Goal: Task Accomplishment & Management: Manage account settings

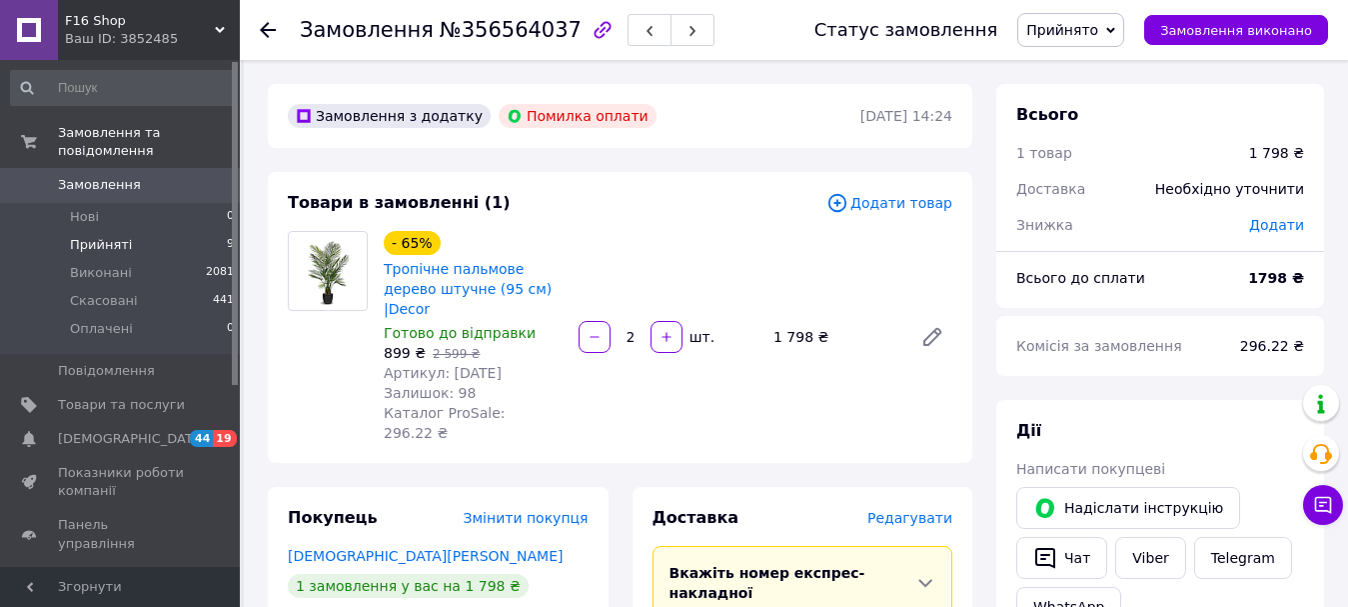
click at [96, 236] on span "Прийняті" at bounding box center [101, 245] width 62 height 18
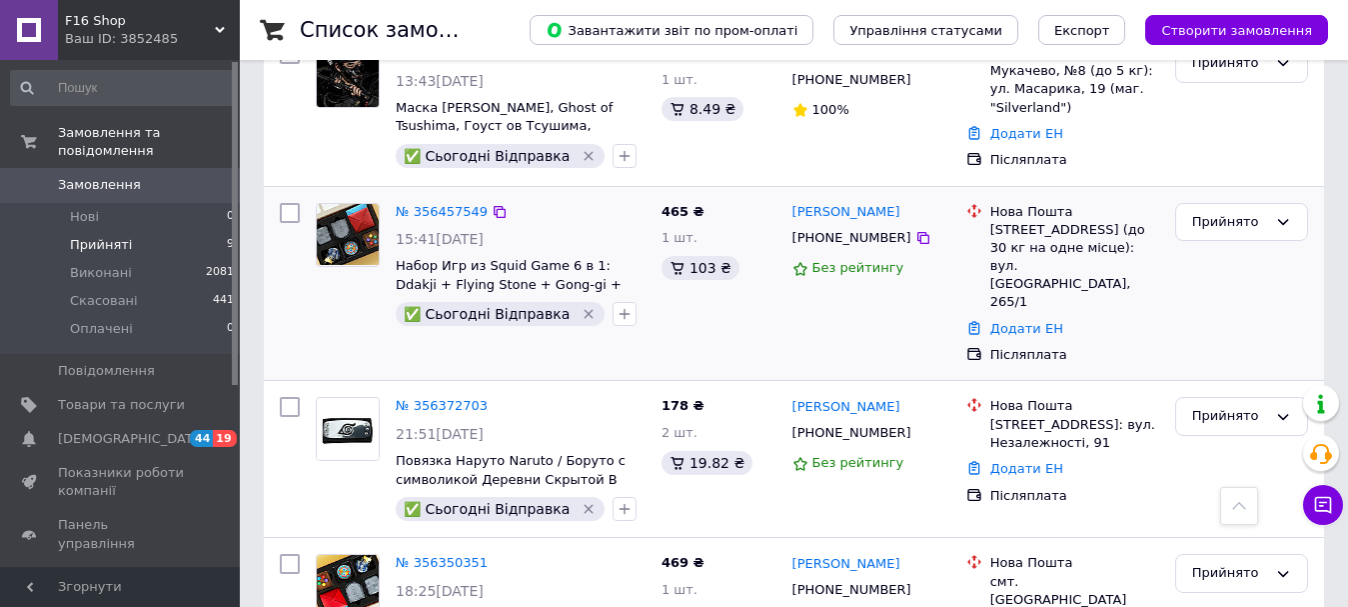
scroll to position [1409, 0]
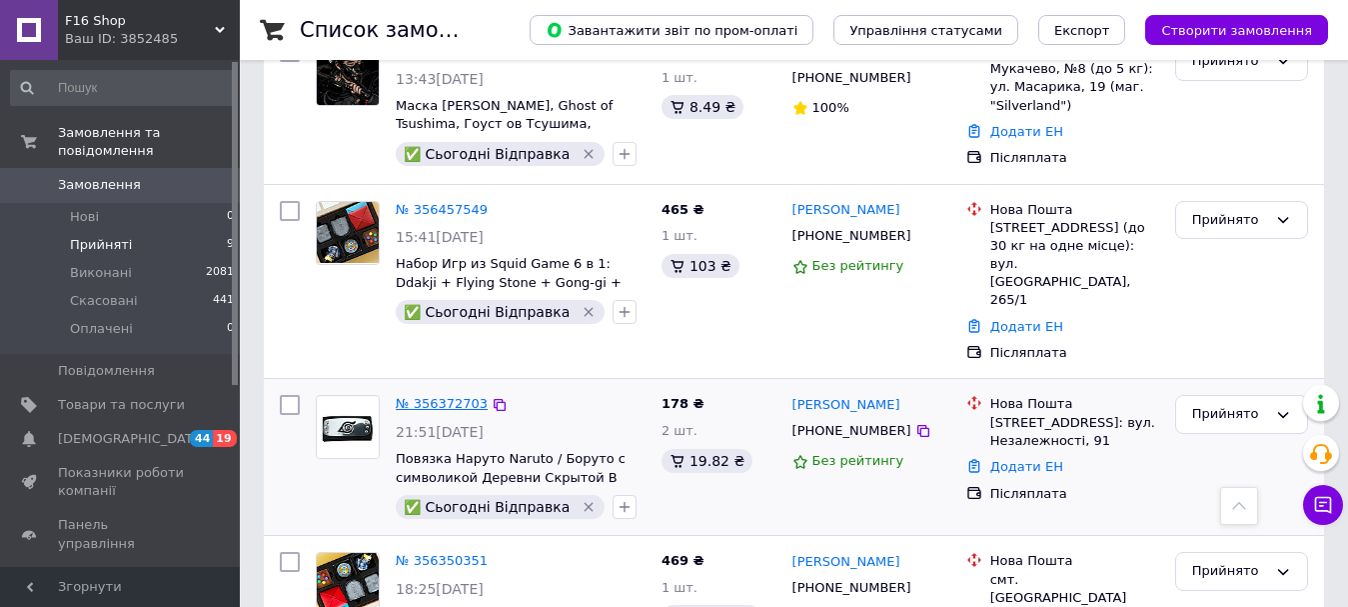
click at [428, 396] on link "№ 356372703" at bounding box center [442, 403] width 92 height 15
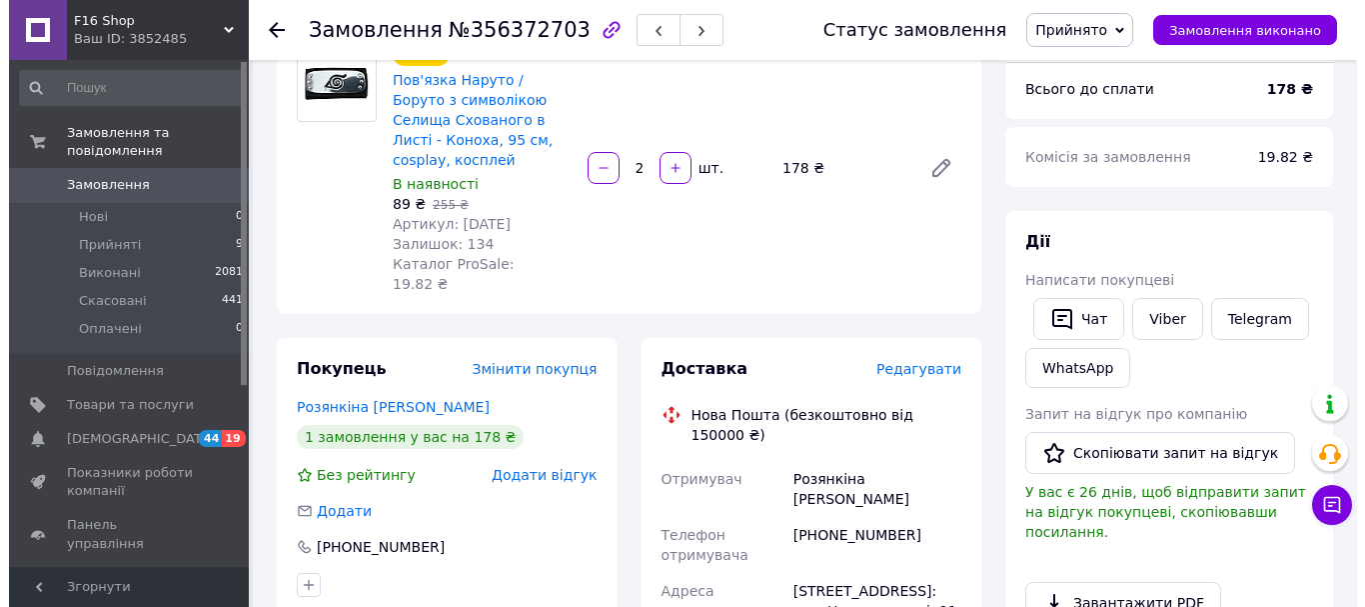
scroll to position [111, 0]
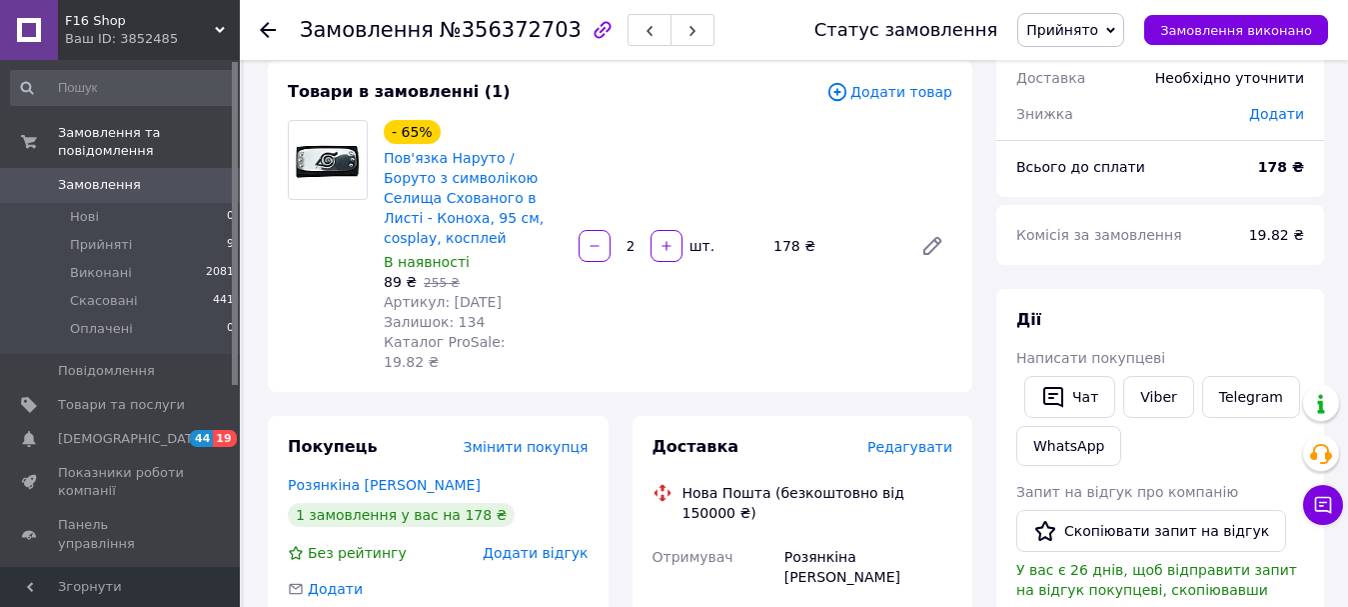
click at [922, 439] on span "Редагувати" at bounding box center [909, 447] width 85 height 16
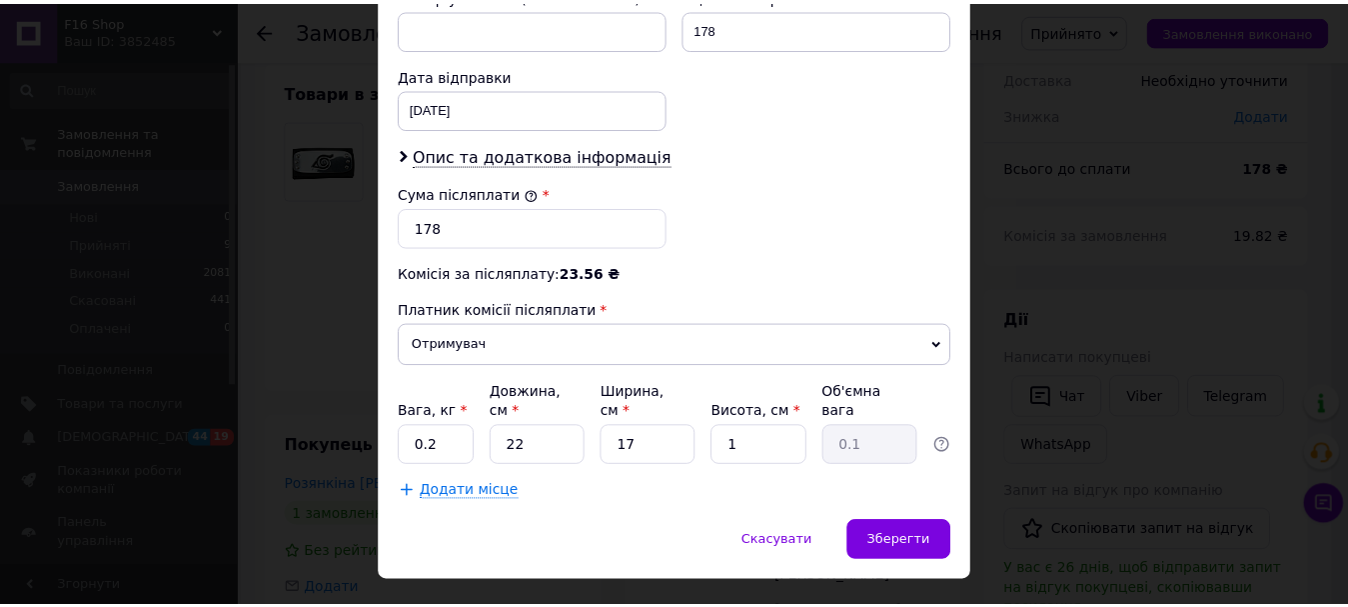
scroll to position [918, 0]
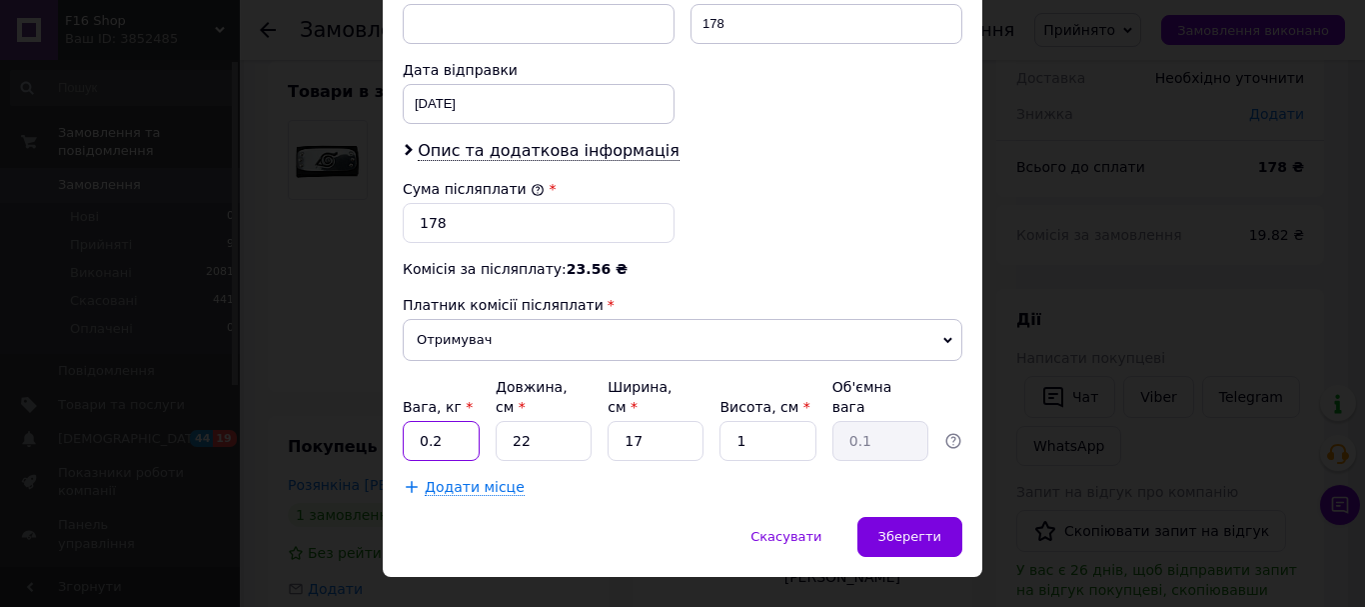
click at [453, 421] on input "0.2" at bounding box center [441, 441] width 77 height 40
type input "0.1"
click at [903, 529] on span "Зберегти" at bounding box center [909, 536] width 63 height 15
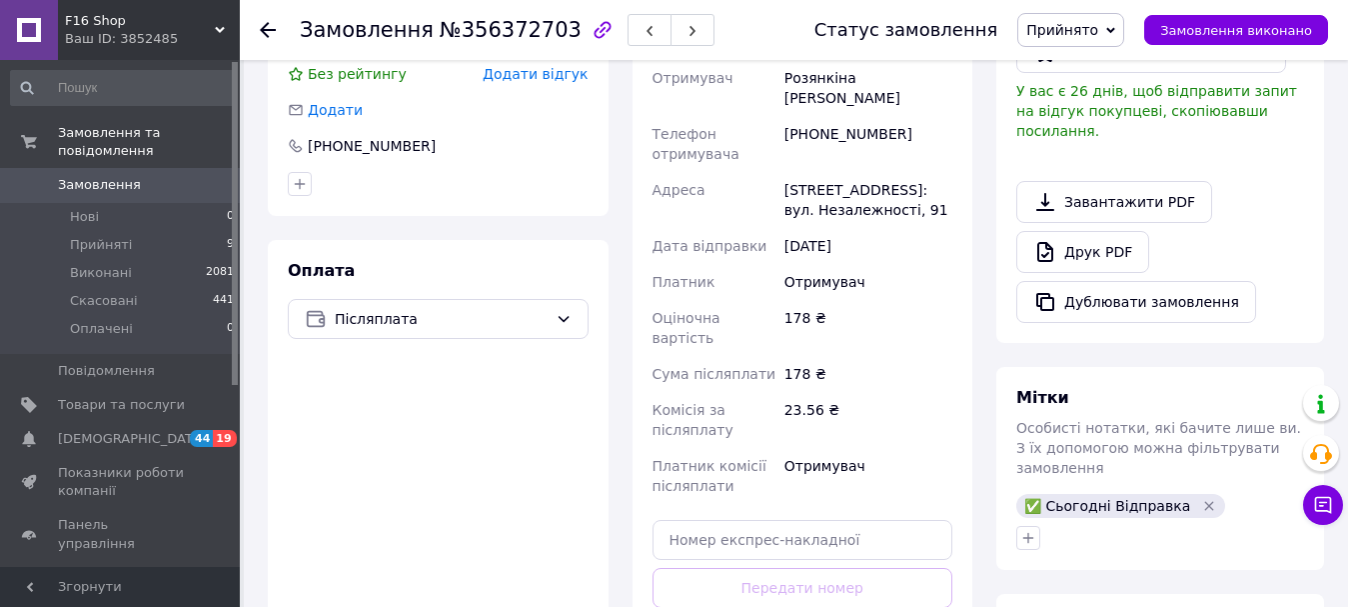
scroll to position [711, 0]
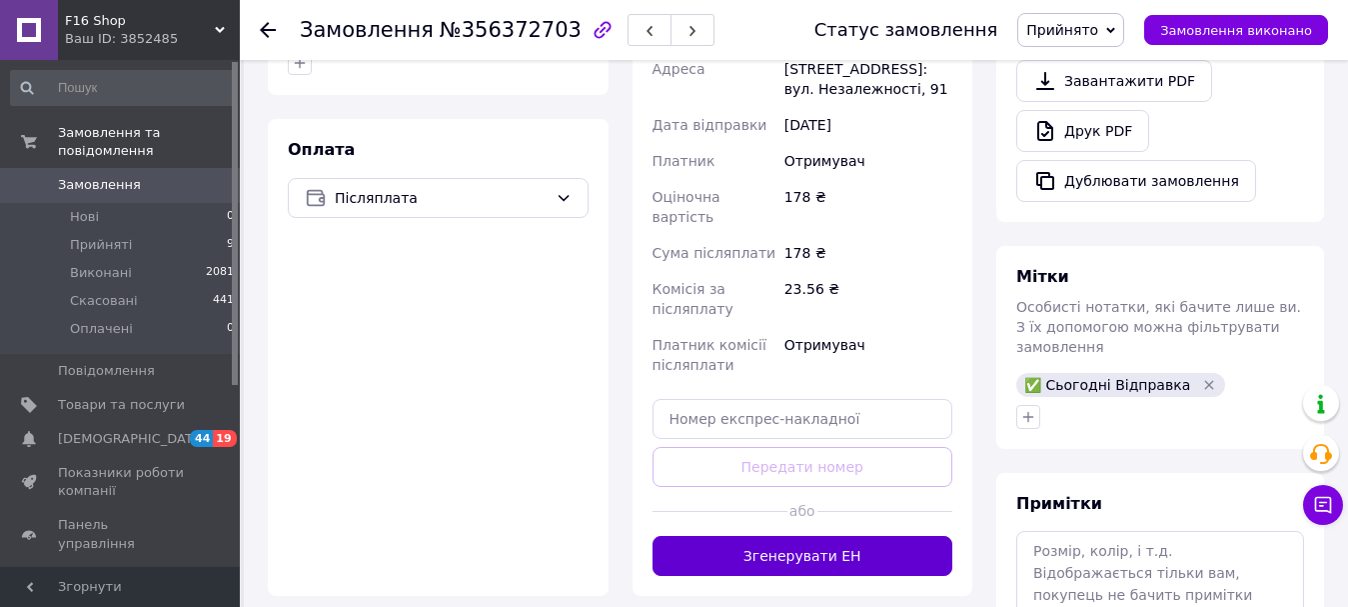
click at [814, 536] on button "Згенерувати ЕН" at bounding box center [803, 556] width 301 height 40
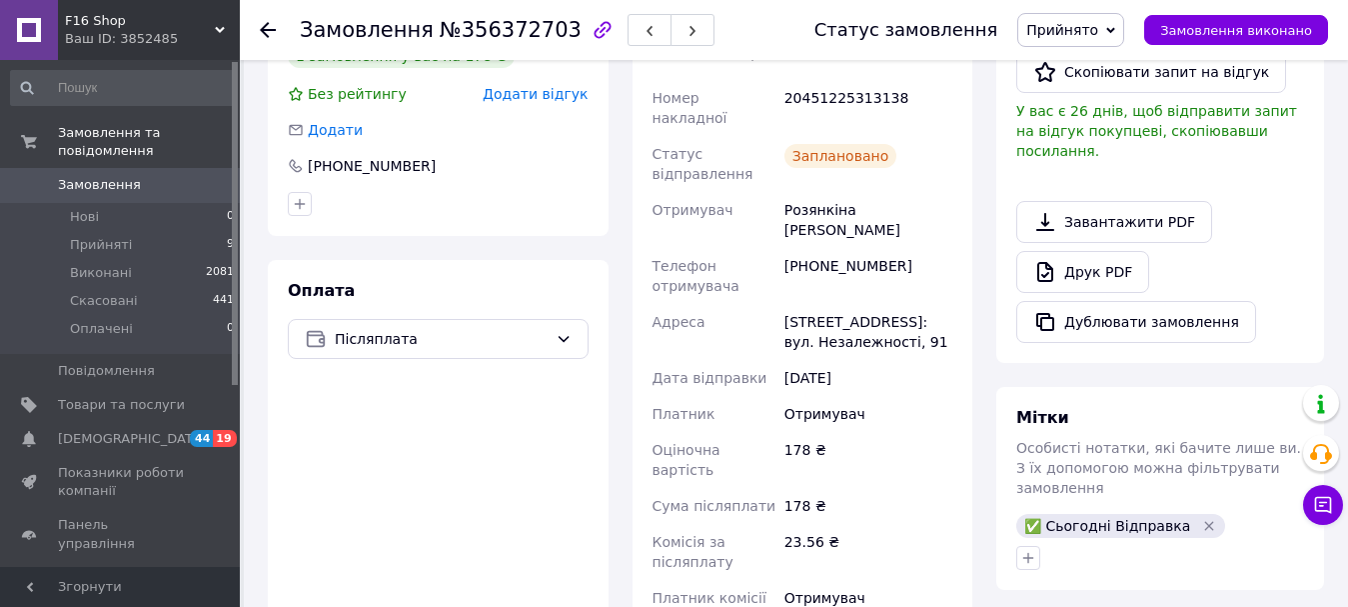
scroll to position [511, 0]
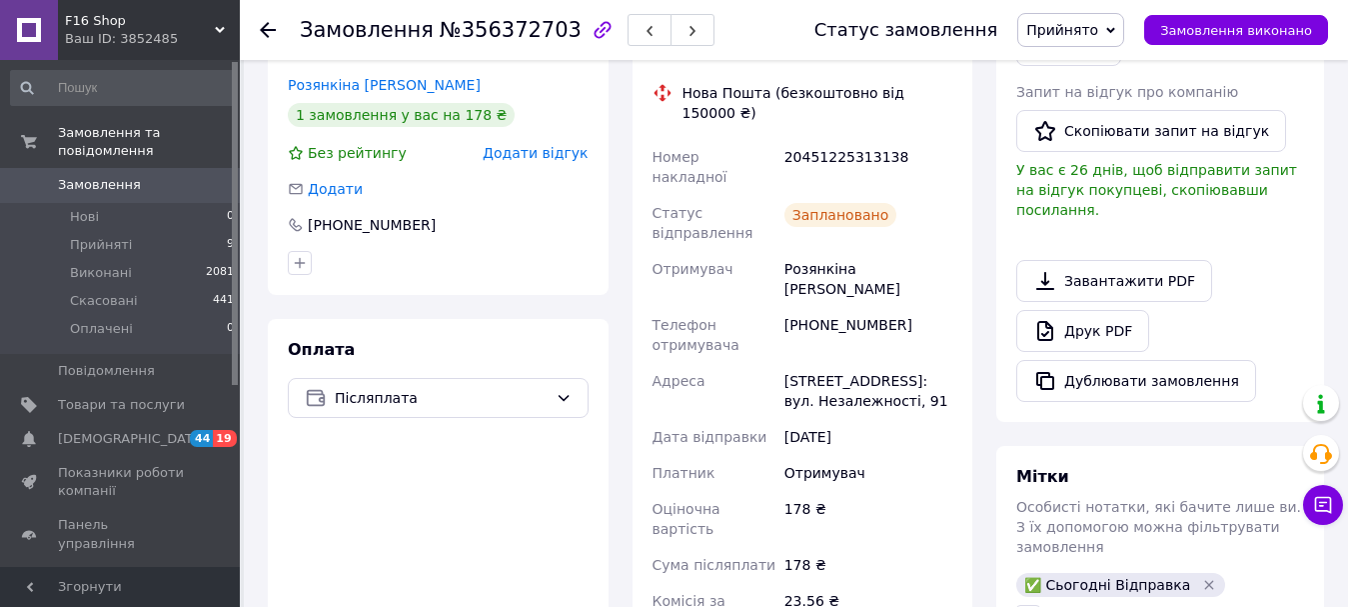
click at [265, 27] on use at bounding box center [268, 30] width 16 height 16
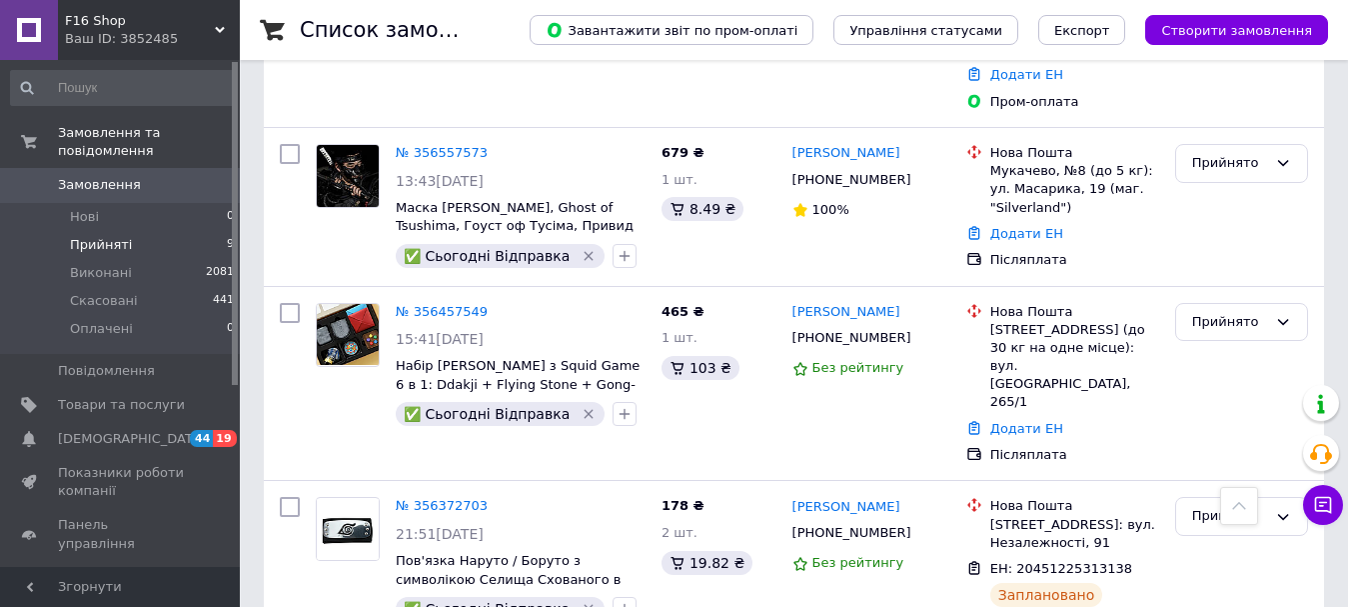
scroll to position [1420, 0]
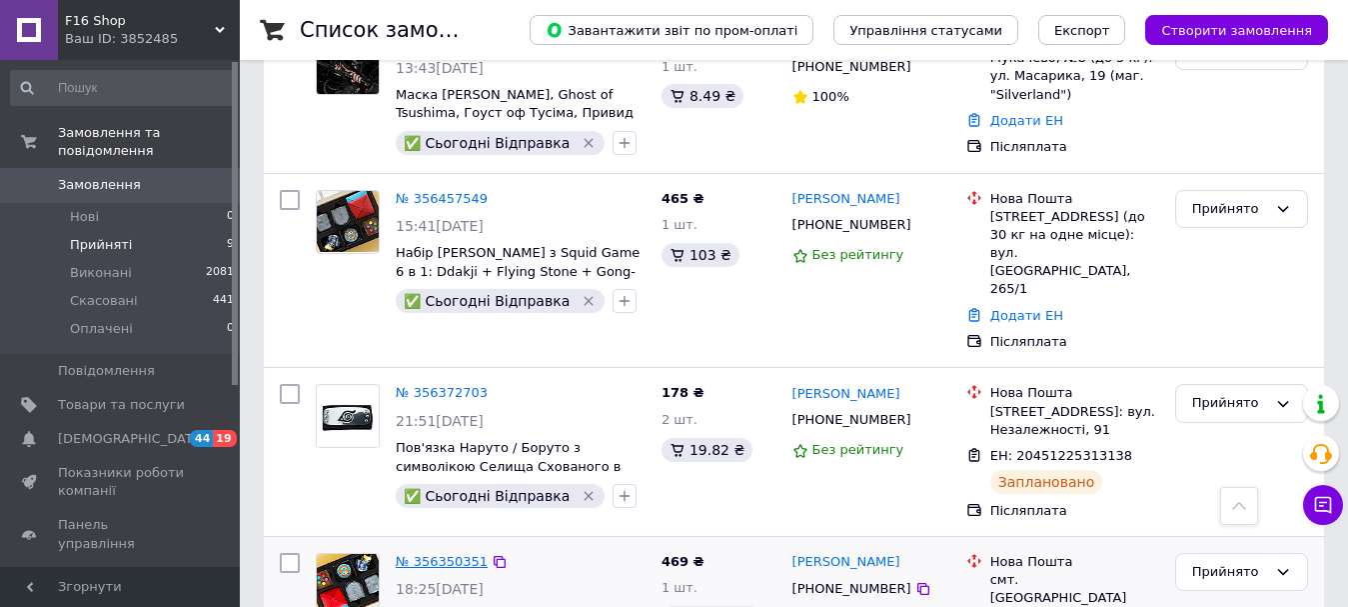
click at [419, 554] on link "№ 356350351" at bounding box center [442, 561] width 92 height 15
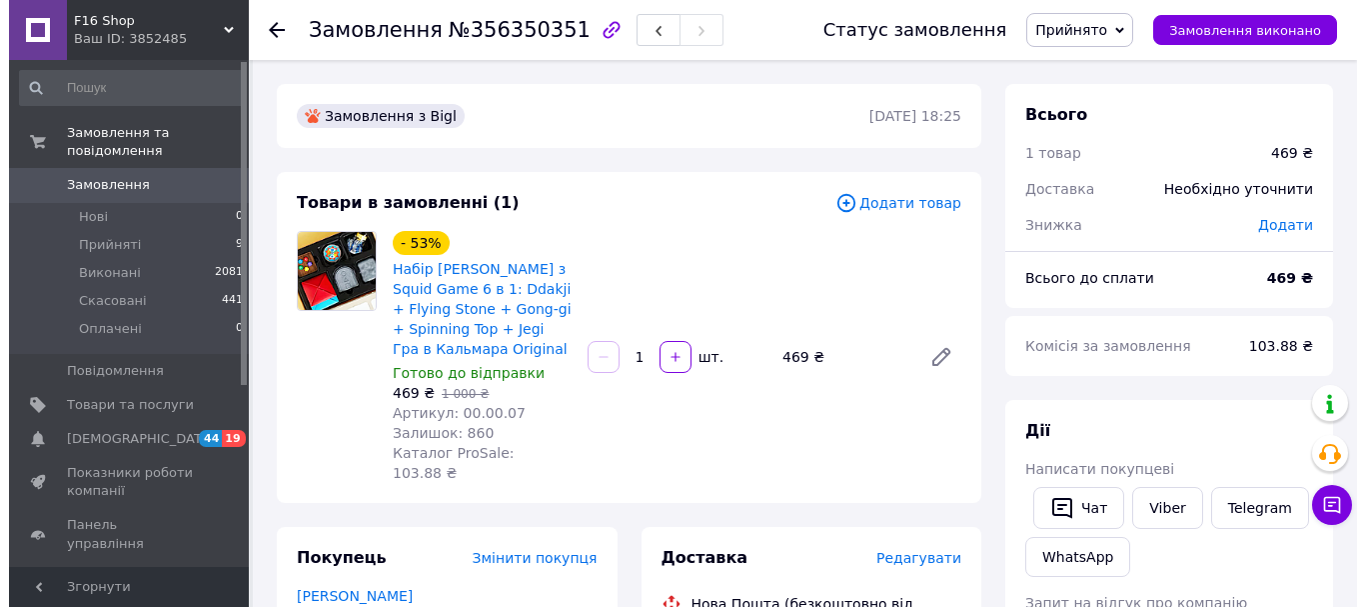
scroll to position [300, 0]
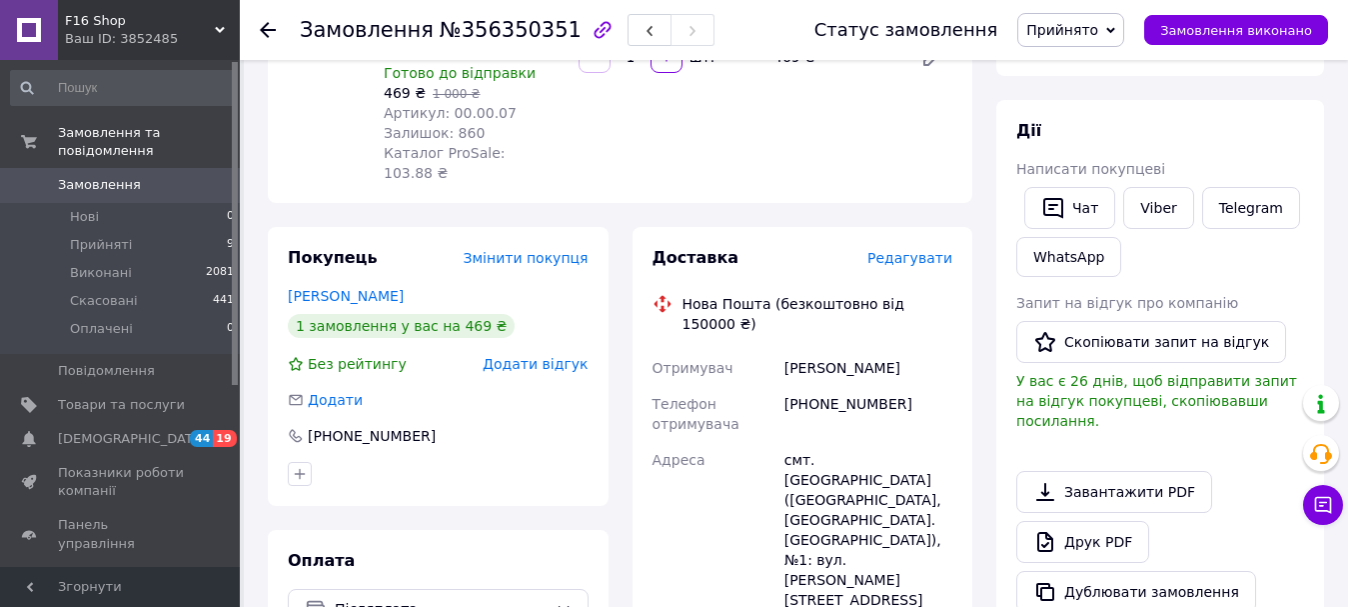
click at [923, 250] on span "Редагувати" at bounding box center [909, 258] width 85 height 16
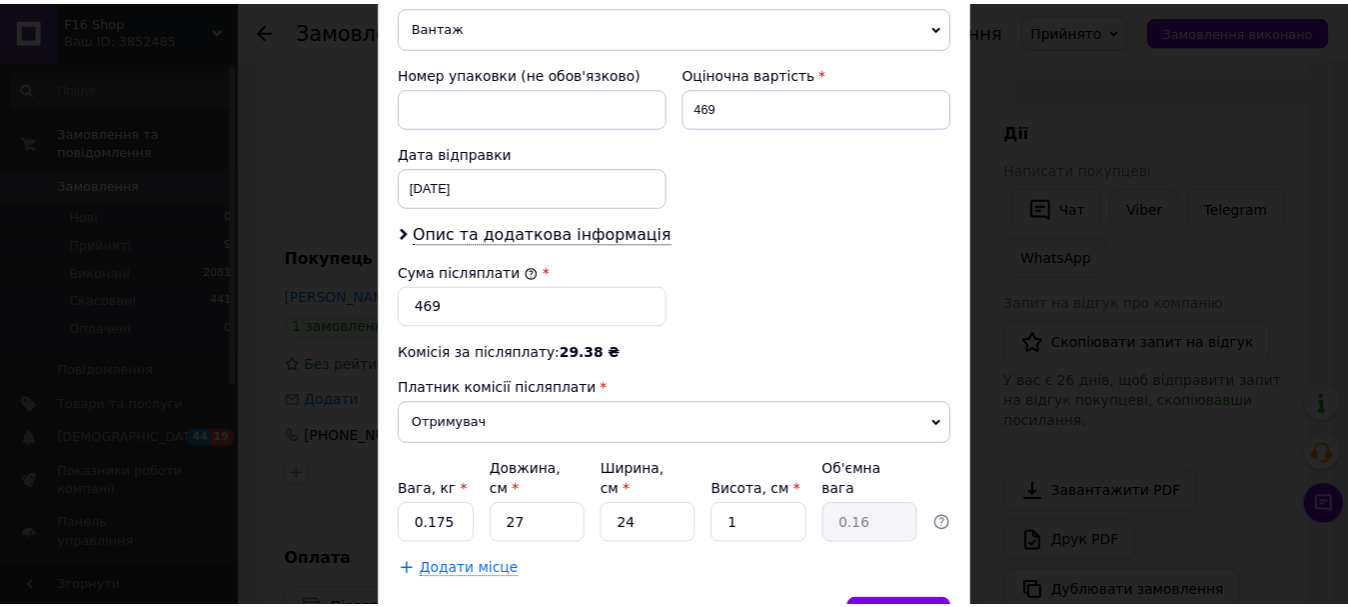
scroll to position [899, 0]
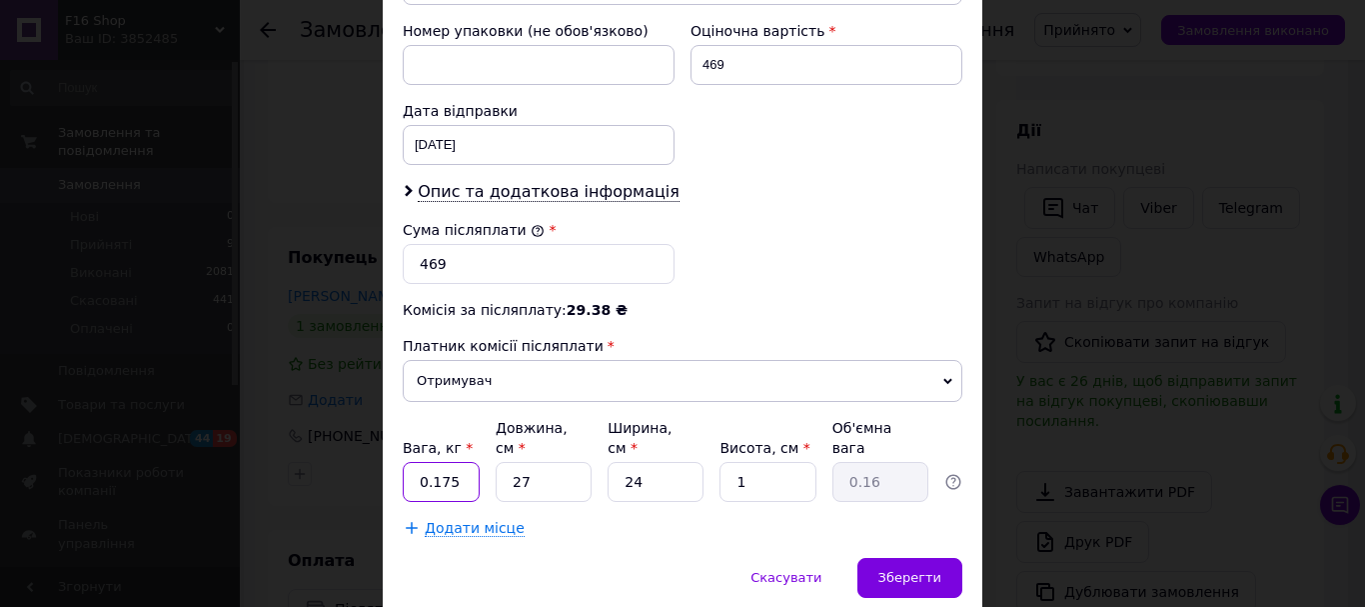
click at [463, 462] on input "0.175" at bounding box center [441, 482] width 77 height 40
type input "0.5"
drag, startPoint x: 507, startPoint y: 420, endPoint x: 600, endPoint y: 427, distance: 93.2
click at [600, 427] on div "Вага, кг * 0.5 Довжина, см * 27 Ширина, см * 24 Висота, см * 1 Об'ємна вага 0.16" at bounding box center [683, 460] width 560 height 84
type input "3"
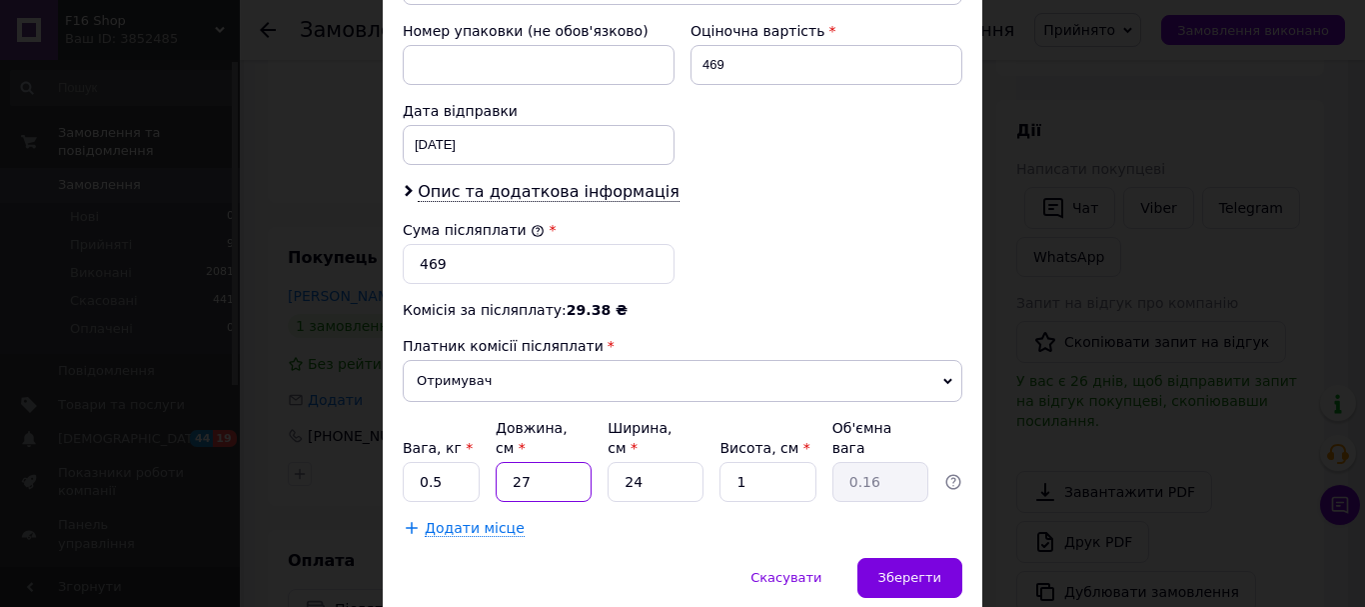
type input "0.1"
type input "36"
type input "0.22"
type input "36"
click at [639, 462] on input "24" at bounding box center [656, 482] width 96 height 40
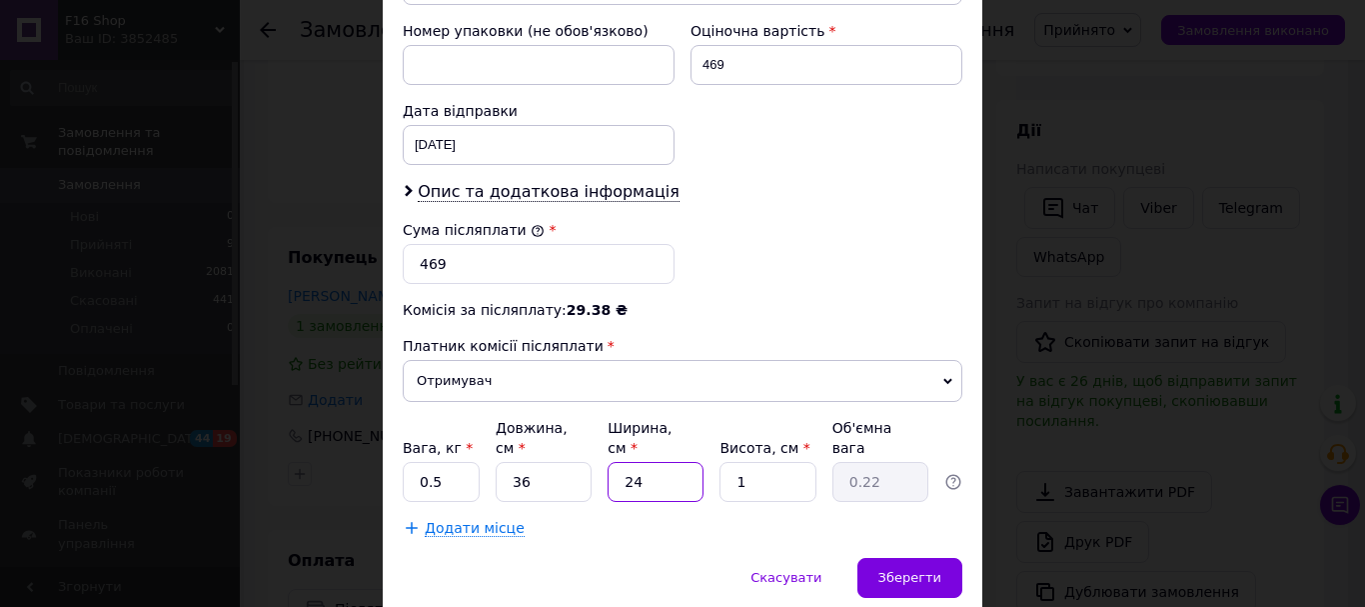
type input "2"
type input "0.1"
type input "25"
type input "0.23"
type input "25"
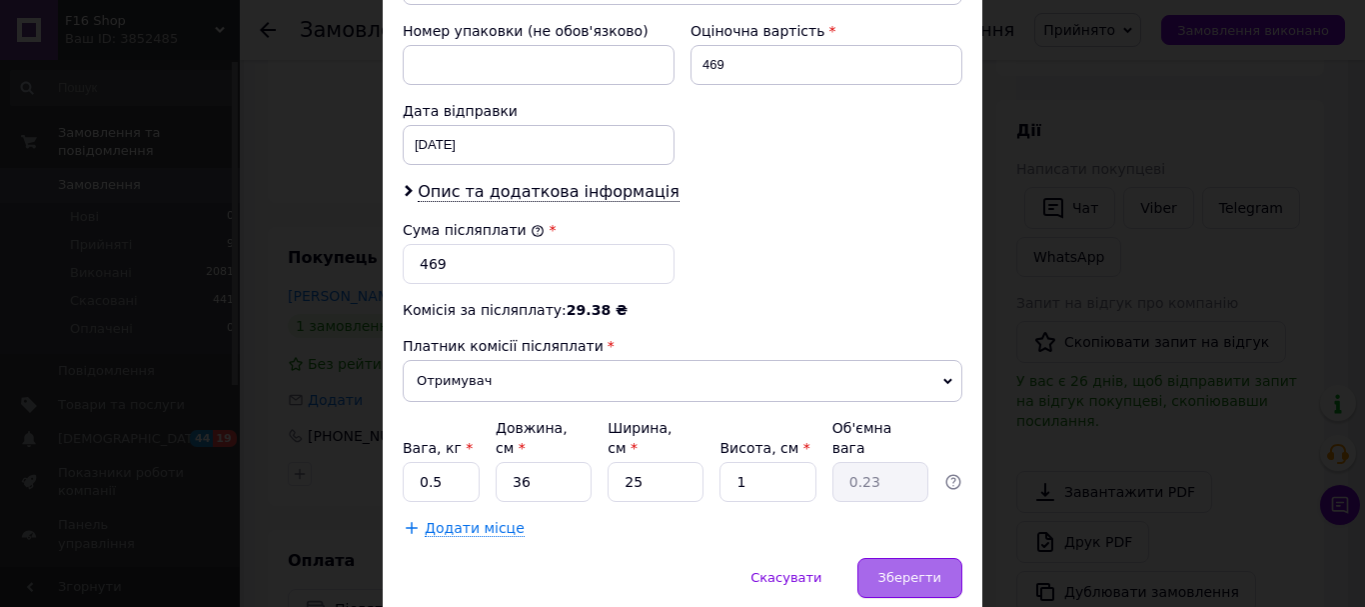
click at [898, 570] on span "Зберегти" at bounding box center [909, 577] width 63 height 15
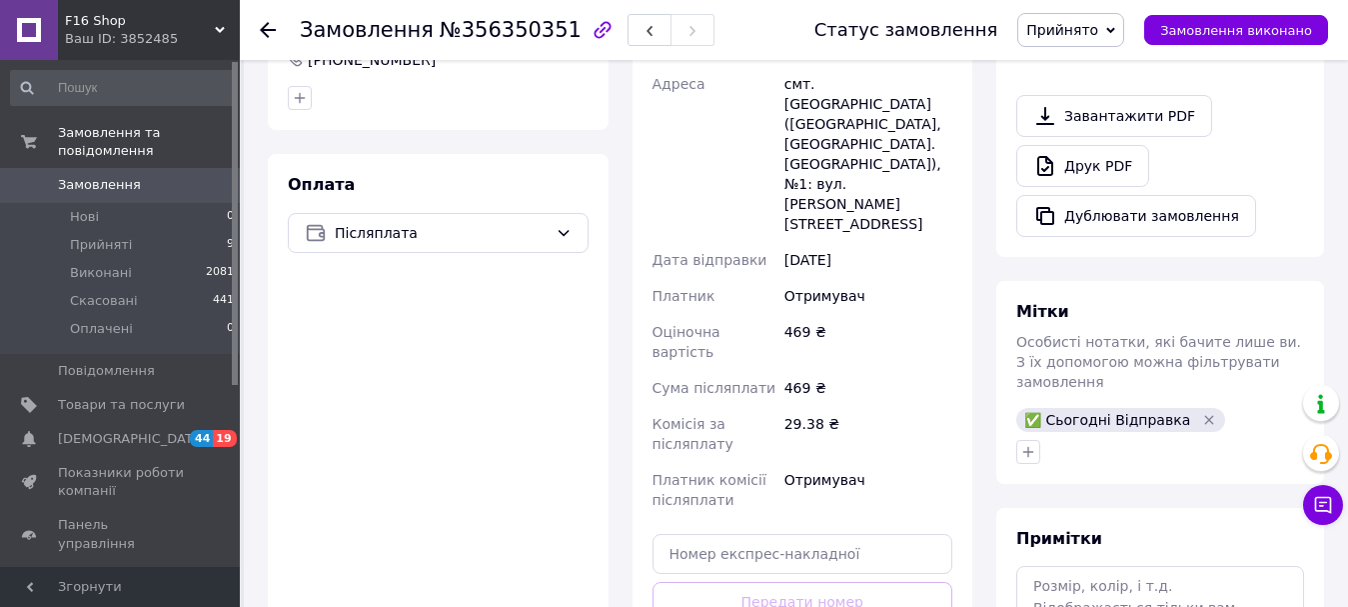
scroll to position [700, 0]
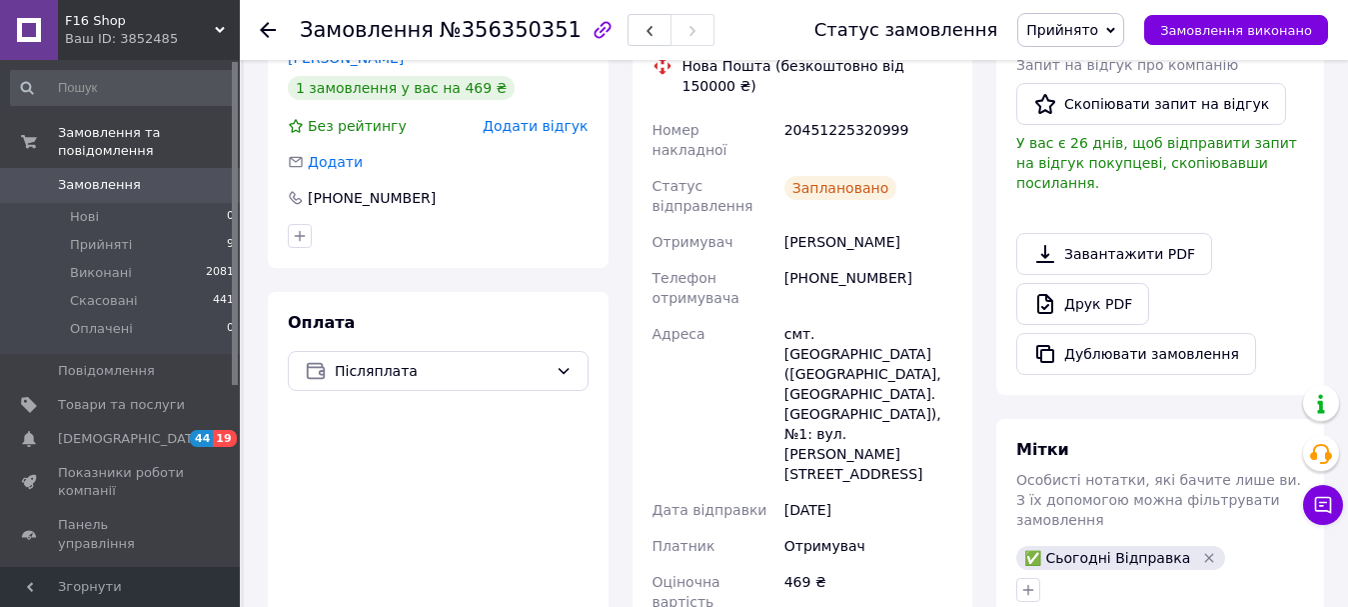
scroll to position [534, 0]
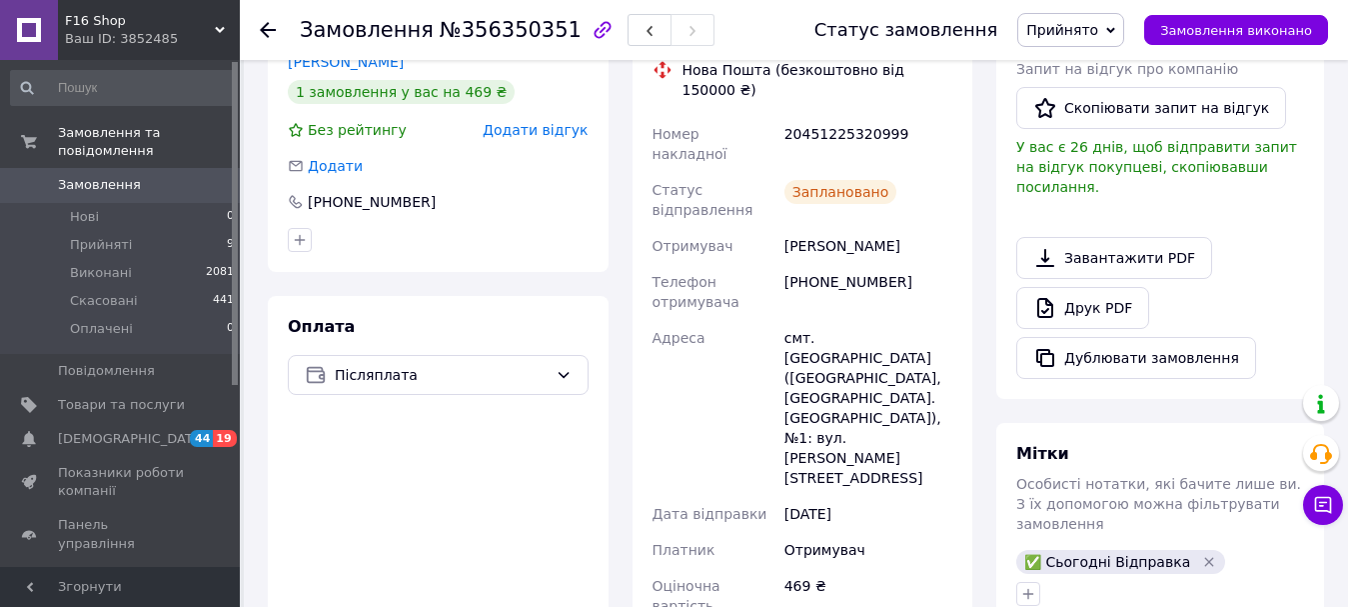
click at [268, 26] on icon at bounding box center [268, 30] width 16 height 16
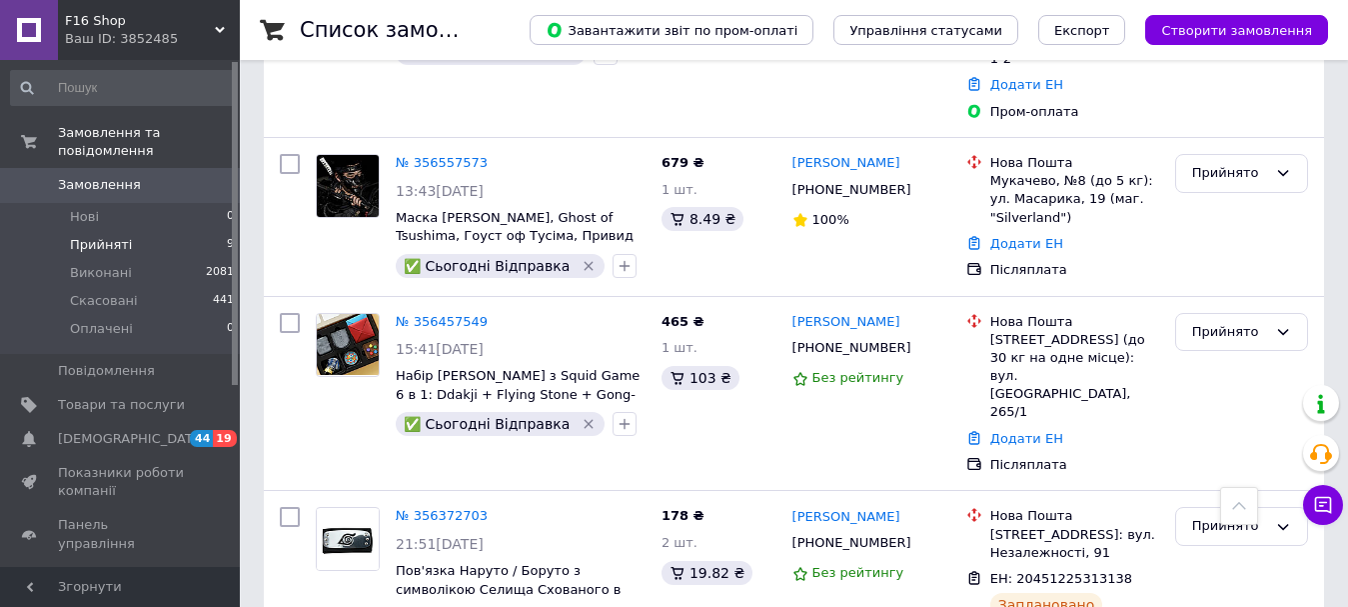
scroll to position [1248, 0]
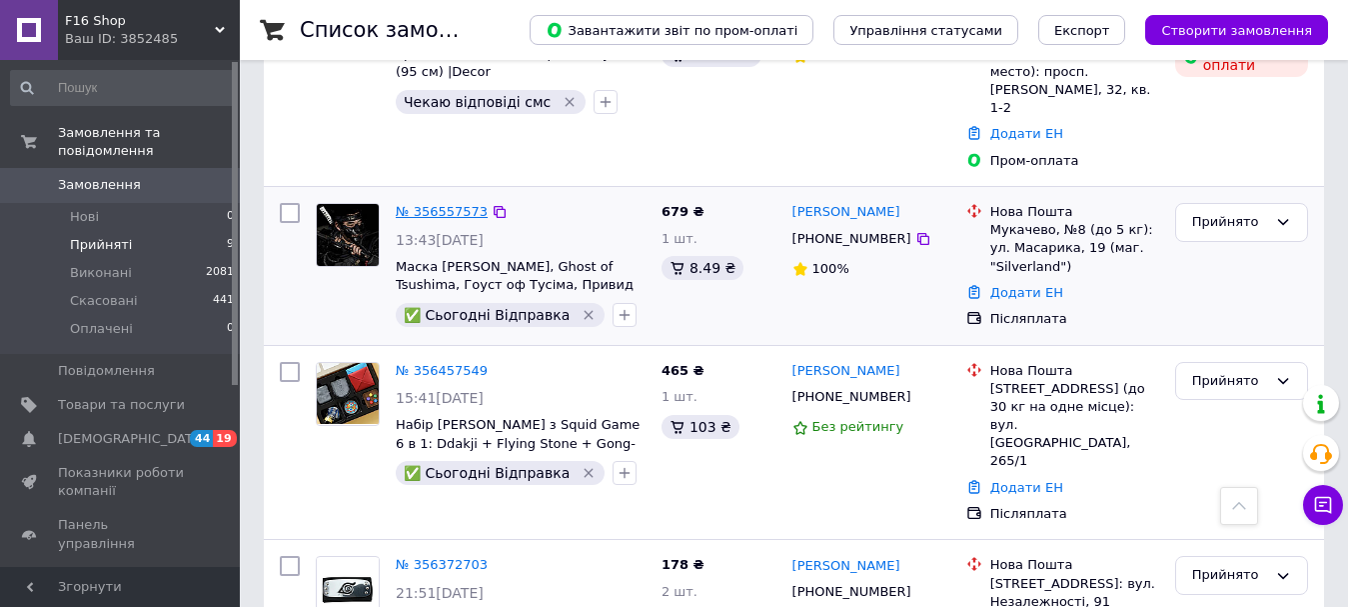
click at [414, 204] on link "№ 356557573" at bounding box center [442, 211] width 92 height 15
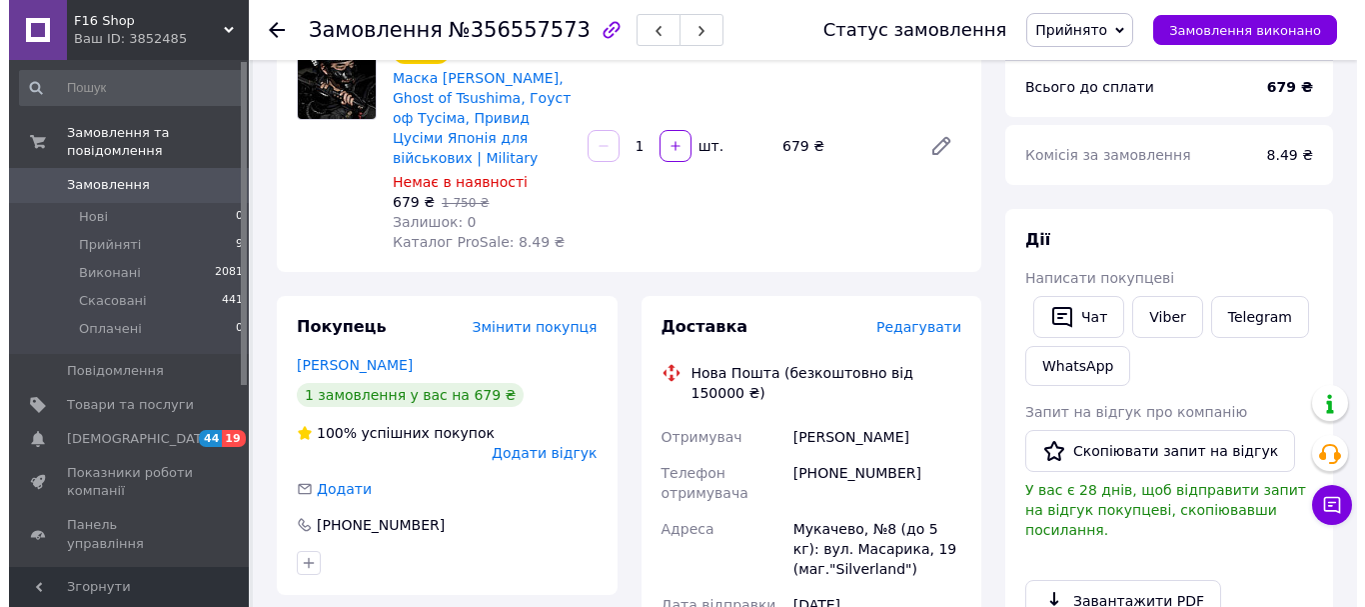
scroll to position [183, 0]
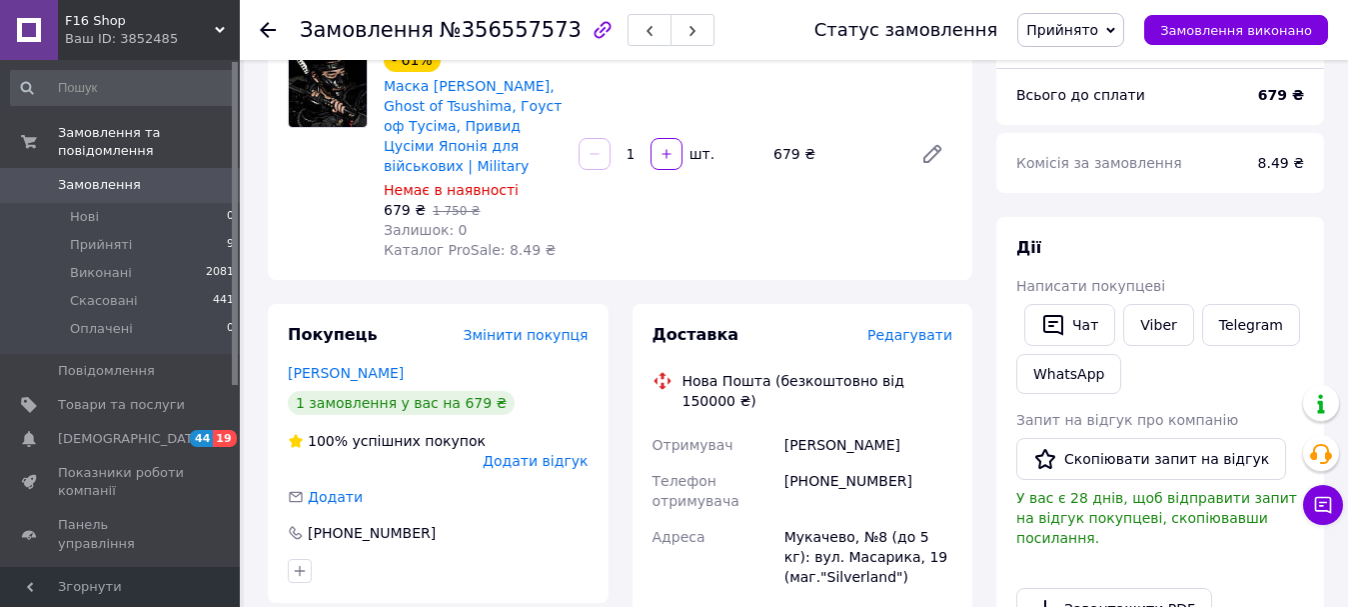
click at [913, 337] on span "Редагувати" at bounding box center [909, 335] width 85 height 16
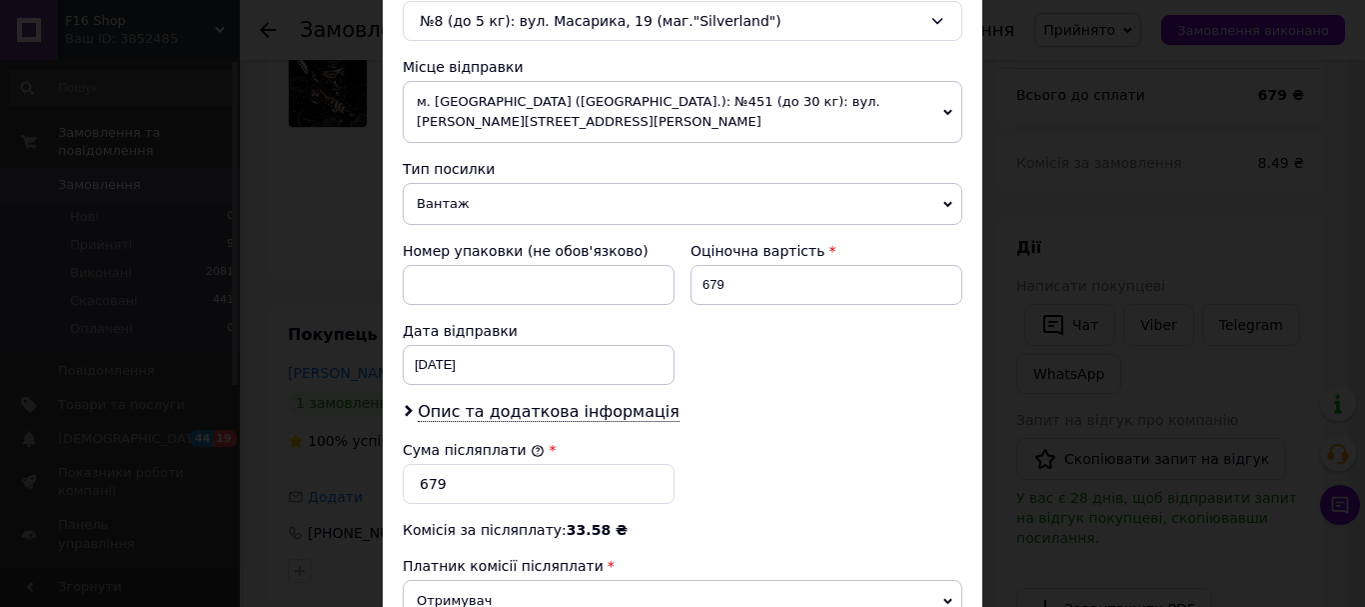
scroll to position [800, 0]
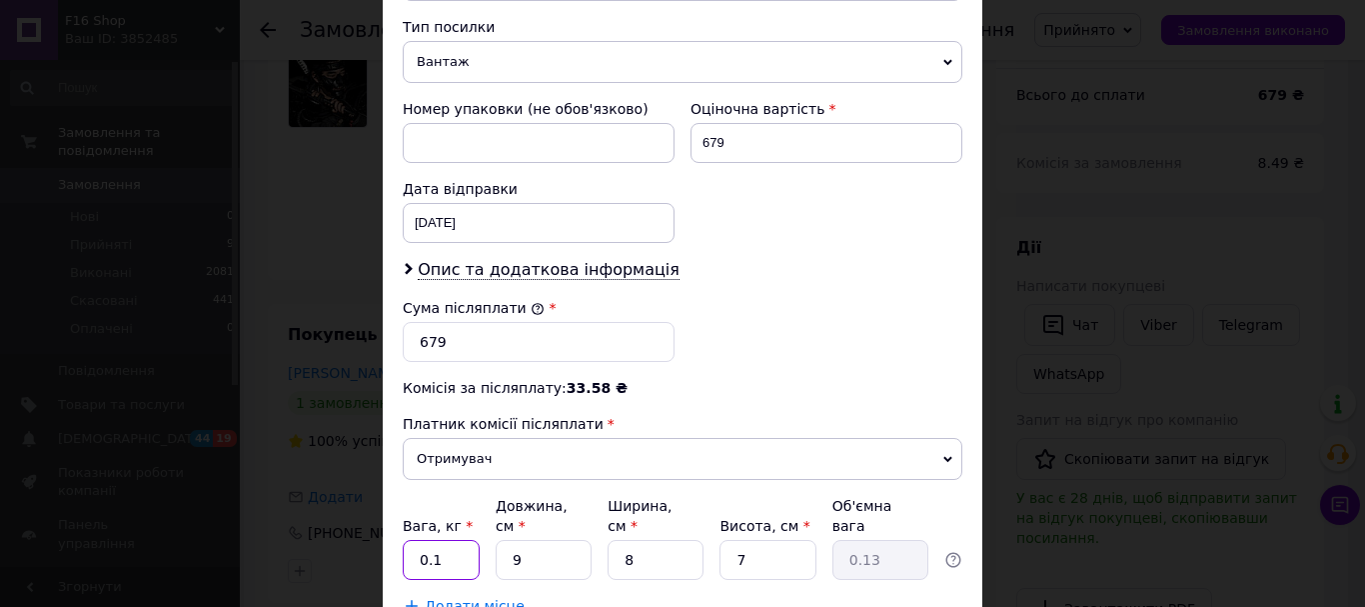
click at [441, 540] on input "0.1" at bounding box center [441, 560] width 77 height 40
type input "0.5"
drag, startPoint x: 505, startPoint y: 522, endPoint x: 591, endPoint y: 513, distance: 86.4
click at [591, 513] on div "Вага, кг * 0.5 Довжина, см * 9 Ширина, см * 8 Висота, см * 7 Об'ємна вага 0.13" at bounding box center [683, 538] width 560 height 84
type input "3"
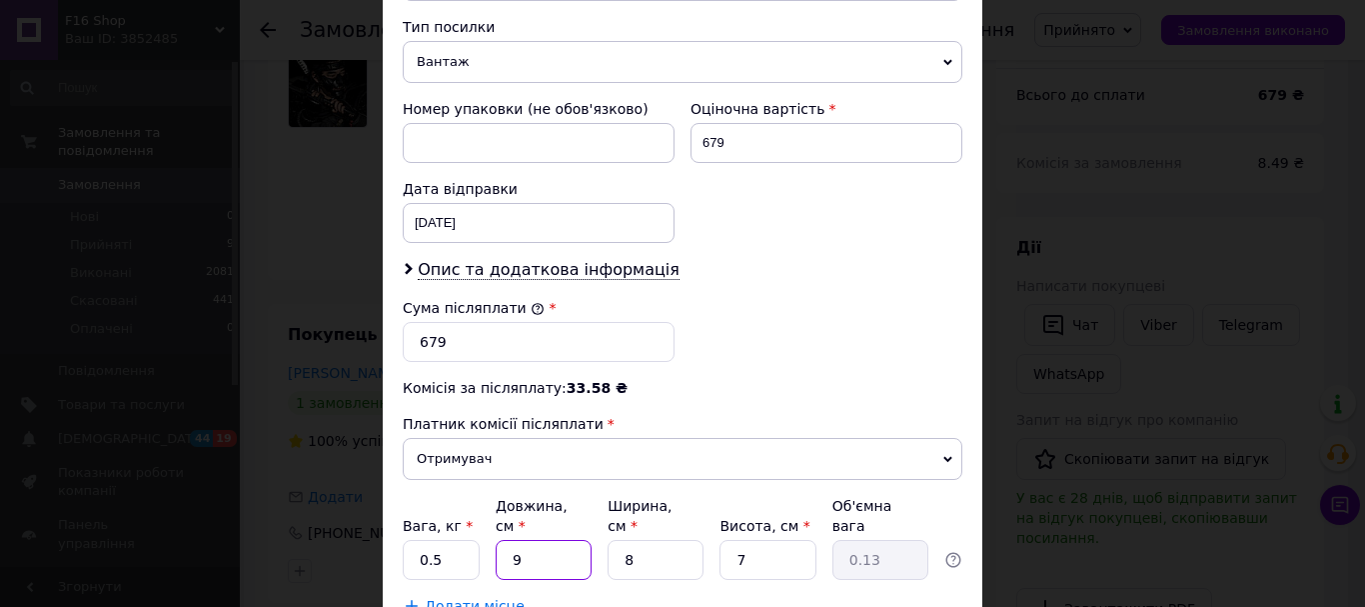
type input "0.1"
type input "36"
type input "0.5"
type input "36"
drag, startPoint x: 613, startPoint y: 528, endPoint x: 665, endPoint y: 515, distance: 53.6
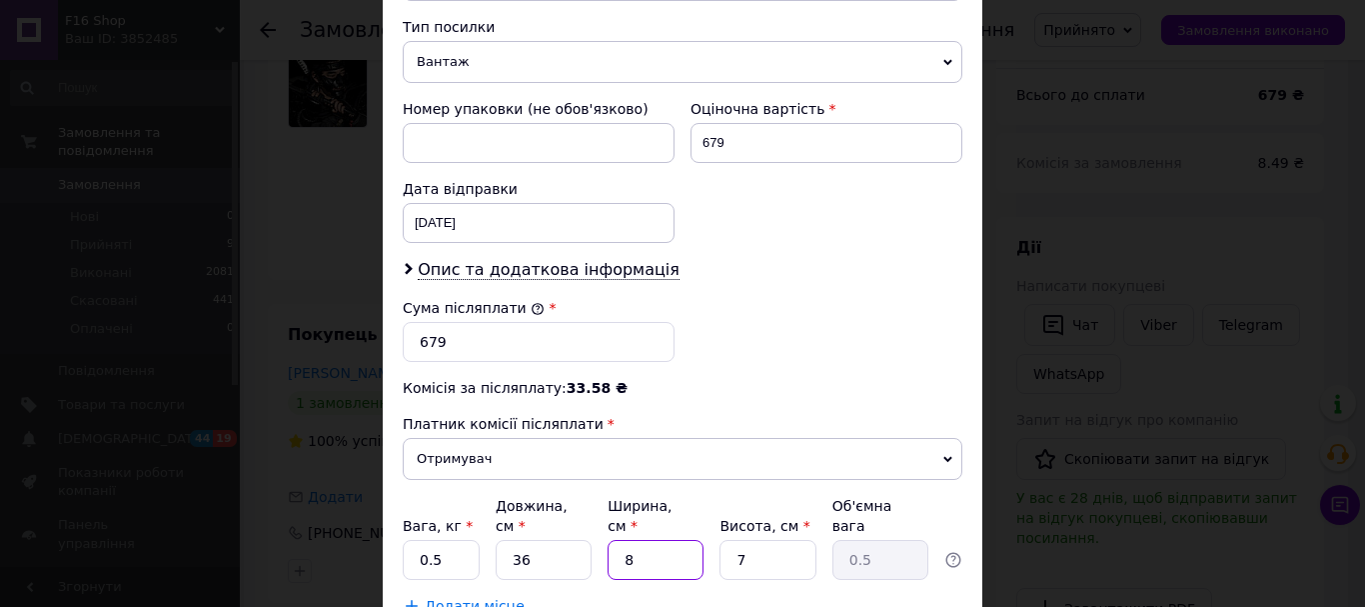
click at [665, 540] on input "8" at bounding box center [656, 560] width 96 height 40
type input "2"
type input "0.13"
type input "25"
type input "1.58"
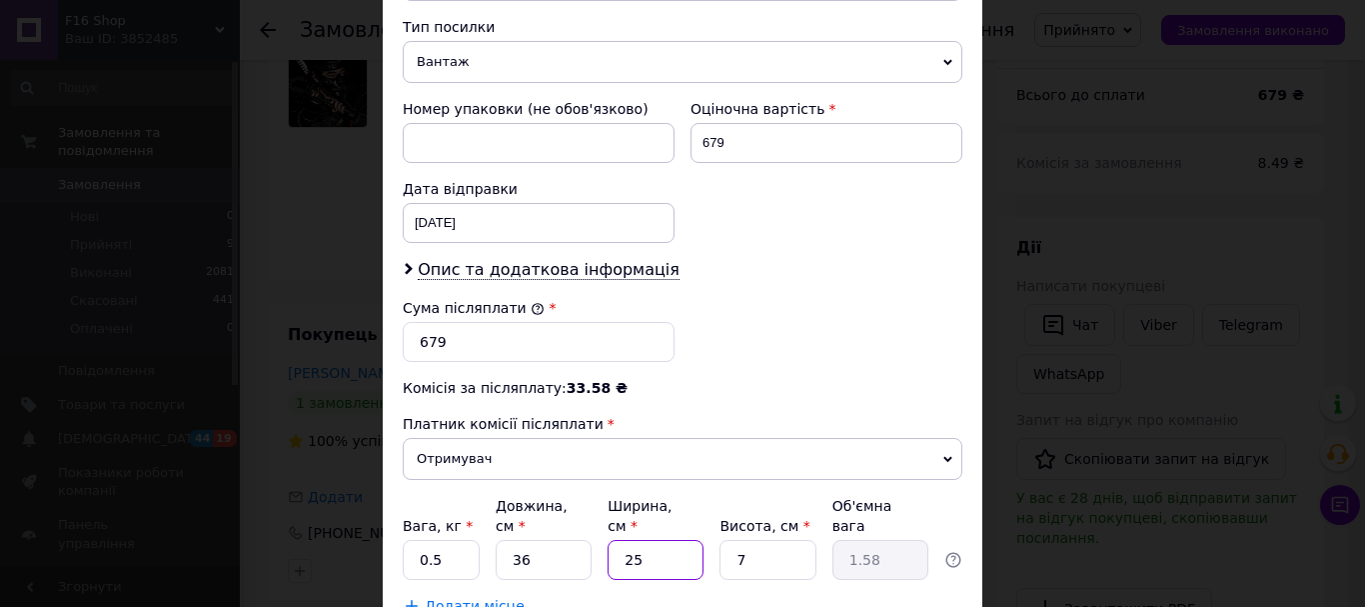
type input "25"
drag, startPoint x: 738, startPoint y: 520, endPoint x: 753, endPoint y: 520, distance: 15.0
click at [753, 540] on input "7" at bounding box center [768, 560] width 96 height 40
type input "1"
type input "0.23"
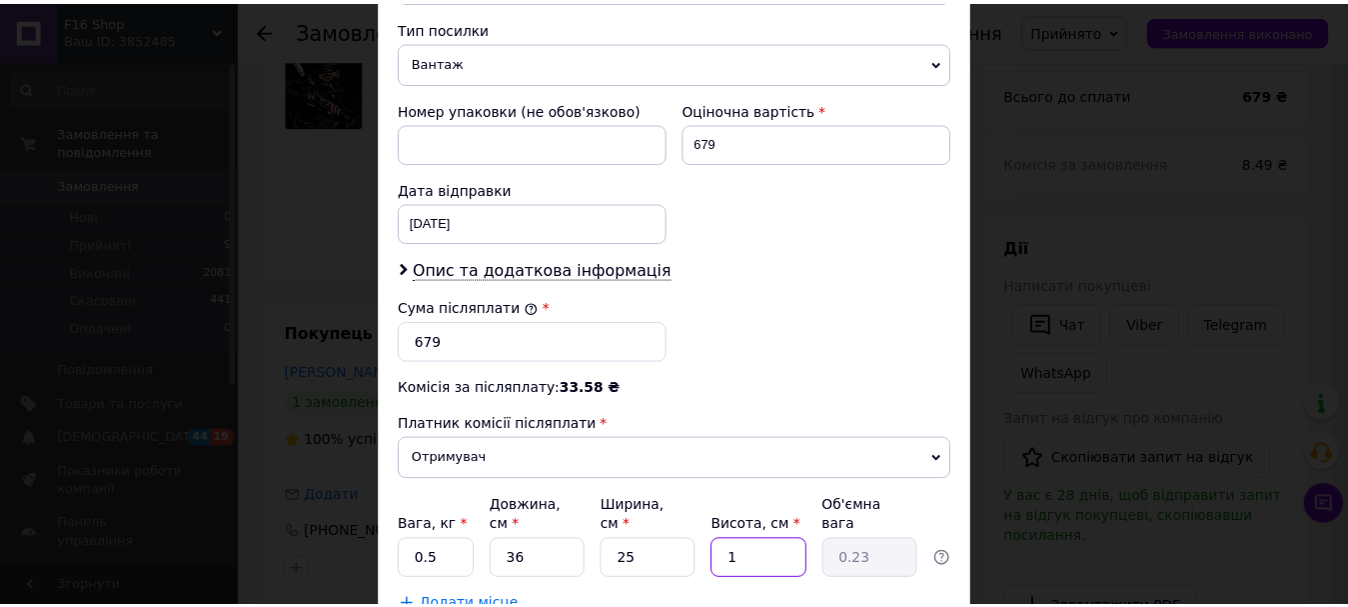
scroll to position [918, 0]
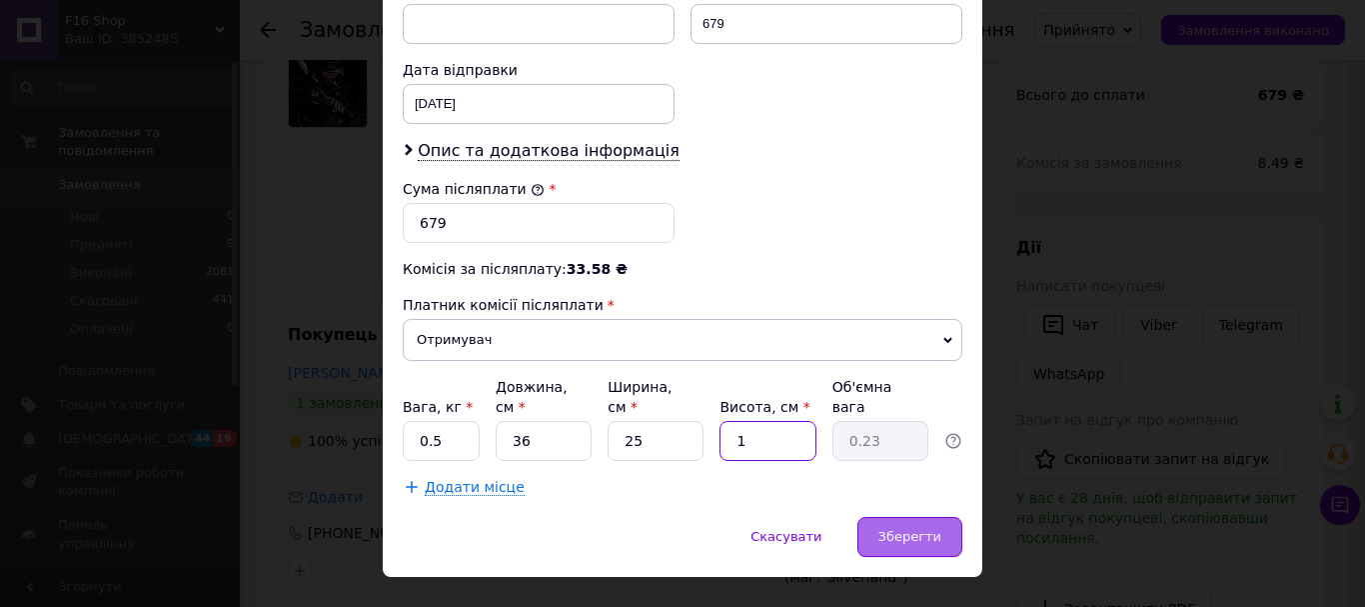
type input "1"
click at [904, 517] on div "Зберегти" at bounding box center [909, 537] width 105 height 40
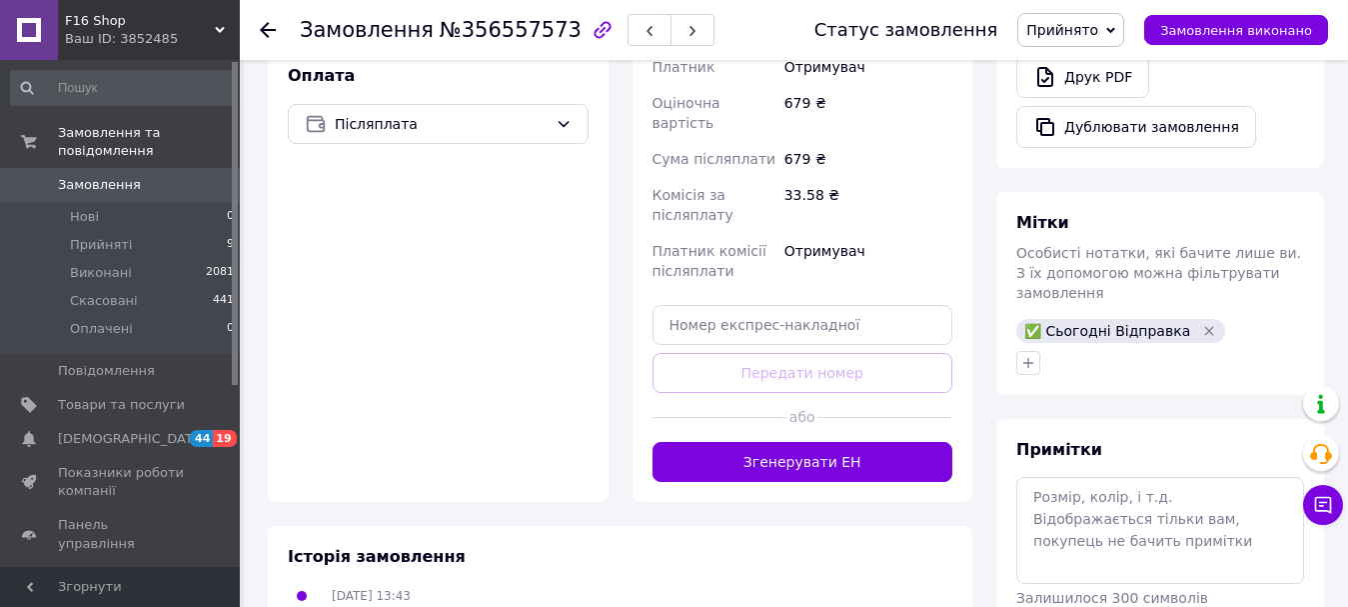
scroll to position [783, 0]
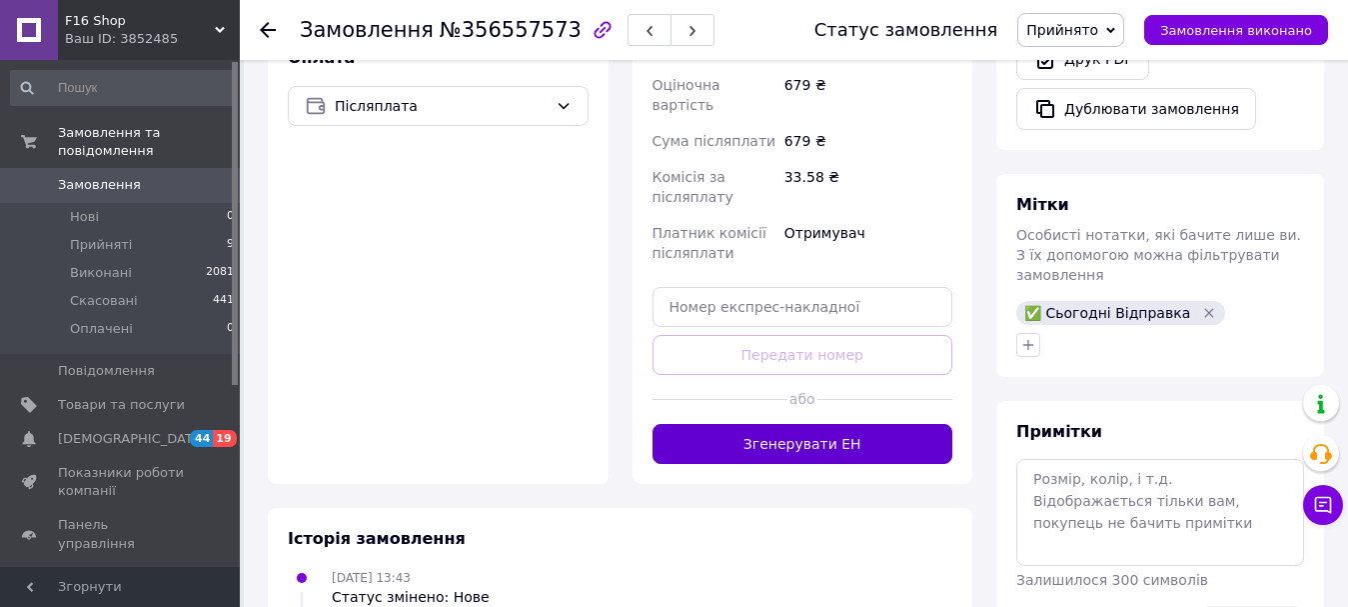
click at [822, 424] on button "Згенерувати ЕН" at bounding box center [803, 444] width 301 height 40
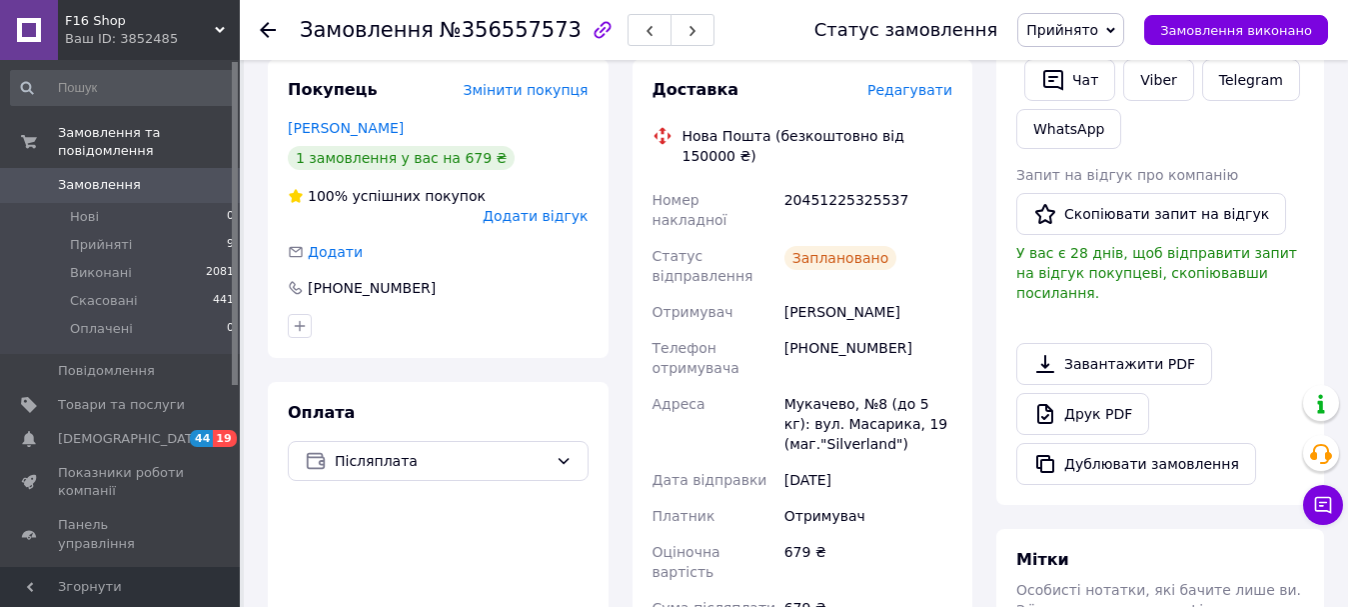
scroll to position [383, 0]
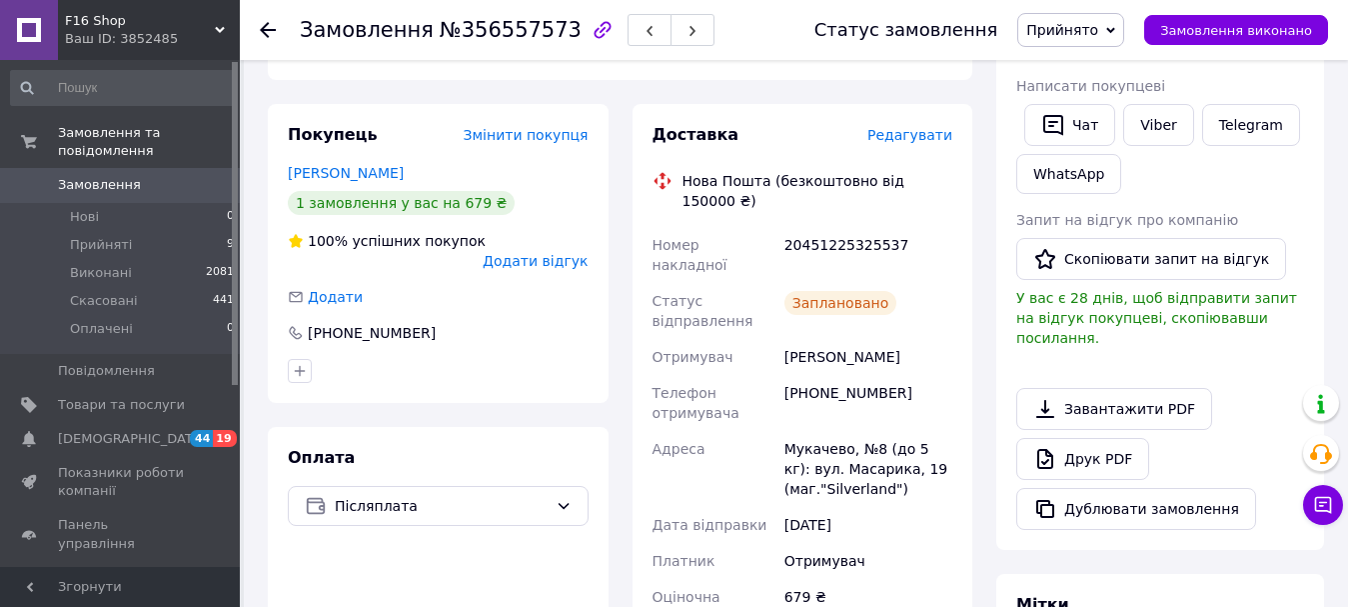
click at [270, 25] on icon at bounding box center [268, 30] width 16 height 16
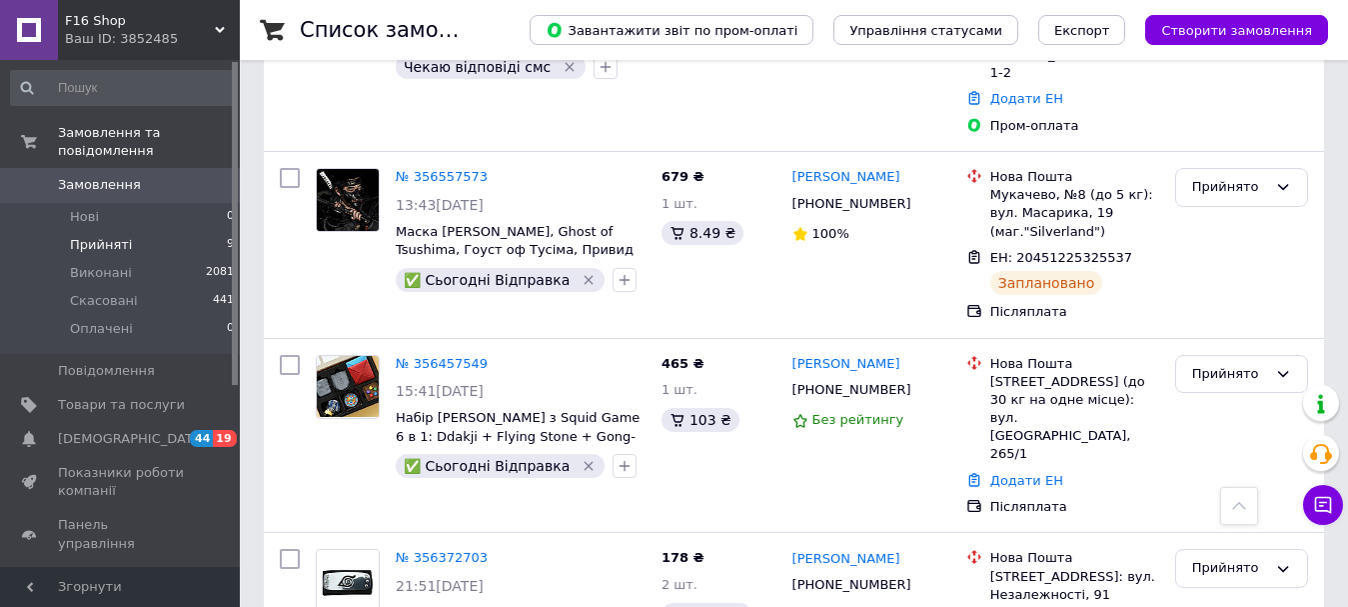
scroll to position [1299, 0]
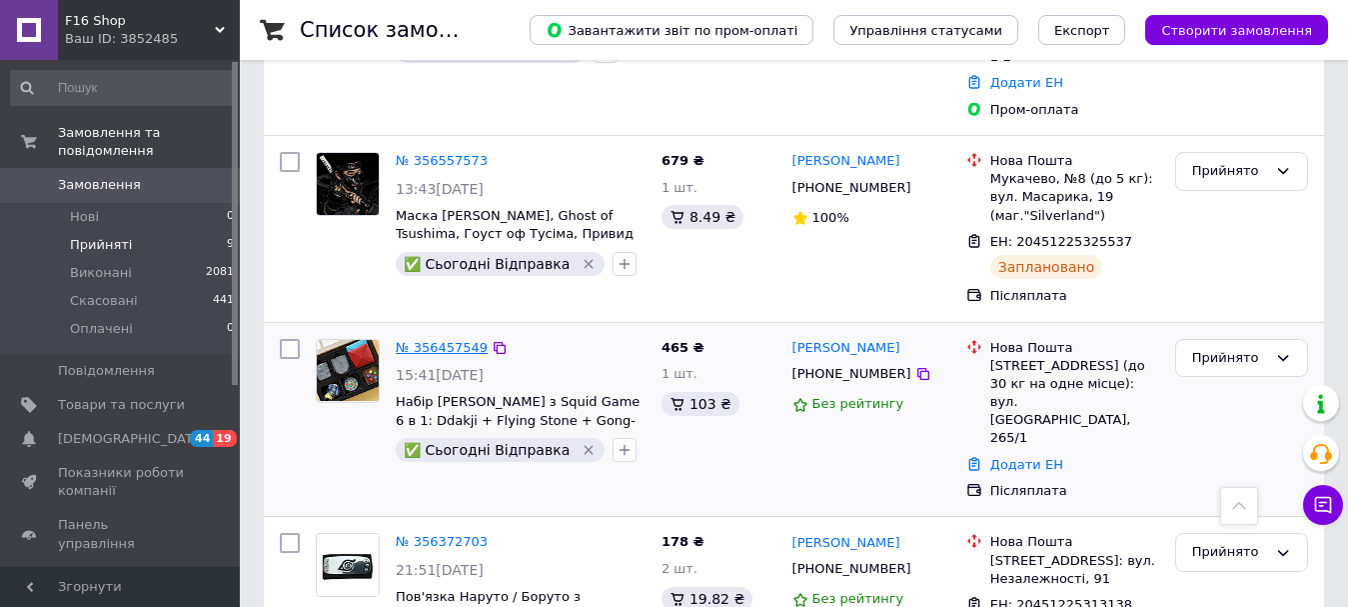
click at [448, 340] on link "№ 356457549" at bounding box center [442, 347] width 92 height 15
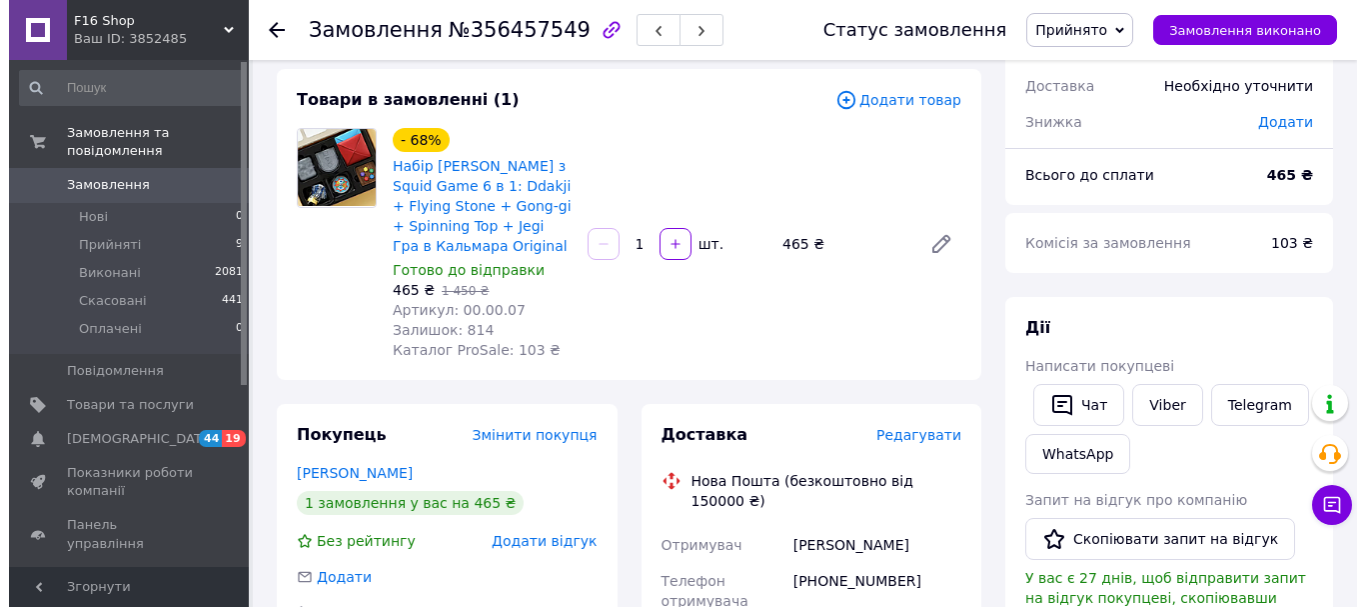
scroll to position [203, 0]
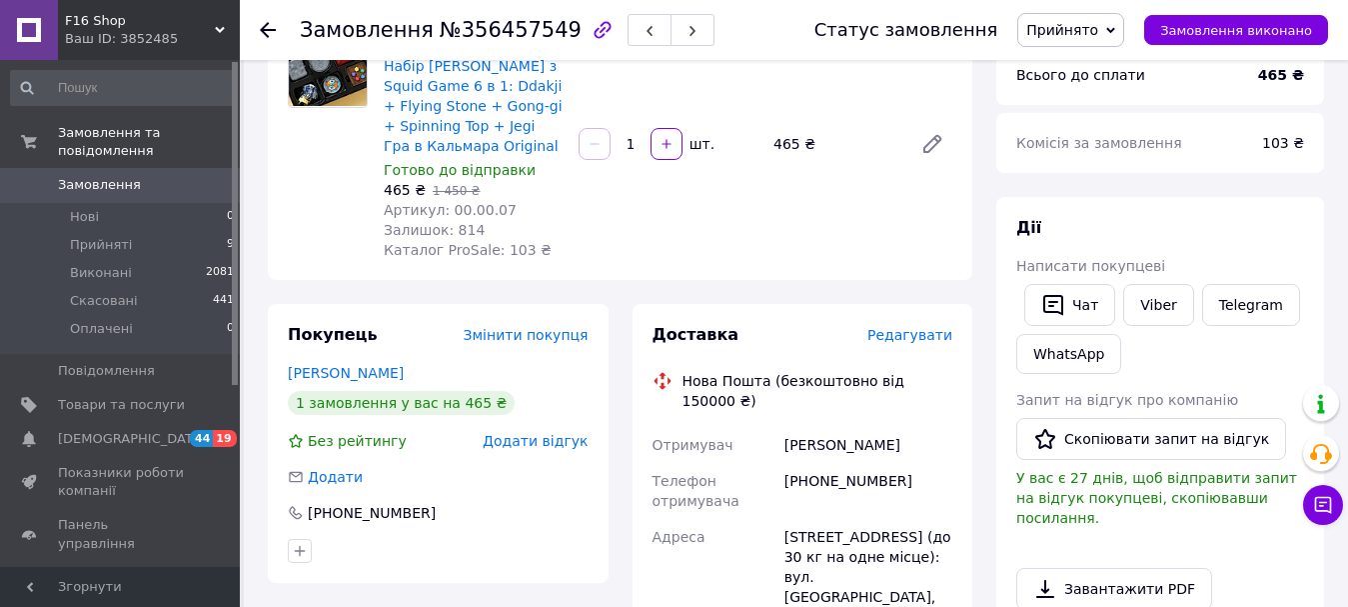
click at [909, 337] on span "Редагувати" at bounding box center [909, 335] width 85 height 16
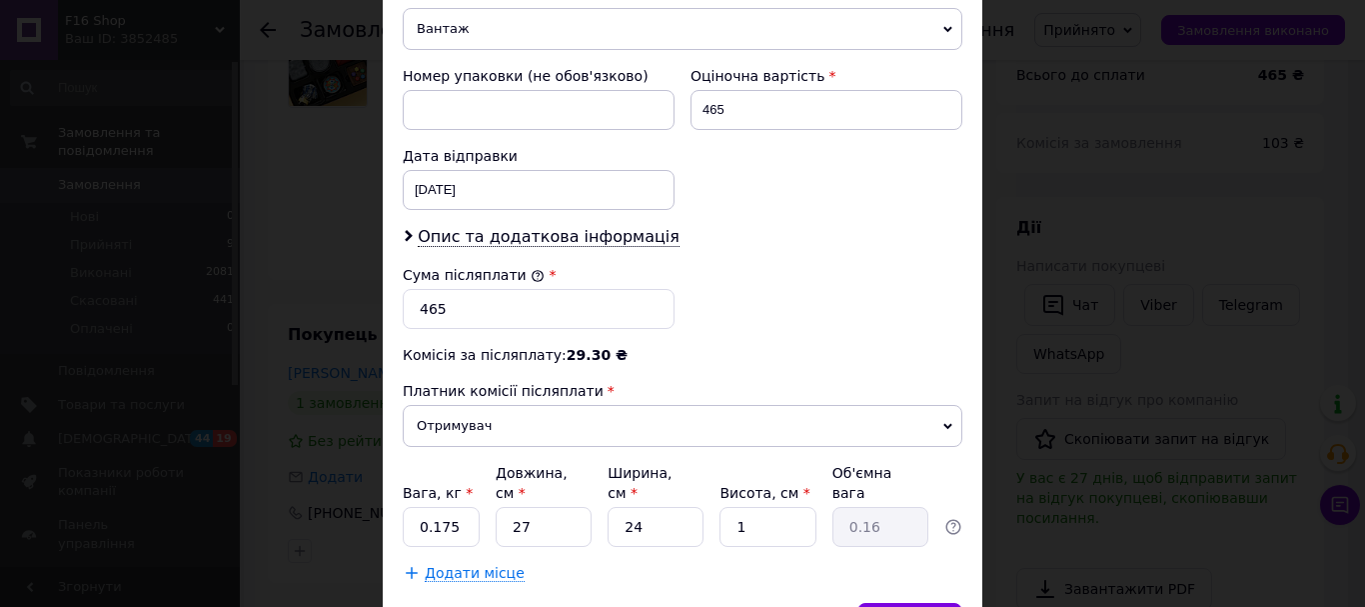
scroll to position [899, 0]
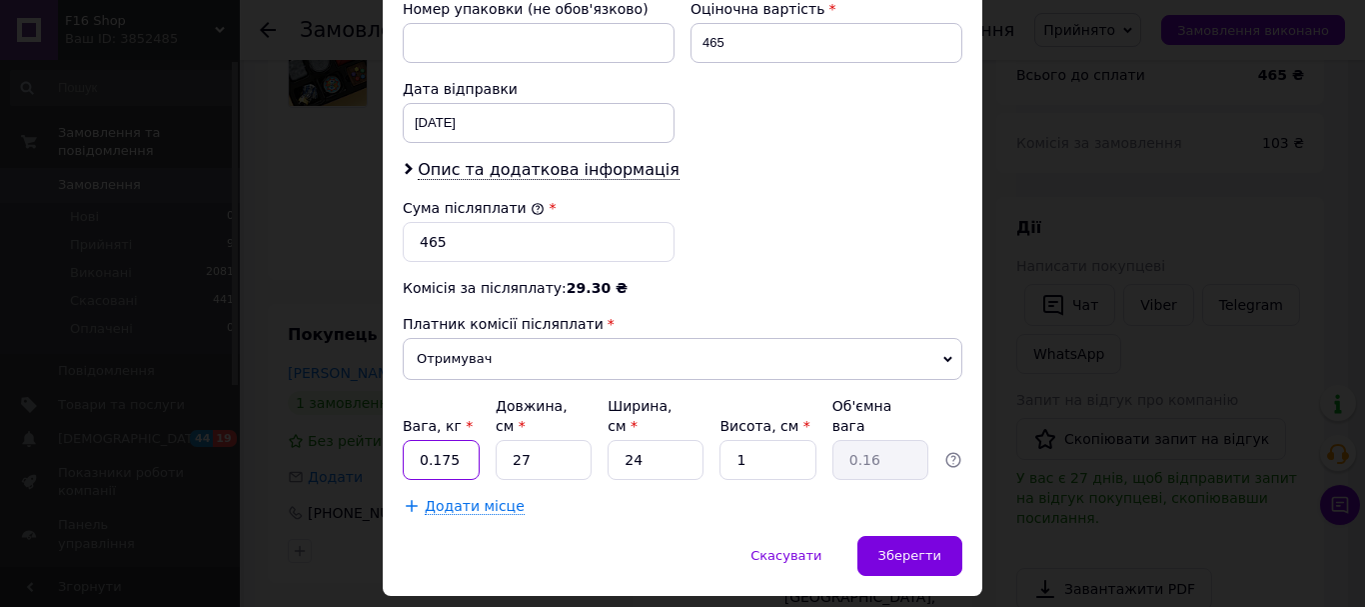
click at [471, 440] on input "0.175" at bounding box center [441, 460] width 77 height 40
type input "0.5"
drag, startPoint x: 505, startPoint y: 422, endPoint x: 538, endPoint y: 413, distance: 34.2
click at [538, 440] on input "27" at bounding box center [544, 460] width 96 height 40
type input "3"
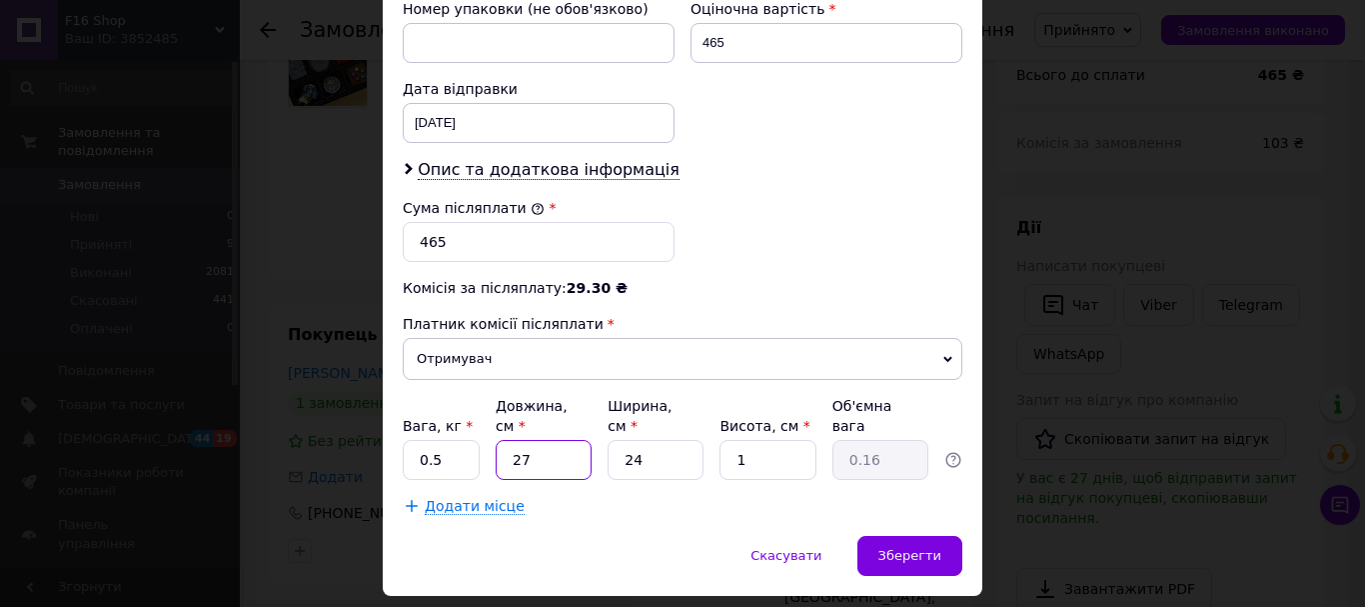
type input "0.1"
type input "36"
type input "0.22"
type input "36"
click at [655, 440] on input "24" at bounding box center [656, 460] width 96 height 40
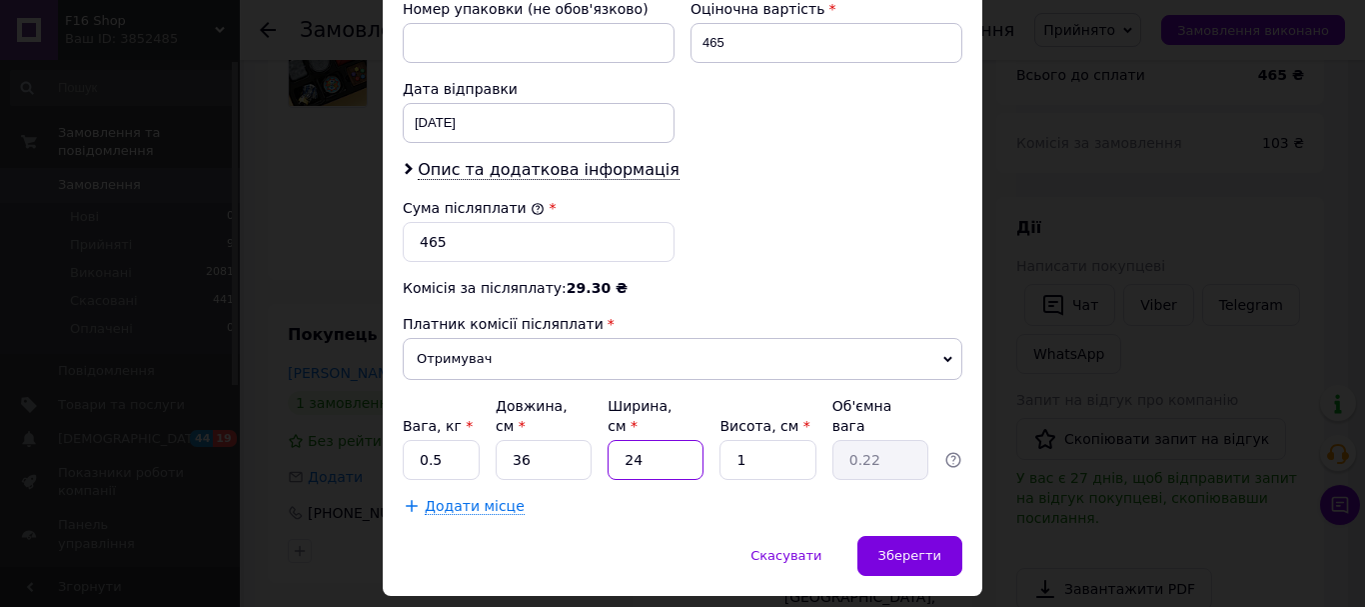
type input "2"
type input "0.1"
type input "25"
type input "0.23"
type input "25"
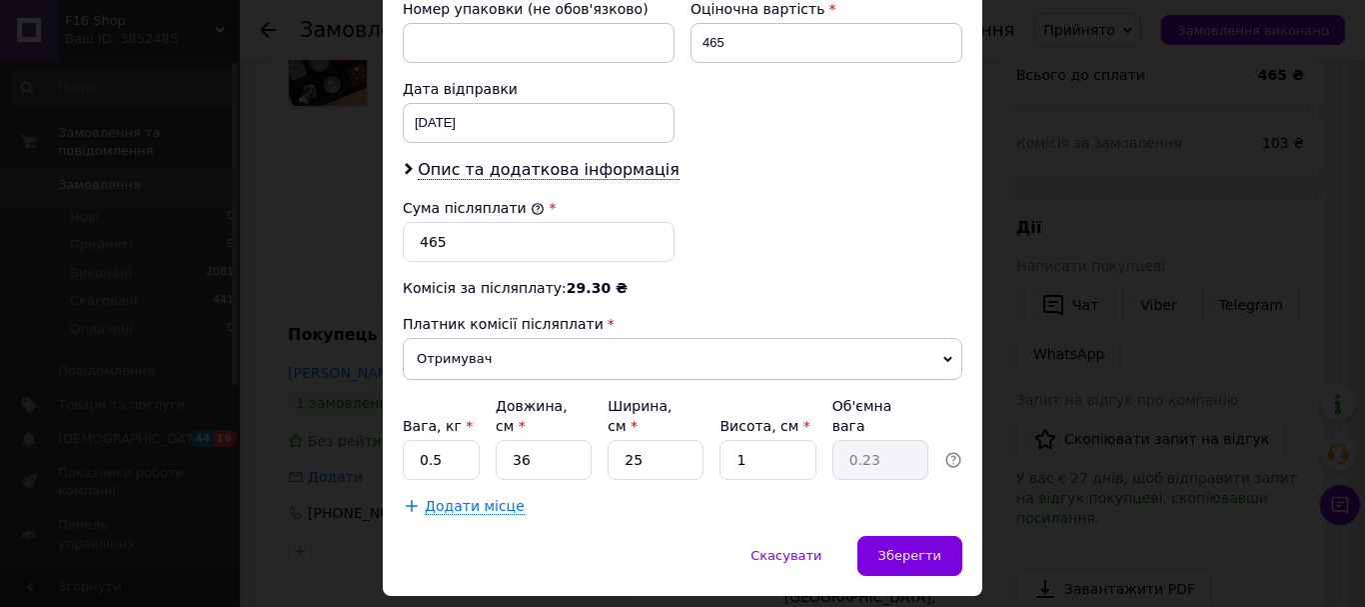
click at [675, 496] on div "Додати місце" at bounding box center [683, 506] width 560 height 20
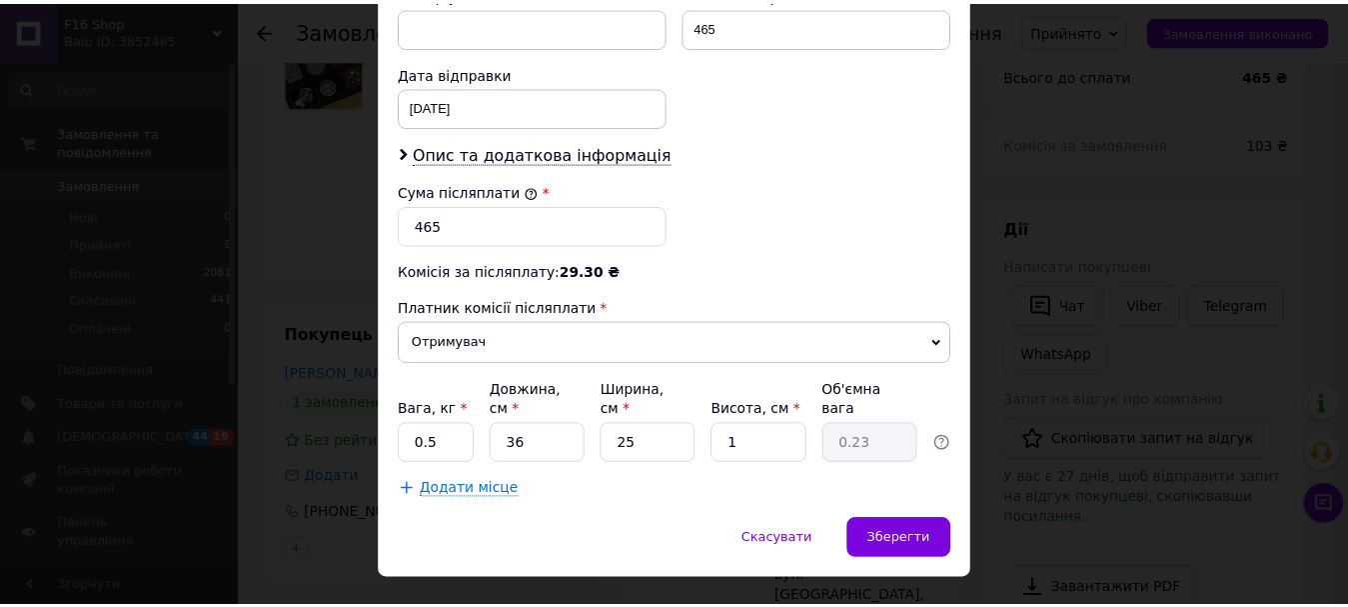
scroll to position [918, 0]
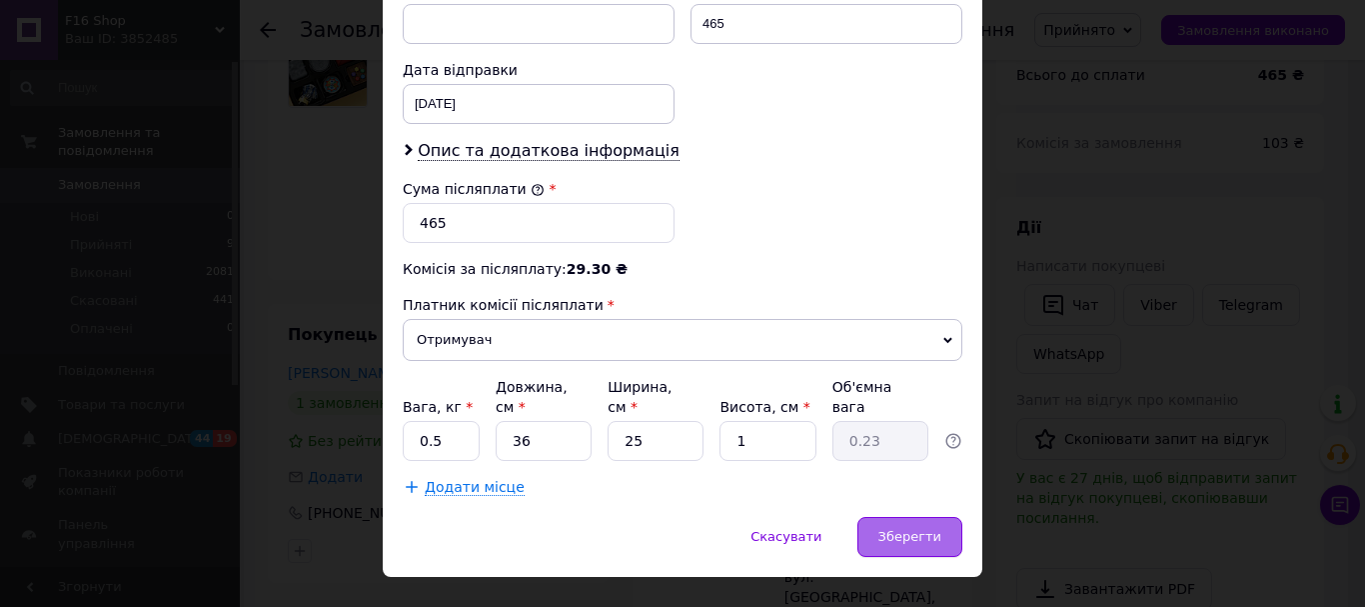
click at [909, 517] on div "Зберегти" at bounding box center [909, 537] width 105 height 40
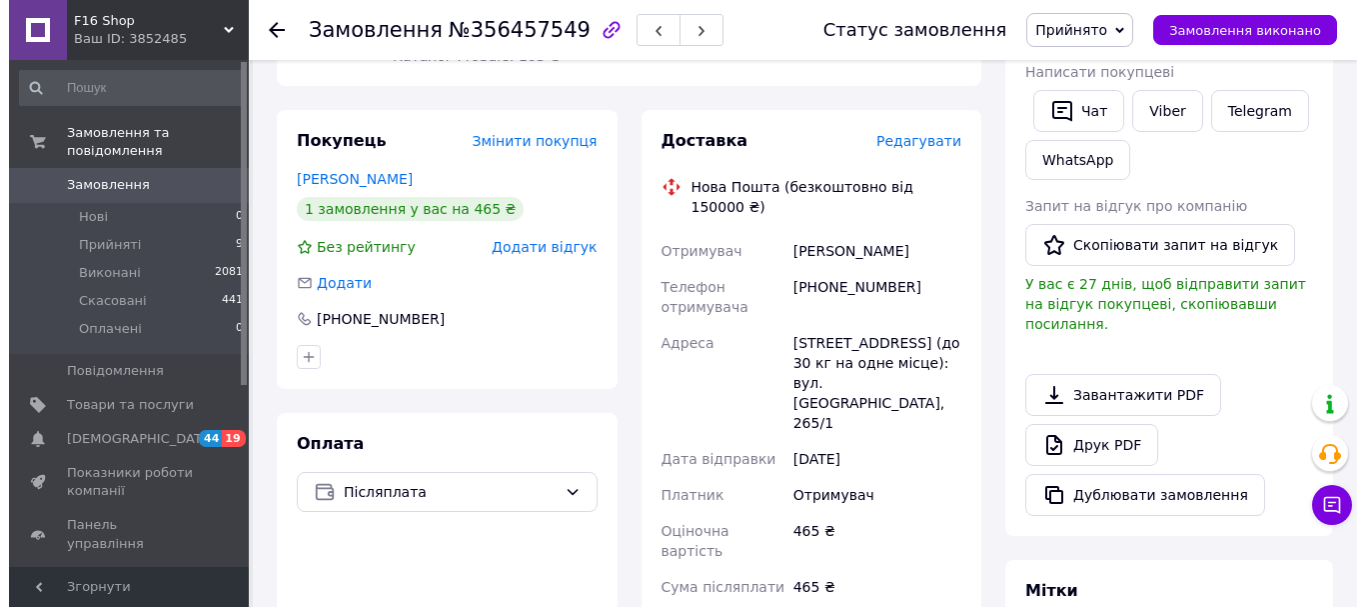
scroll to position [430, 0]
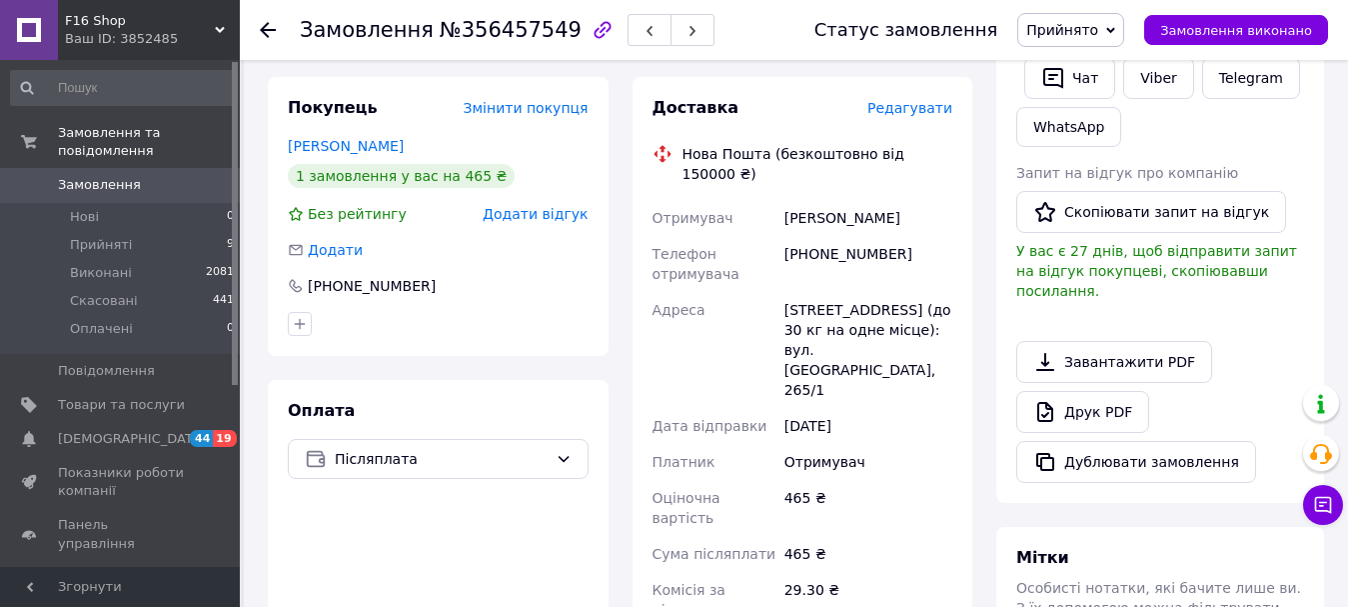
click at [893, 106] on span "Редагувати" at bounding box center [909, 108] width 85 height 16
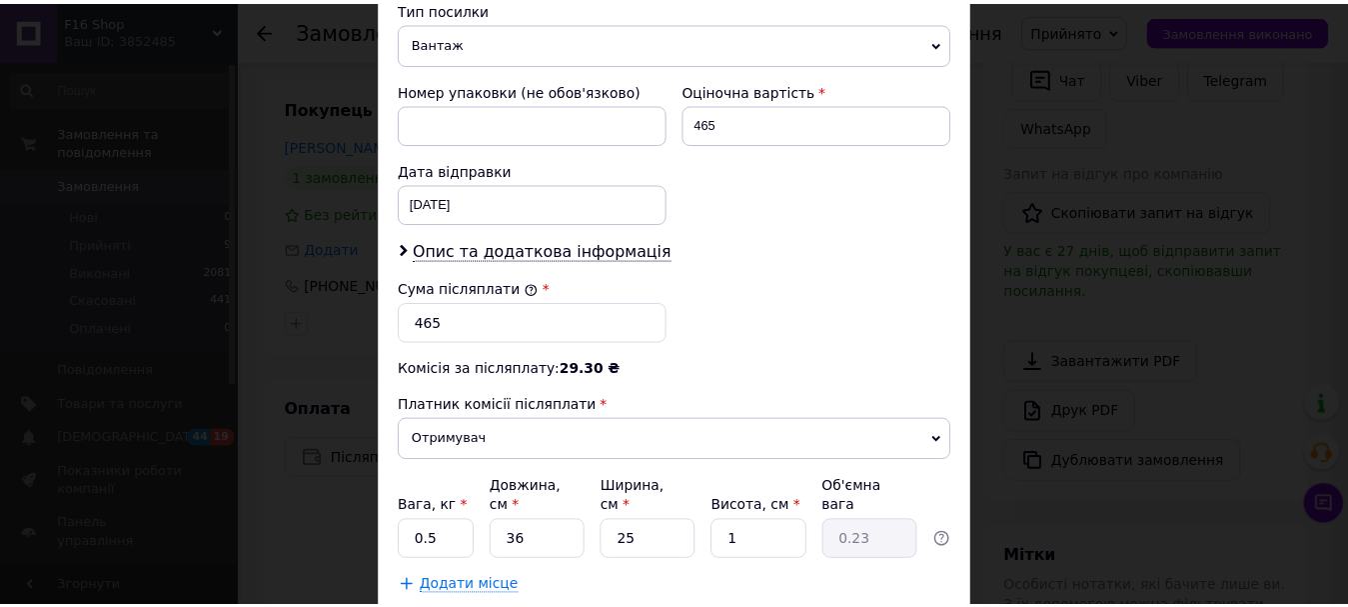
scroll to position [918, 0]
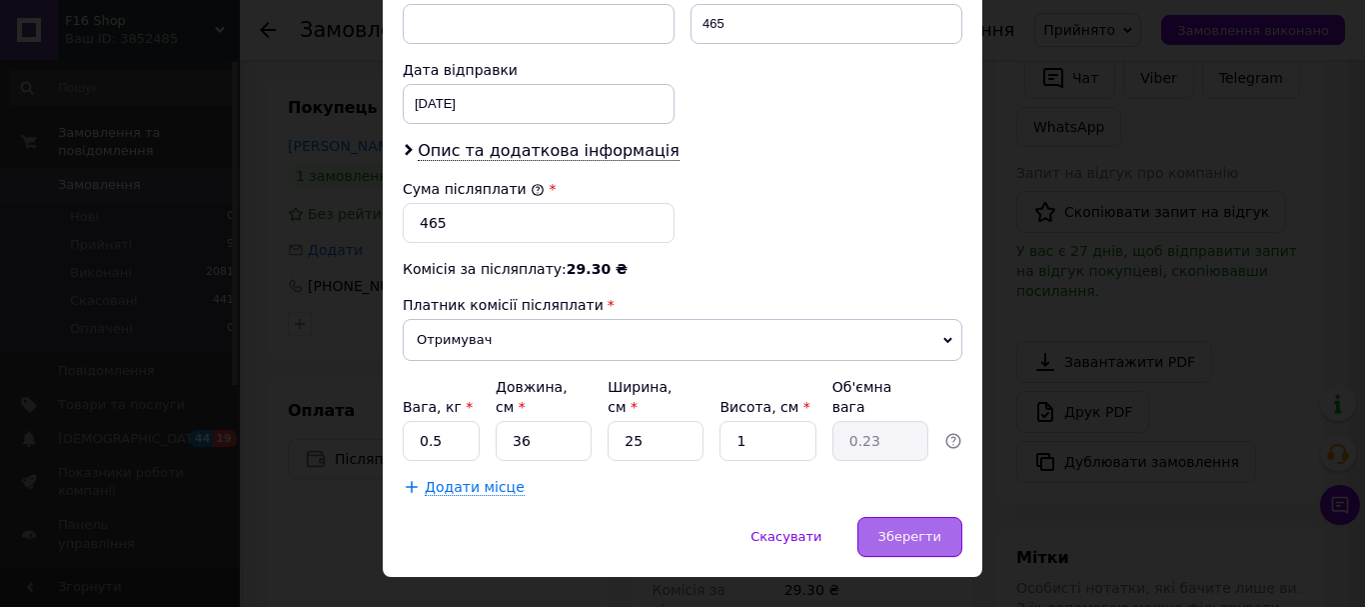
click at [900, 529] on span "Зберегти" at bounding box center [909, 536] width 63 height 15
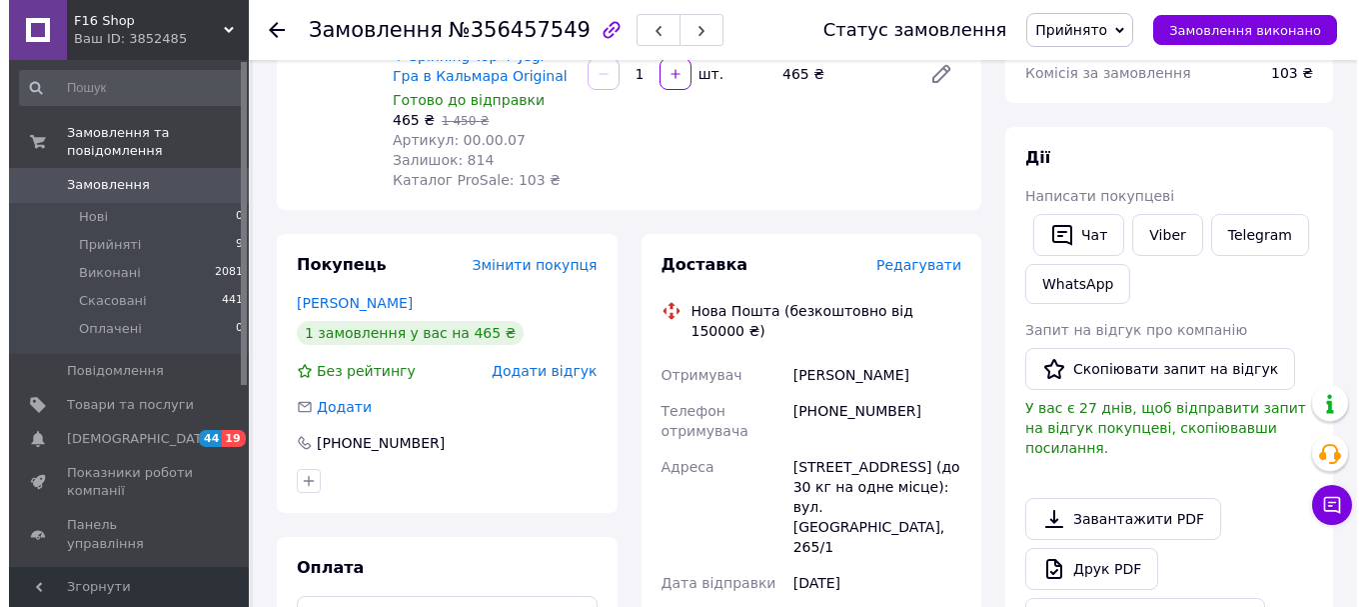
scroll to position [230, 0]
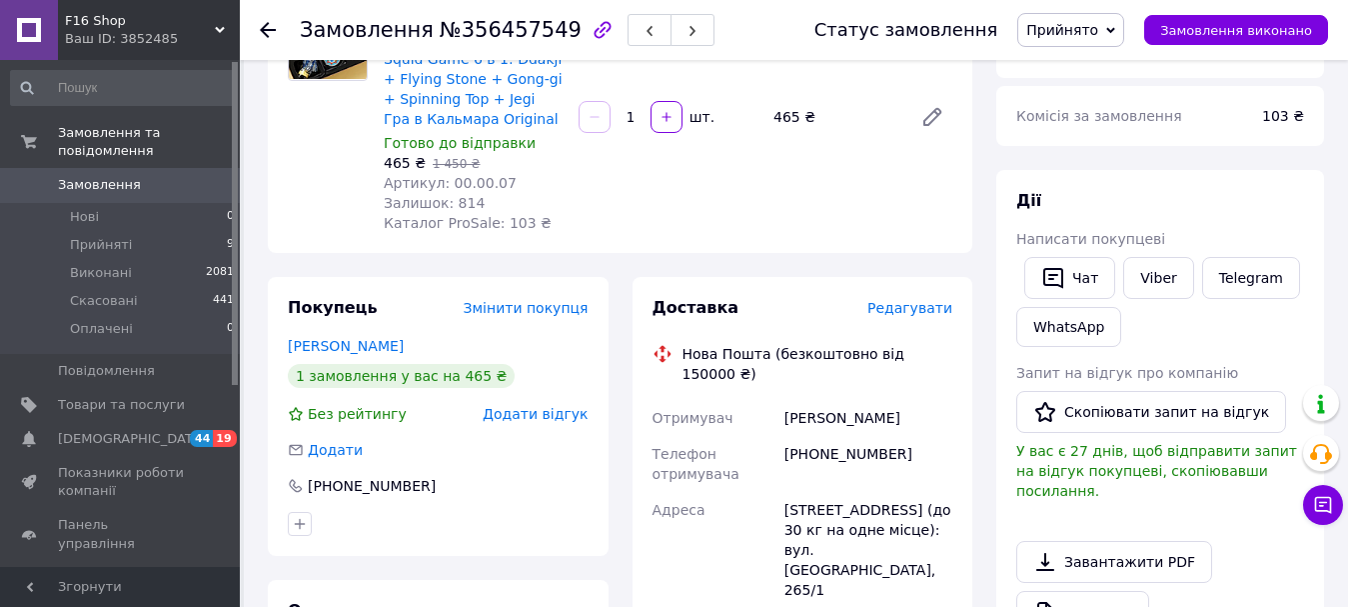
click at [906, 313] on span "Редагувати" at bounding box center [909, 308] width 85 height 16
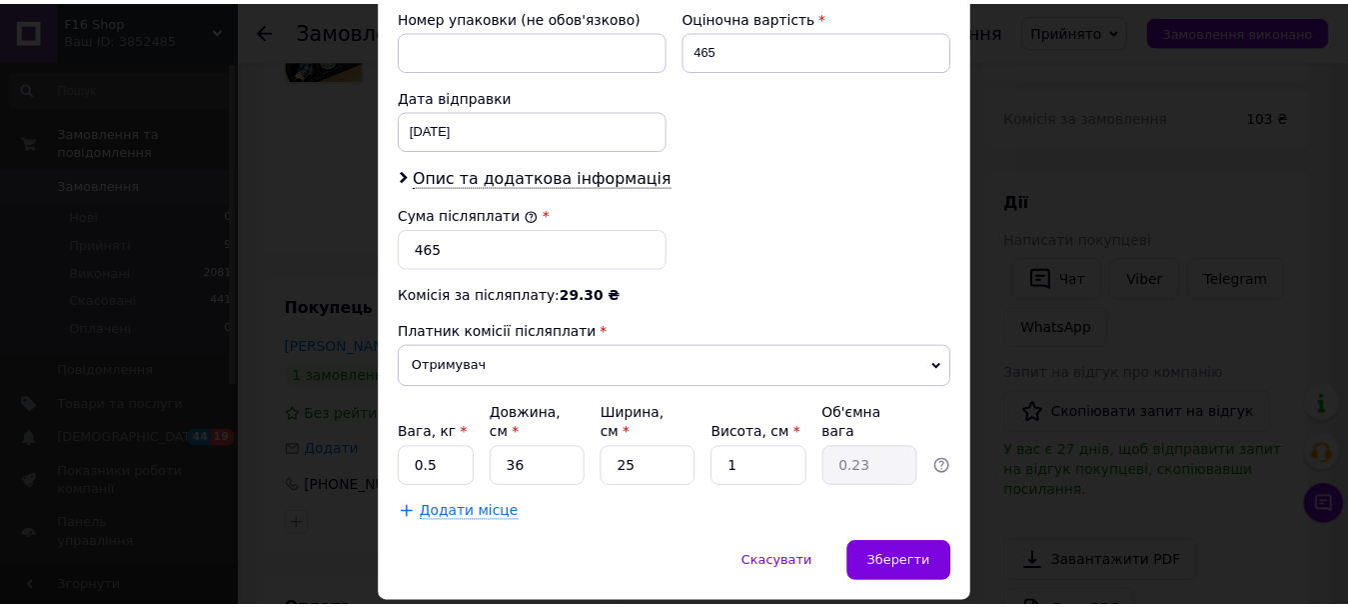
scroll to position [899, 0]
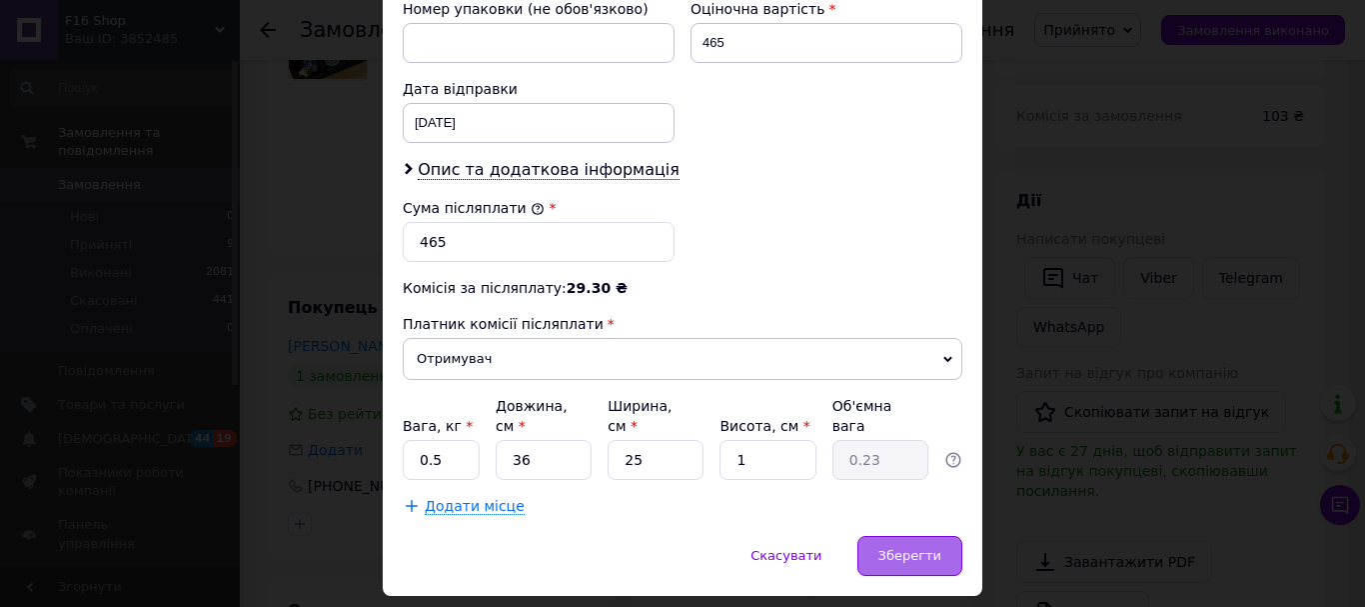
click at [904, 536] on div "Зберегти" at bounding box center [909, 556] width 105 height 40
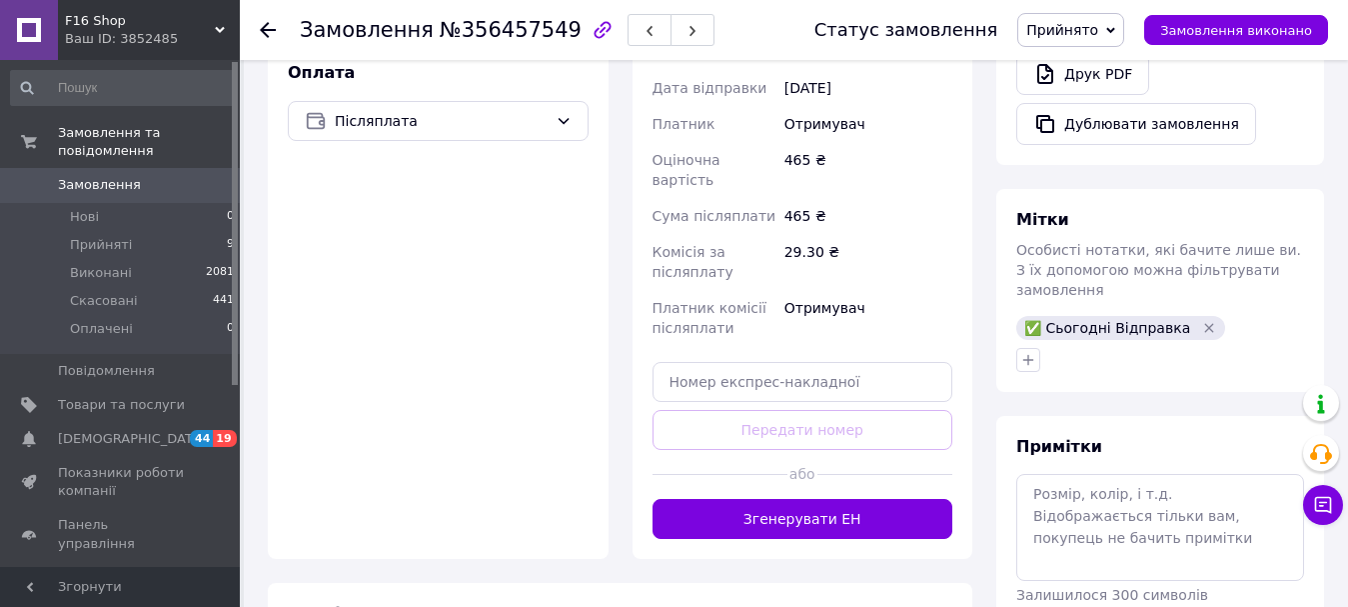
scroll to position [772, 0]
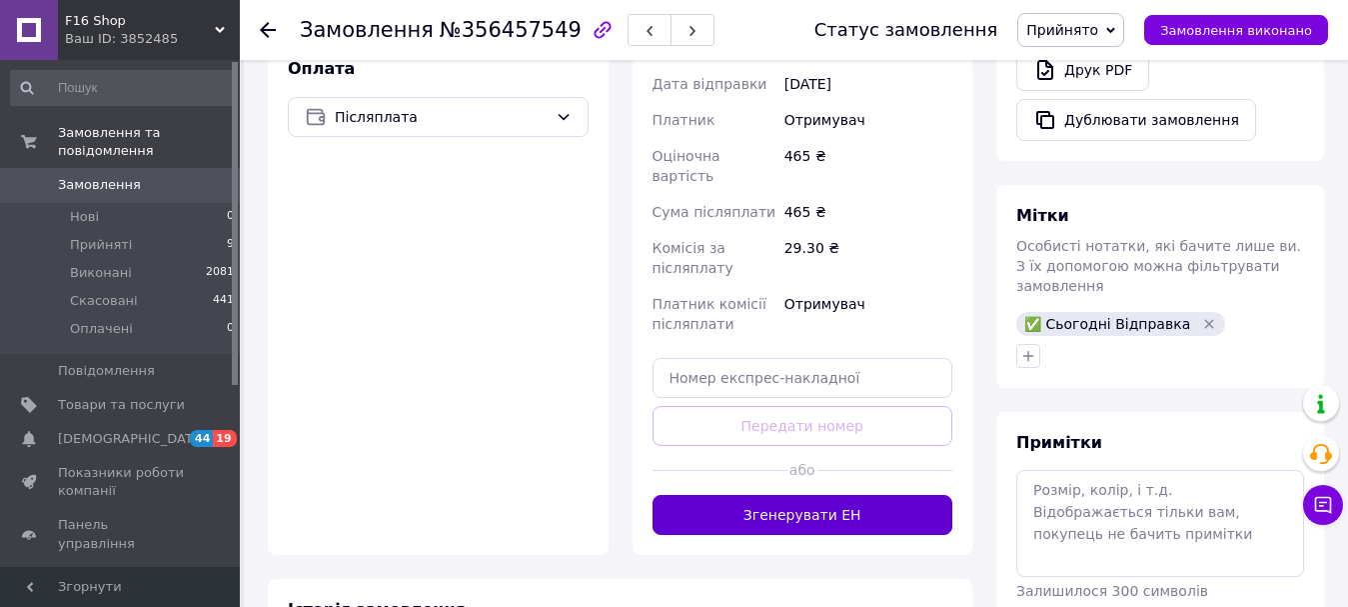
click at [848, 495] on button "Згенерувати ЕН" at bounding box center [803, 515] width 301 height 40
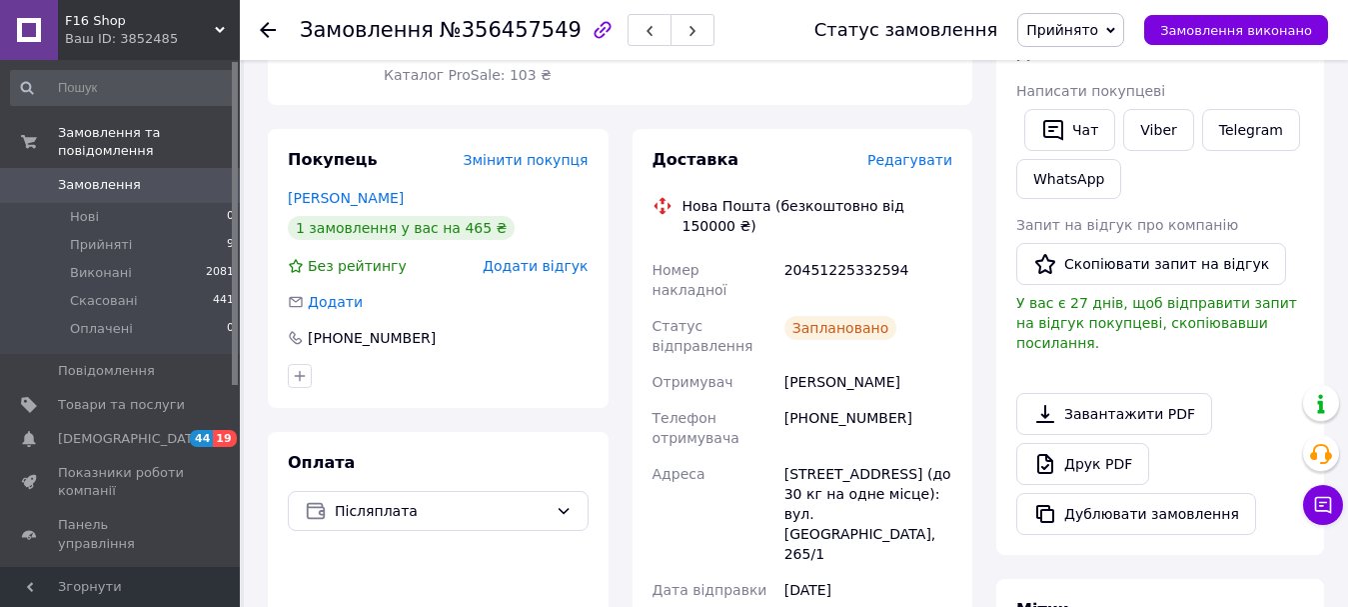
scroll to position [372, 0]
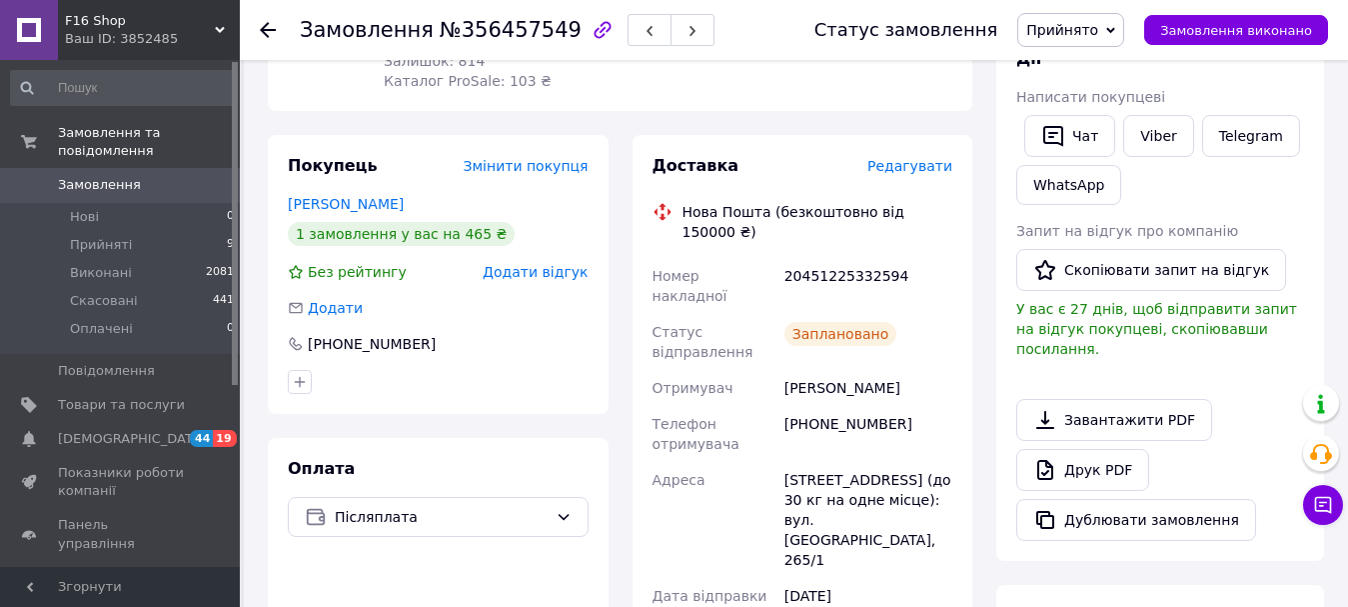
click at [272, 22] on icon at bounding box center [268, 30] width 16 height 16
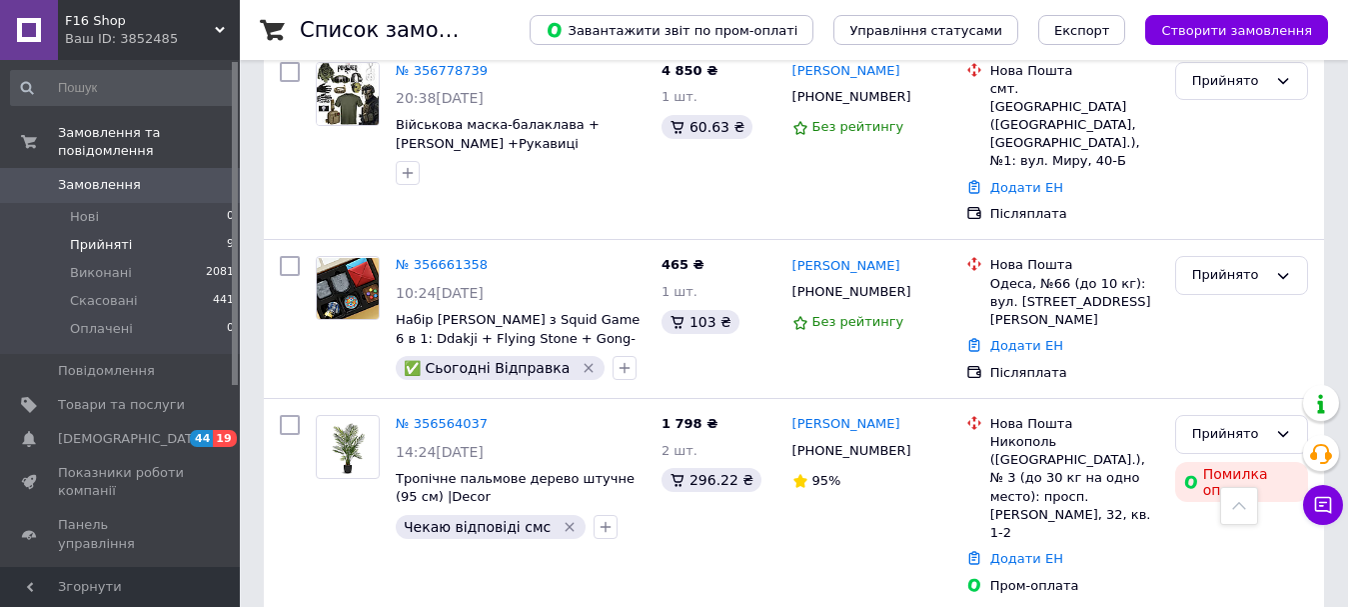
scroll to position [800, 0]
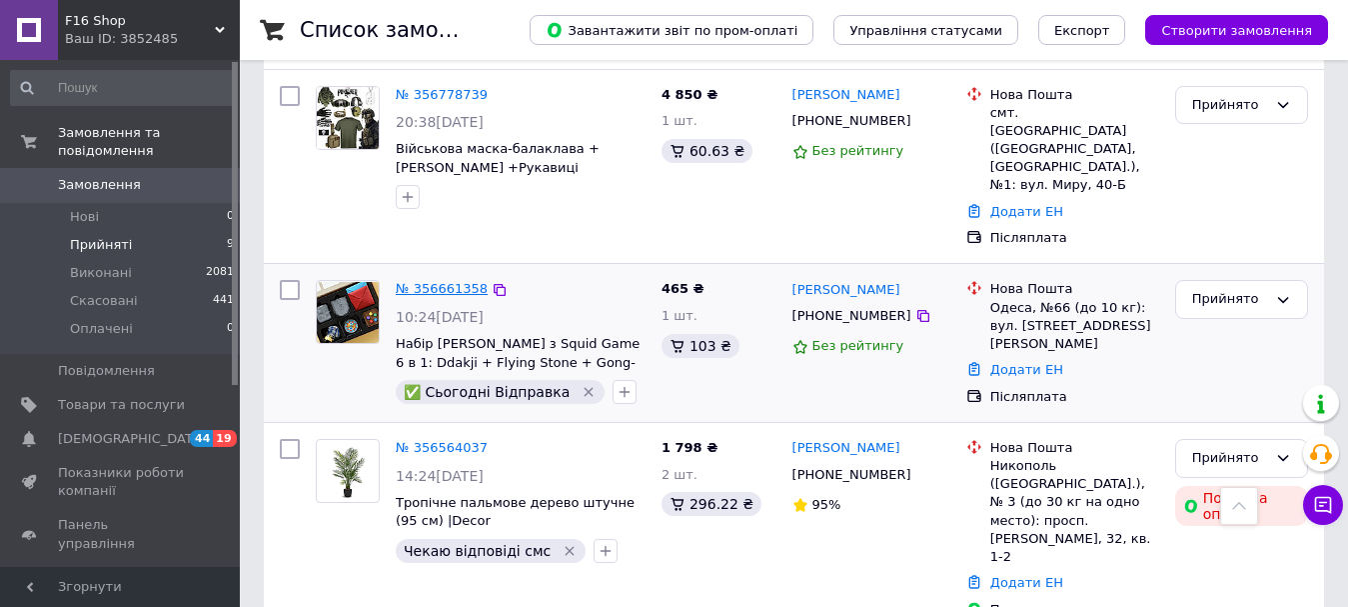
click at [444, 281] on link "№ 356661358" at bounding box center [442, 288] width 92 height 15
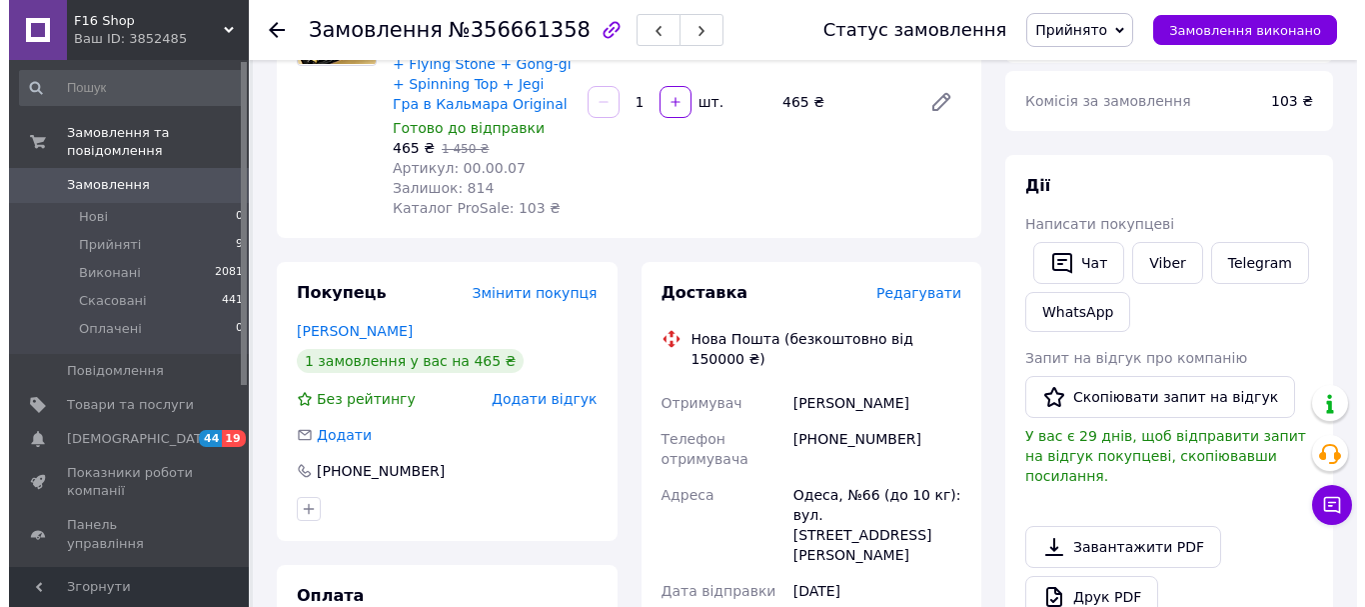
scroll to position [200, 0]
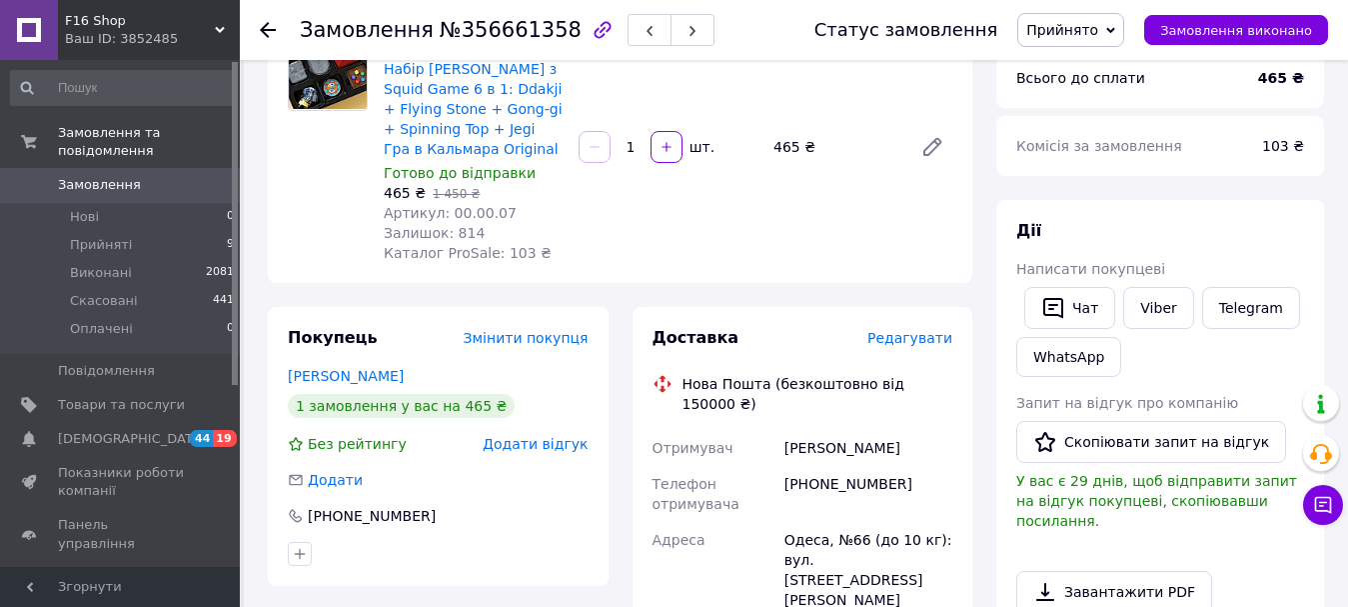
click at [891, 342] on span "Редагувати" at bounding box center [909, 338] width 85 height 16
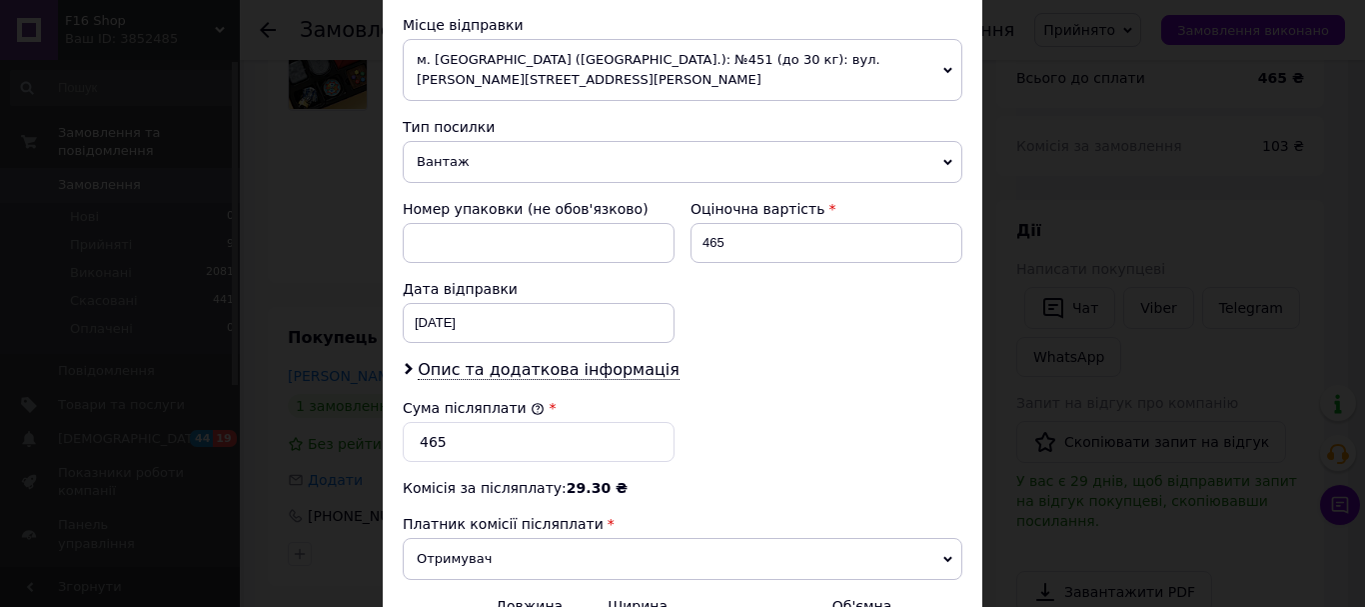
scroll to position [800, 0]
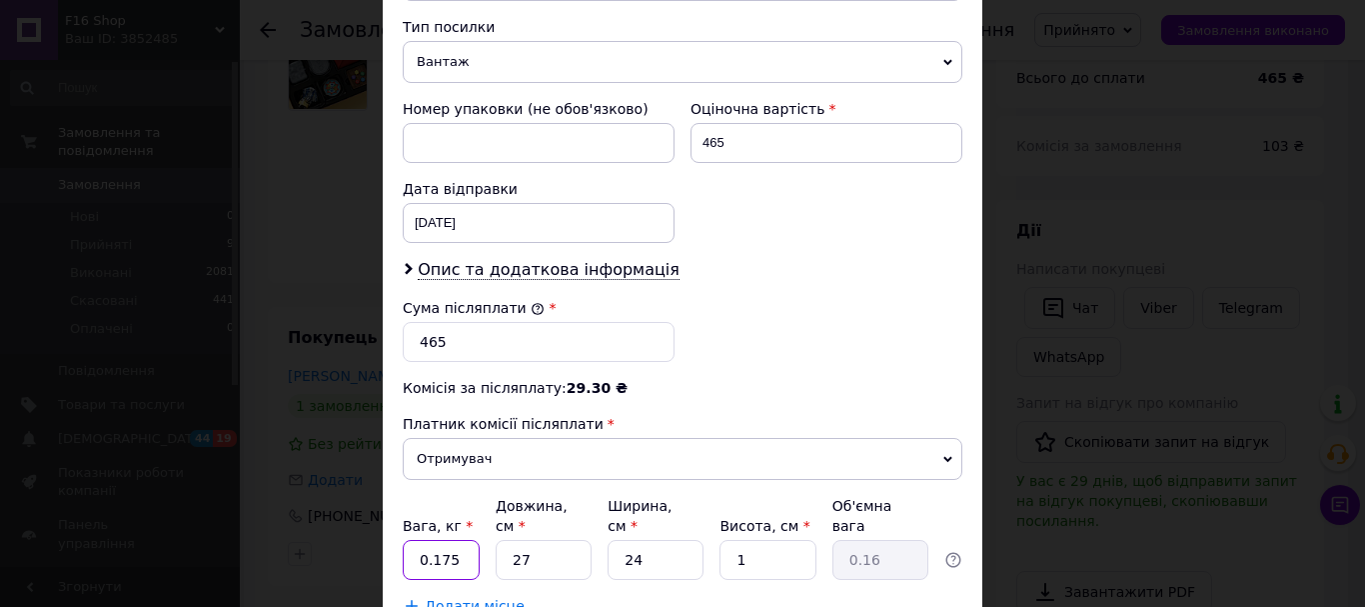
drag, startPoint x: 430, startPoint y: 529, endPoint x: 456, endPoint y: 523, distance: 26.7
click at [456, 540] on input "0.175" at bounding box center [441, 560] width 77 height 40
type input "0.5"
drag, startPoint x: 501, startPoint y: 523, endPoint x: 531, endPoint y: 521, distance: 30.0
click at [531, 540] on input "27" at bounding box center [544, 560] width 96 height 40
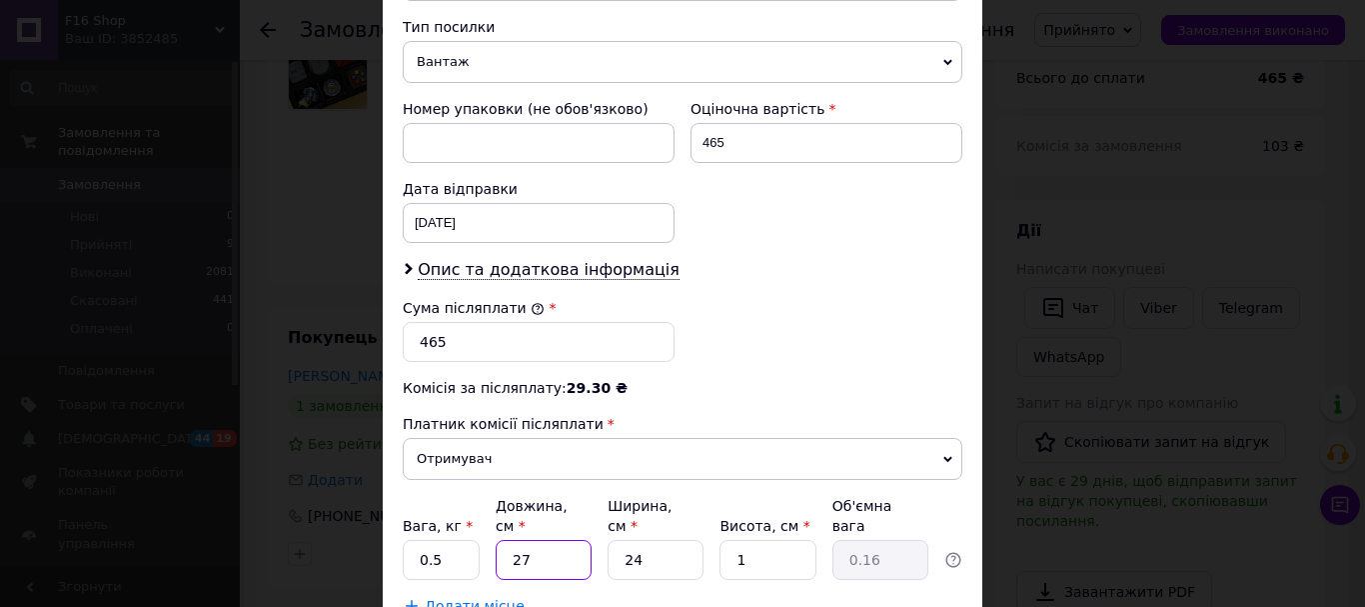
type input "3"
type input "0.1"
type input "36"
type input "0.22"
type input "36"
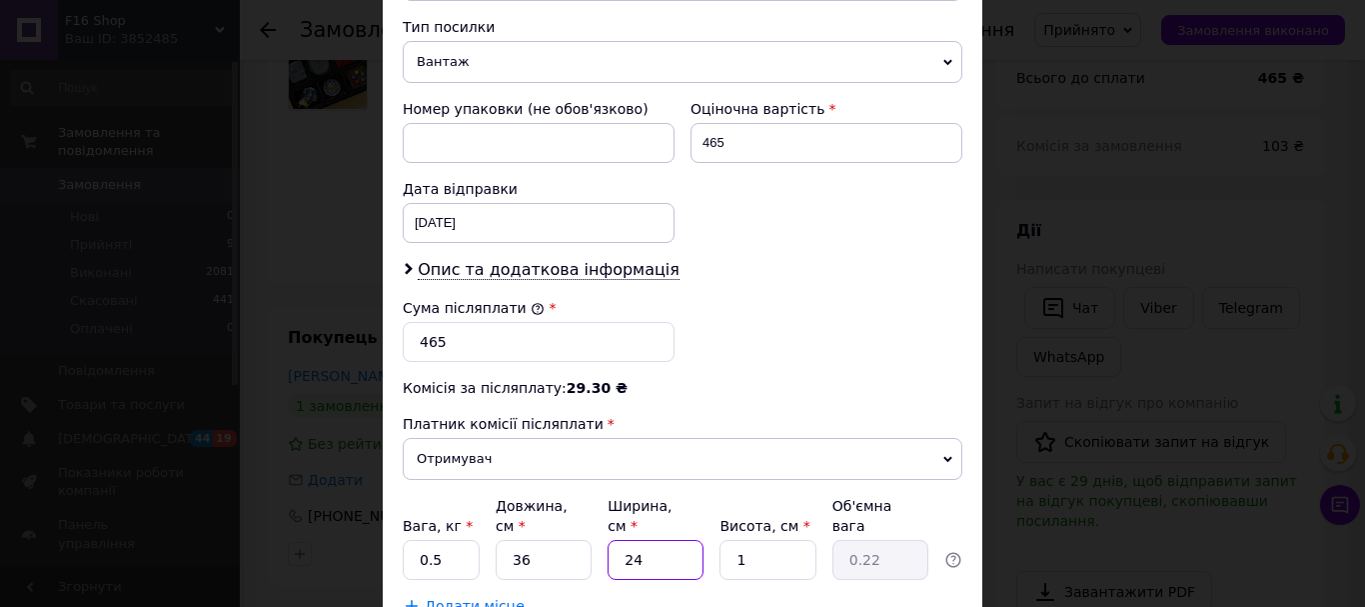
click at [640, 540] on input "24" at bounding box center [656, 560] width 96 height 40
type input "2"
type input "0.1"
type input "25"
type input "0.23"
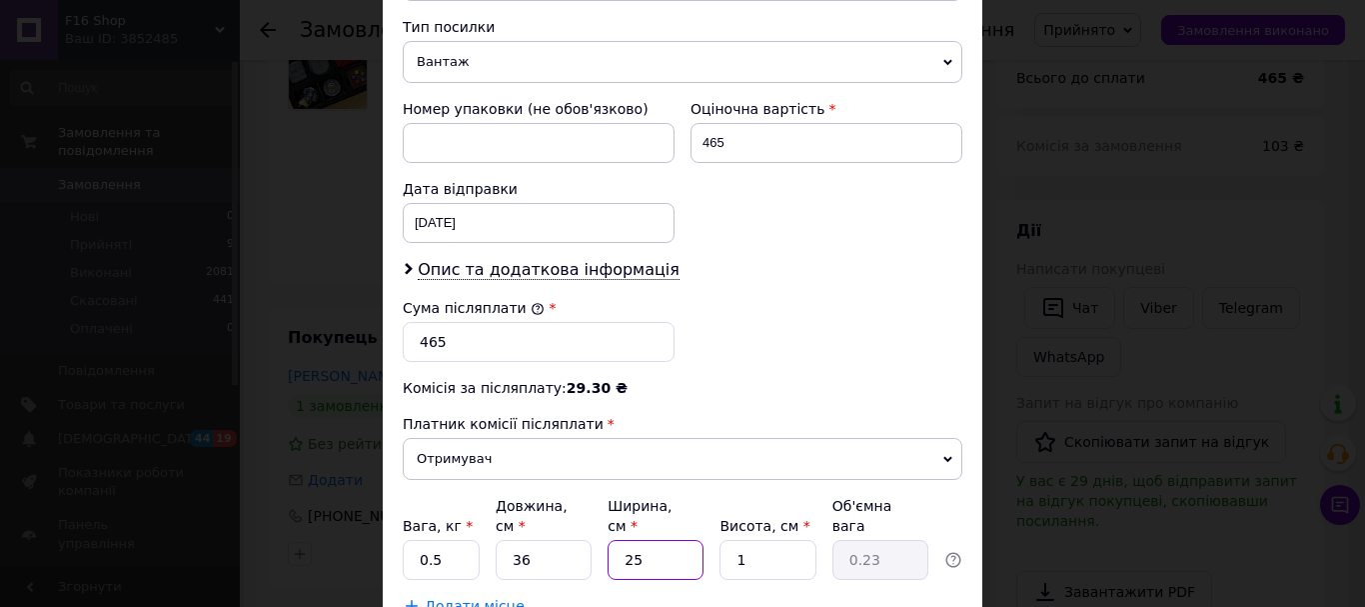
scroll to position [918, 0]
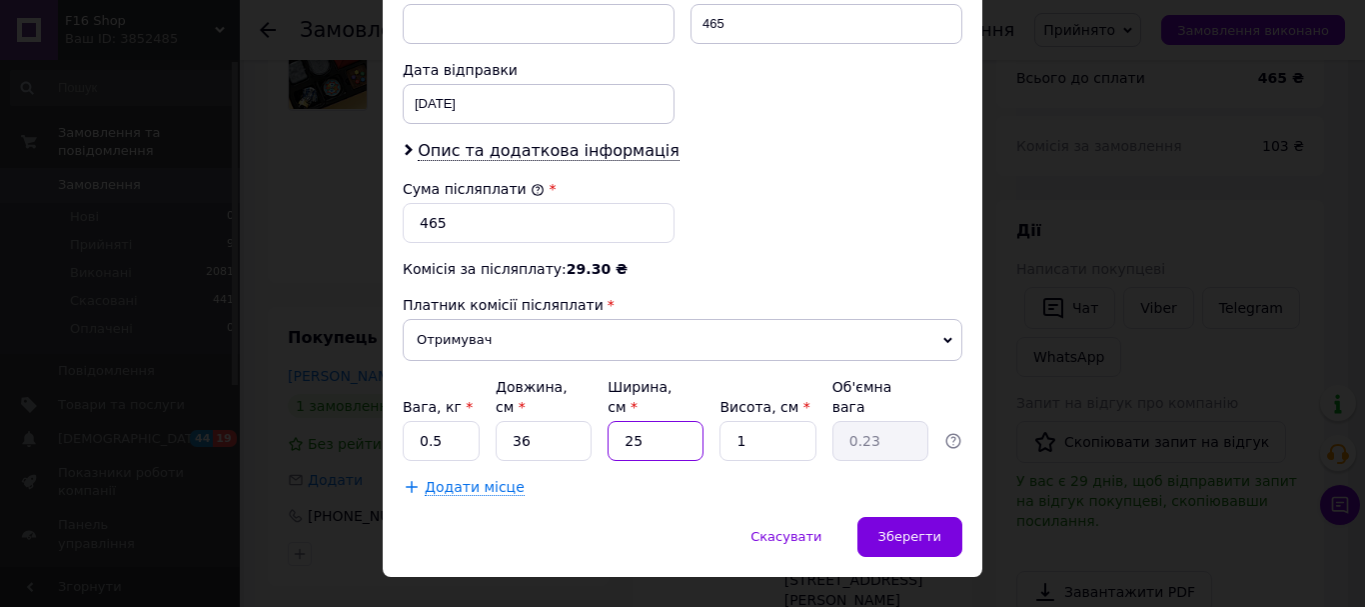
type input "25"
click at [921, 529] on span "Зберегти" at bounding box center [909, 536] width 63 height 15
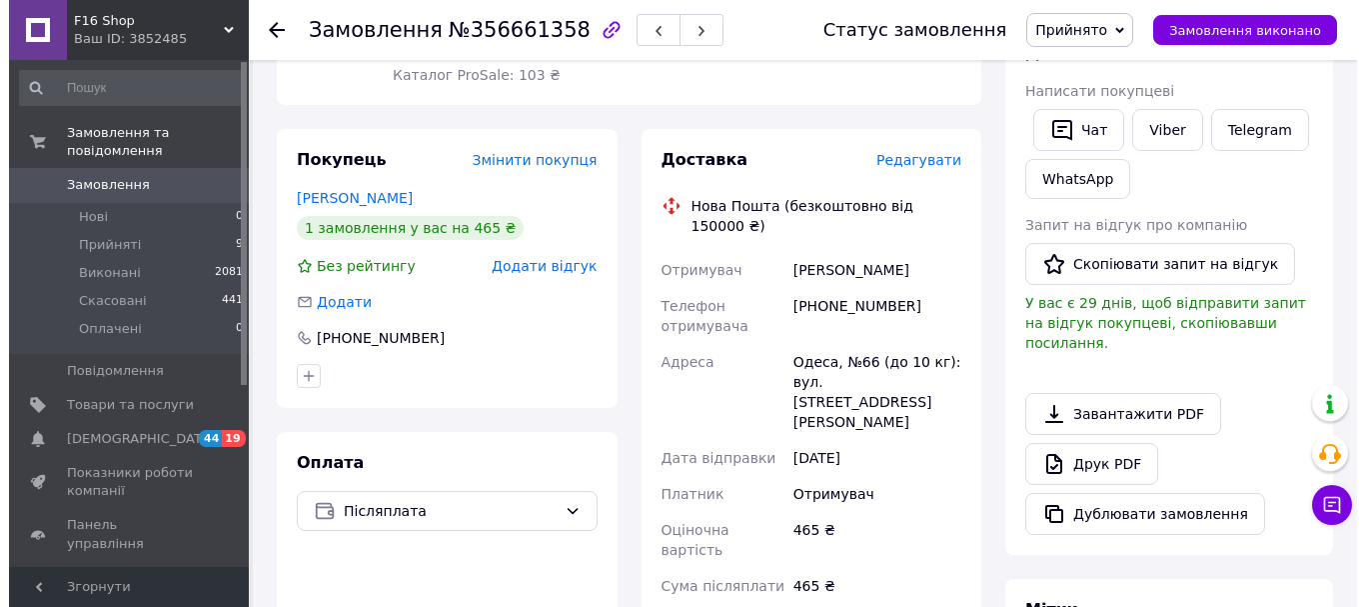
scroll to position [300, 0]
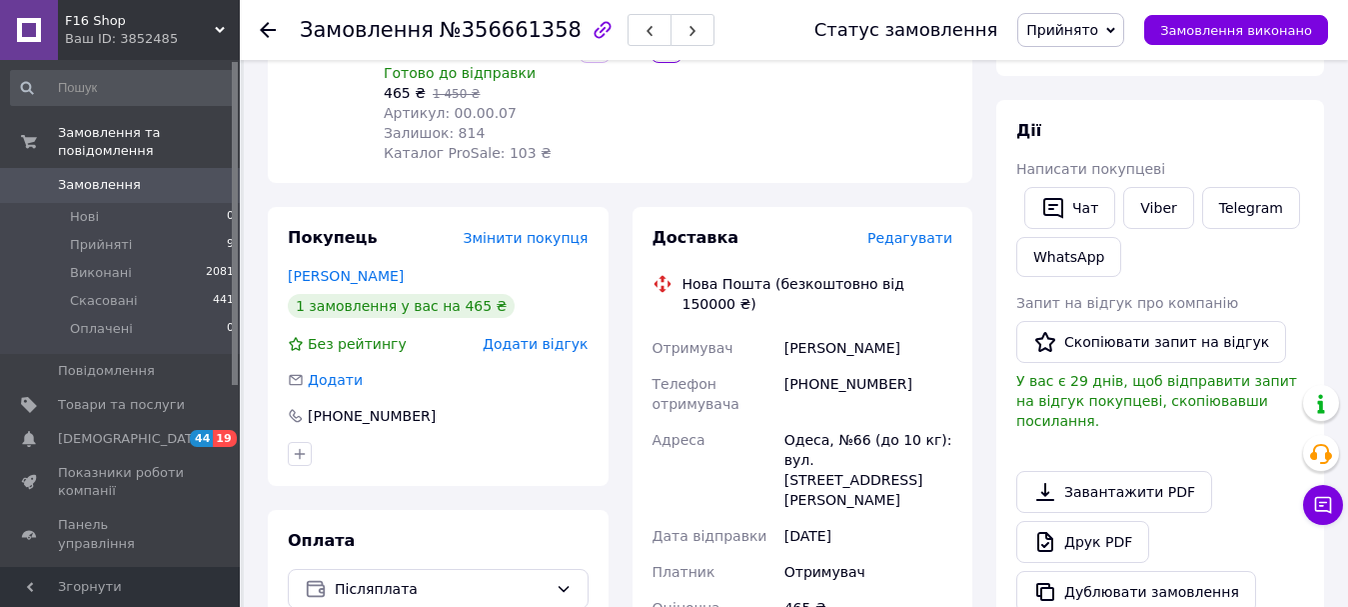
click at [919, 242] on span "Редагувати" at bounding box center [909, 238] width 85 height 16
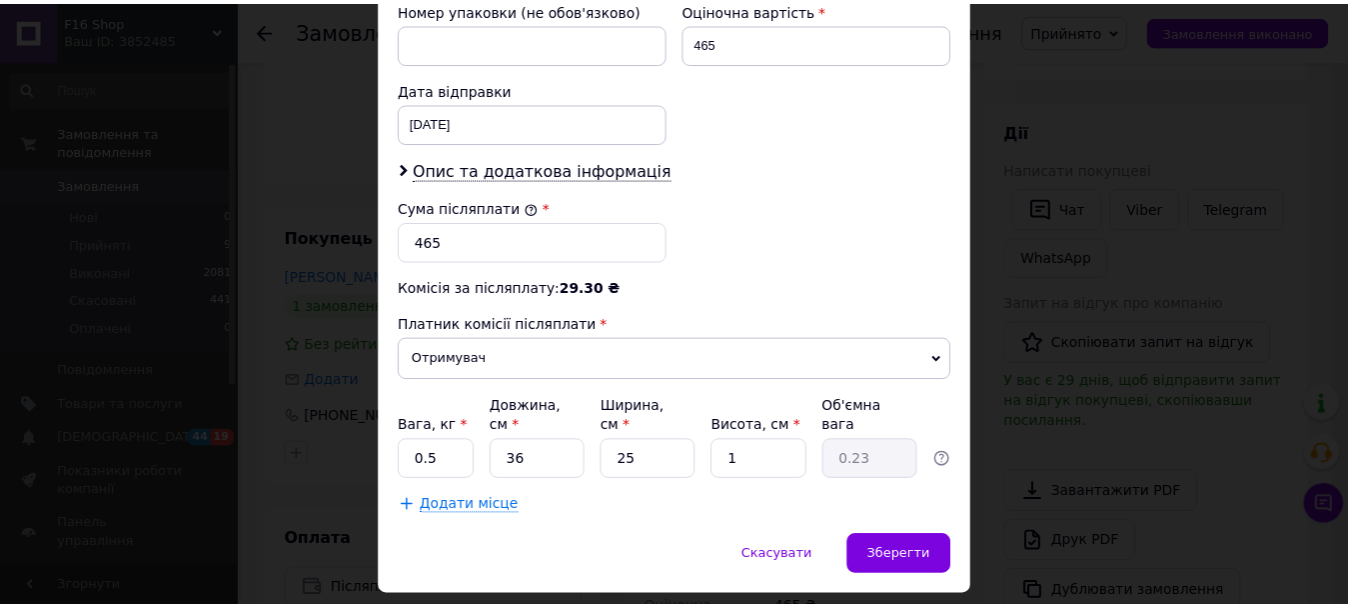
scroll to position [918, 0]
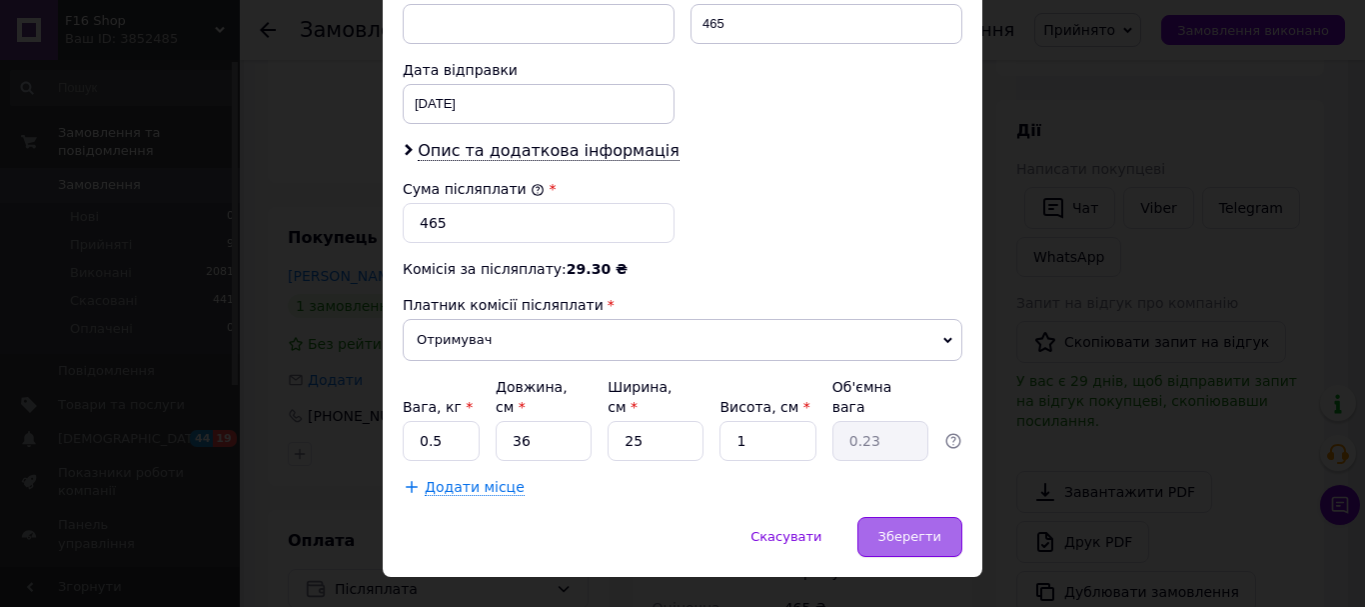
click at [882, 517] on div "Зберегти" at bounding box center [909, 537] width 105 height 40
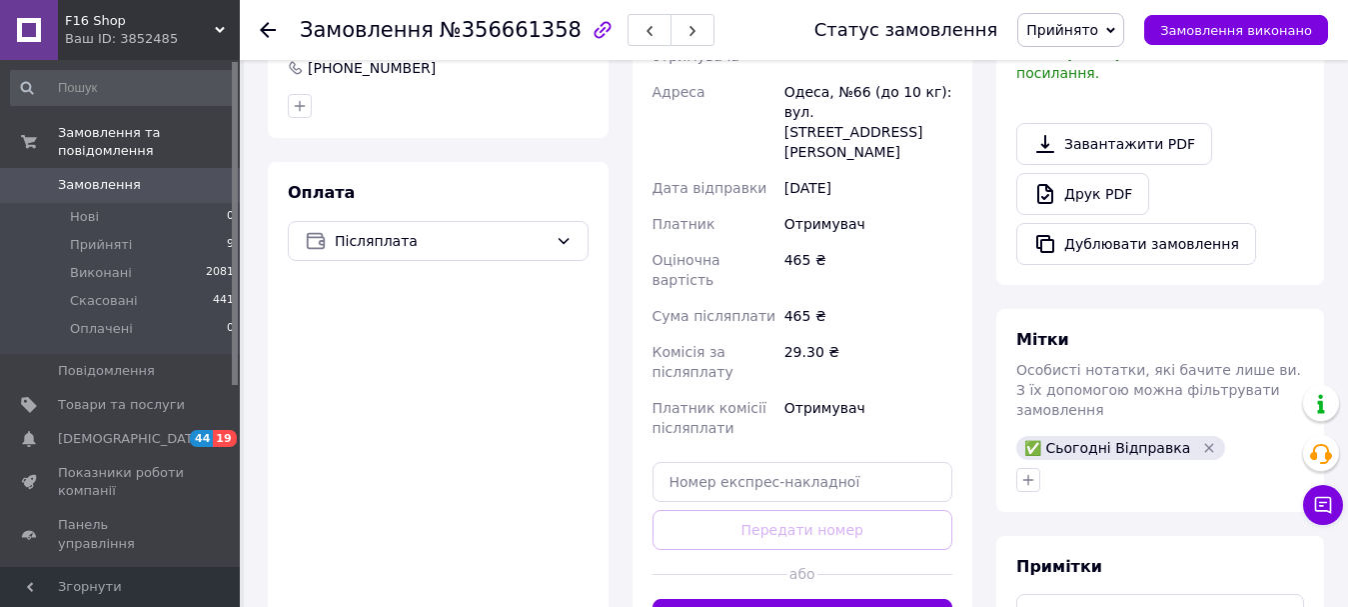
scroll to position [700, 0]
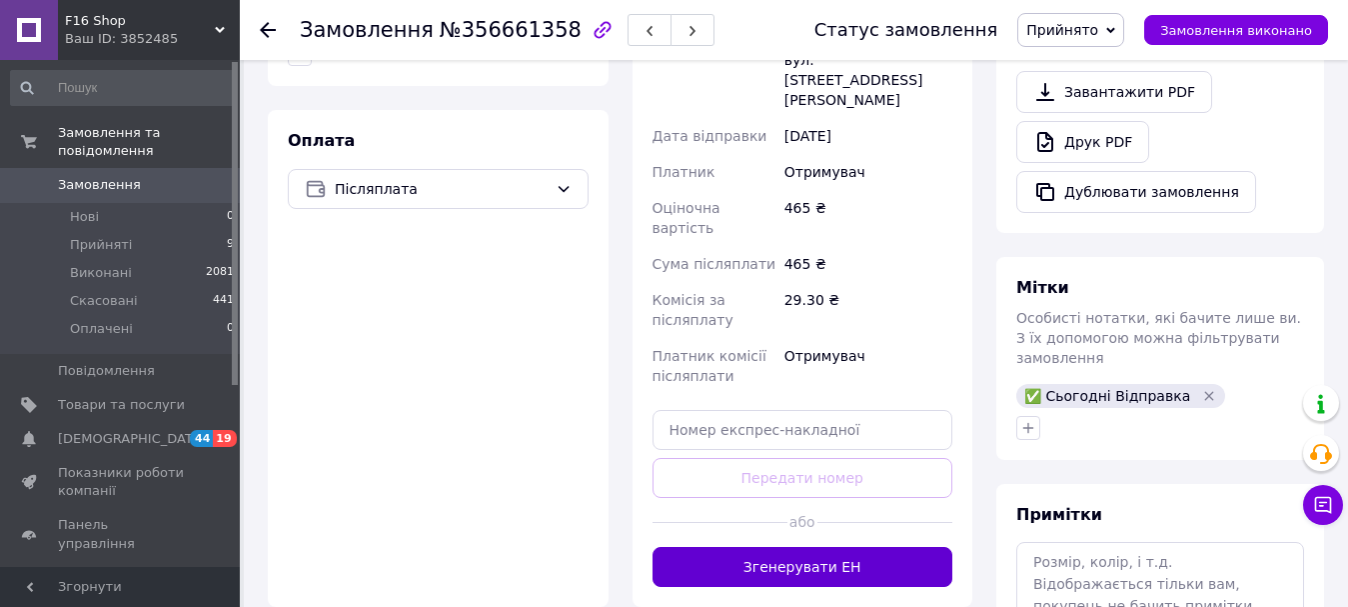
click at [807, 547] on button "Згенерувати ЕН" at bounding box center [803, 567] width 301 height 40
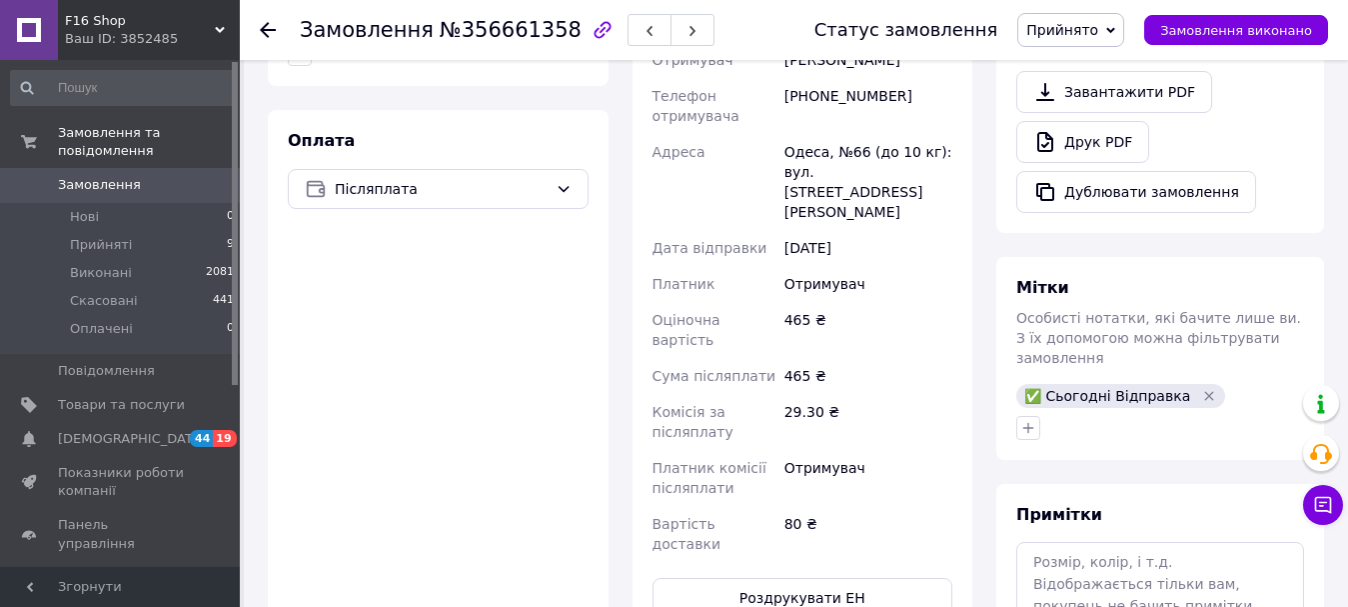
click at [263, 31] on use at bounding box center [268, 30] width 16 height 16
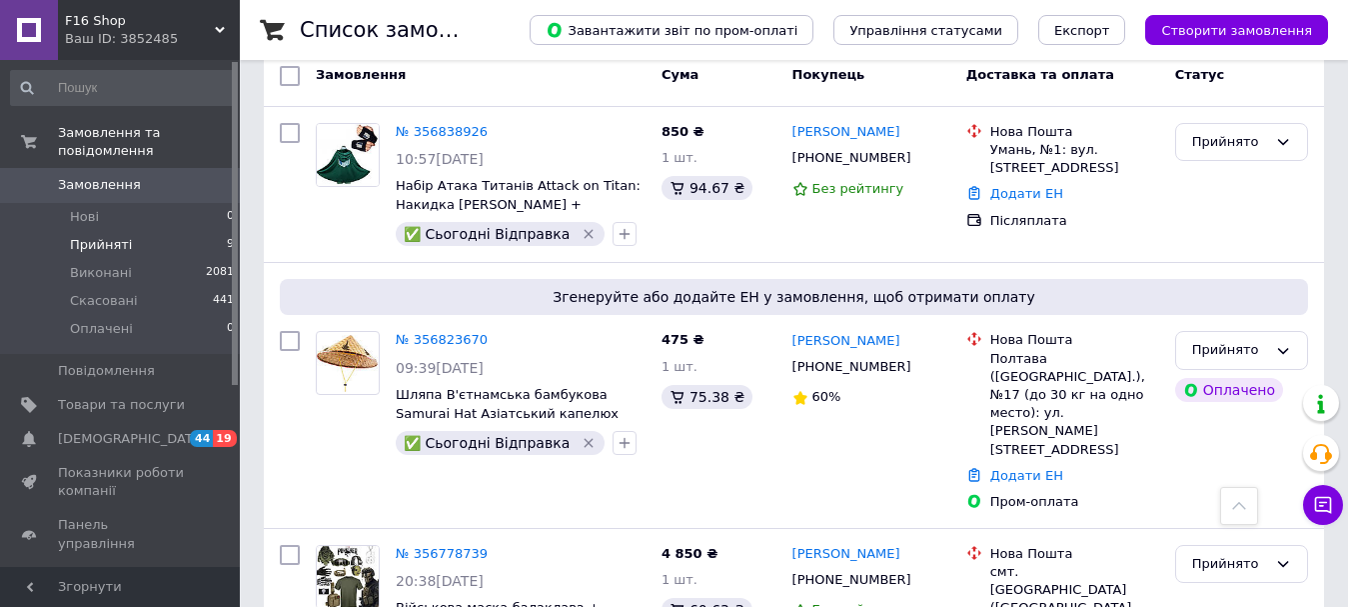
scroll to position [300, 0]
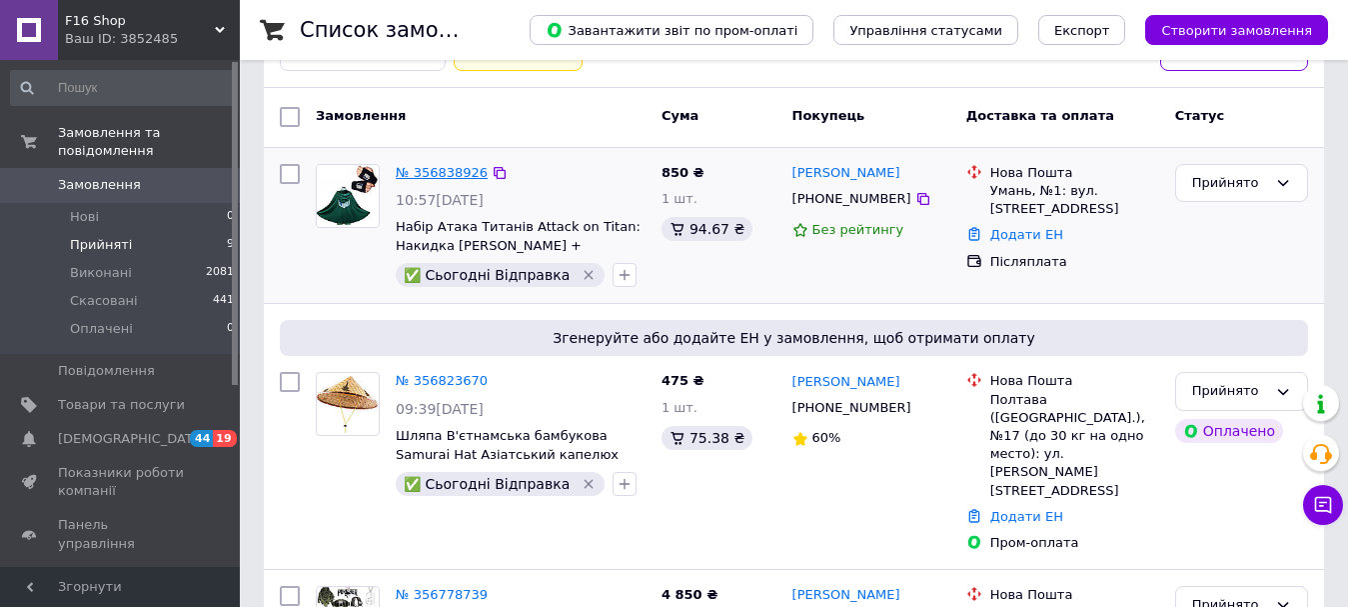
click at [422, 175] on link "№ 356838926" at bounding box center [442, 172] width 92 height 15
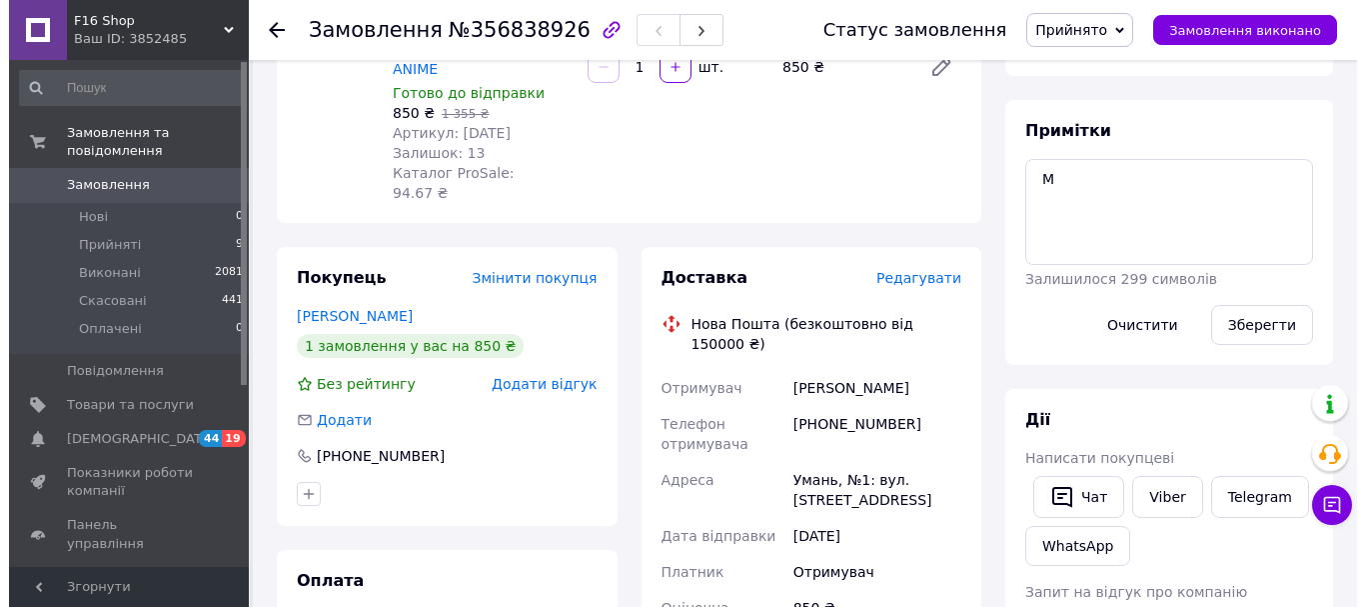
scroll to position [200, 0]
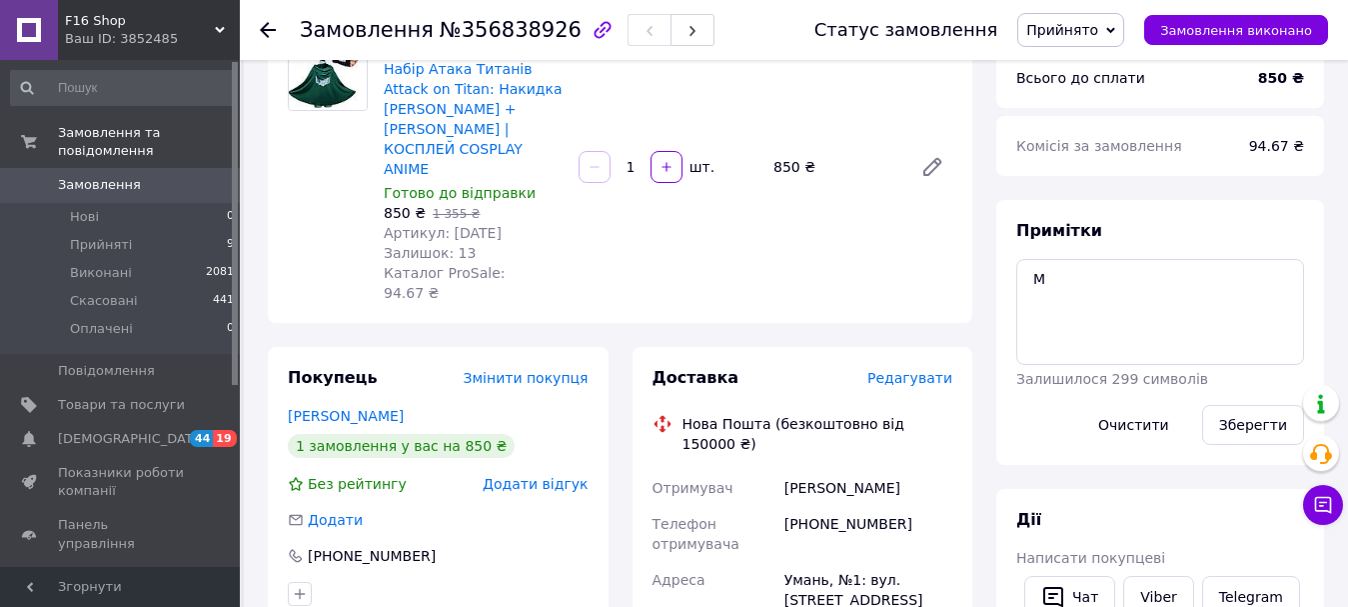
click at [891, 370] on span "Редагувати" at bounding box center [909, 378] width 85 height 16
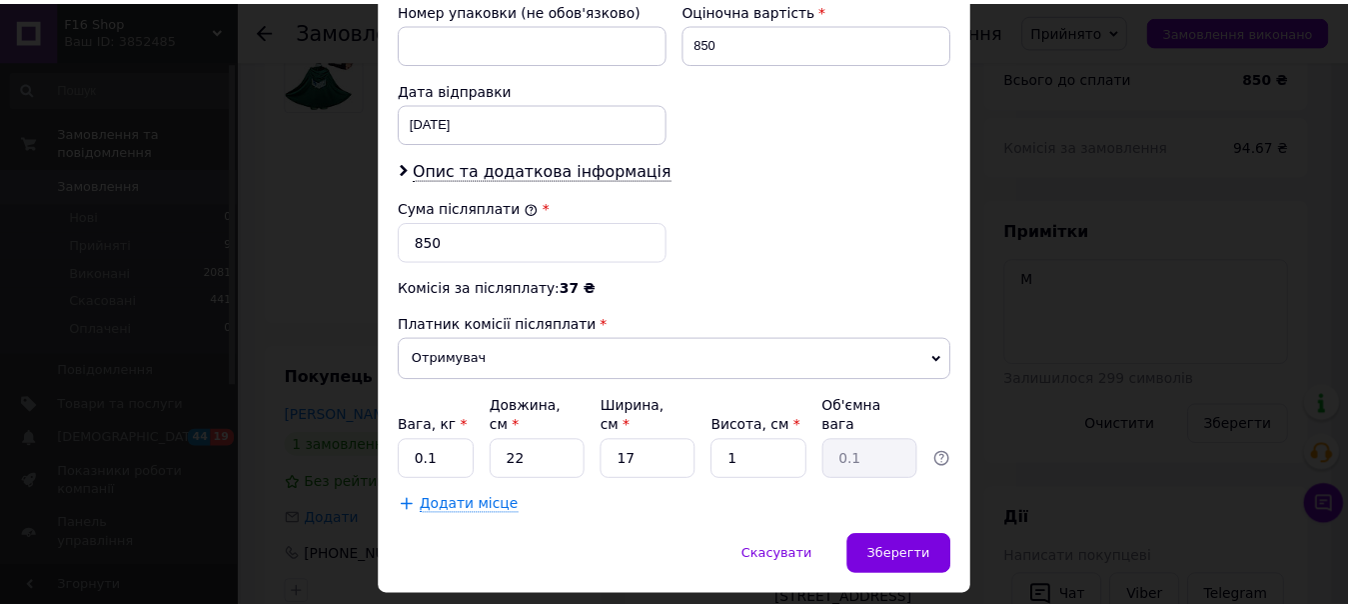
scroll to position [918, 0]
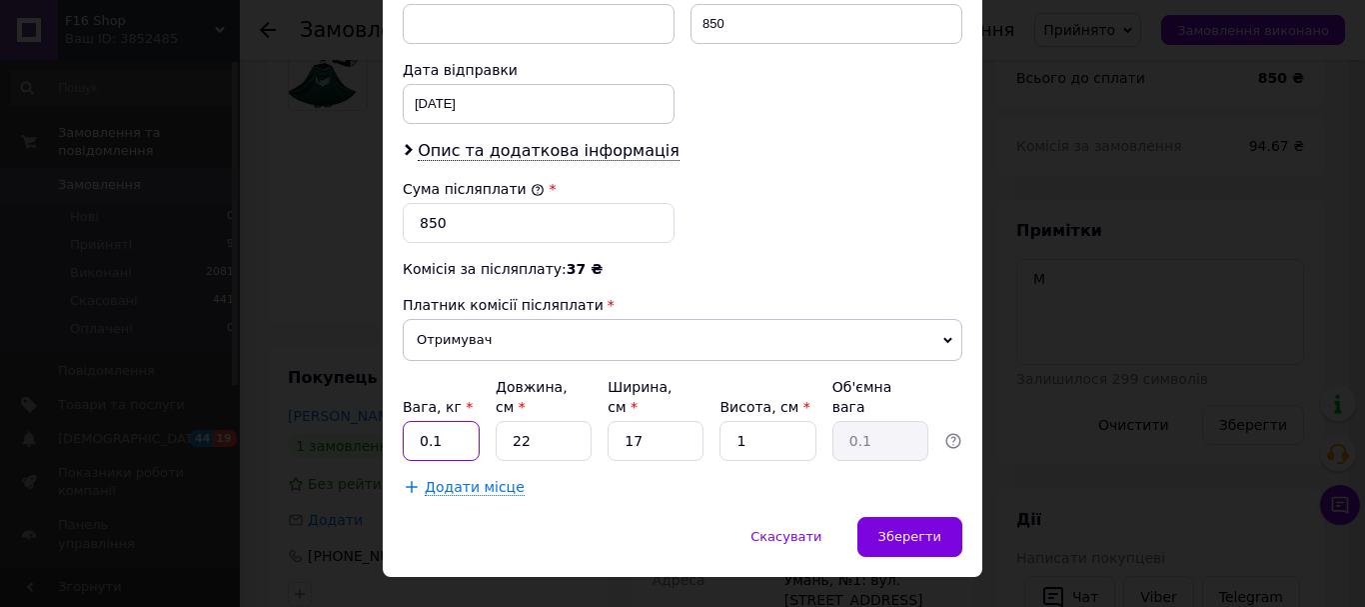
drag, startPoint x: 412, startPoint y: 404, endPoint x: 459, endPoint y: 405, distance: 47.0
click at [459, 421] on input "0.1" at bounding box center [441, 441] width 77 height 40
type input "1"
drag, startPoint x: 505, startPoint y: 397, endPoint x: 543, endPoint y: 399, distance: 38.0
click at [543, 421] on input "22" at bounding box center [544, 441] width 96 height 40
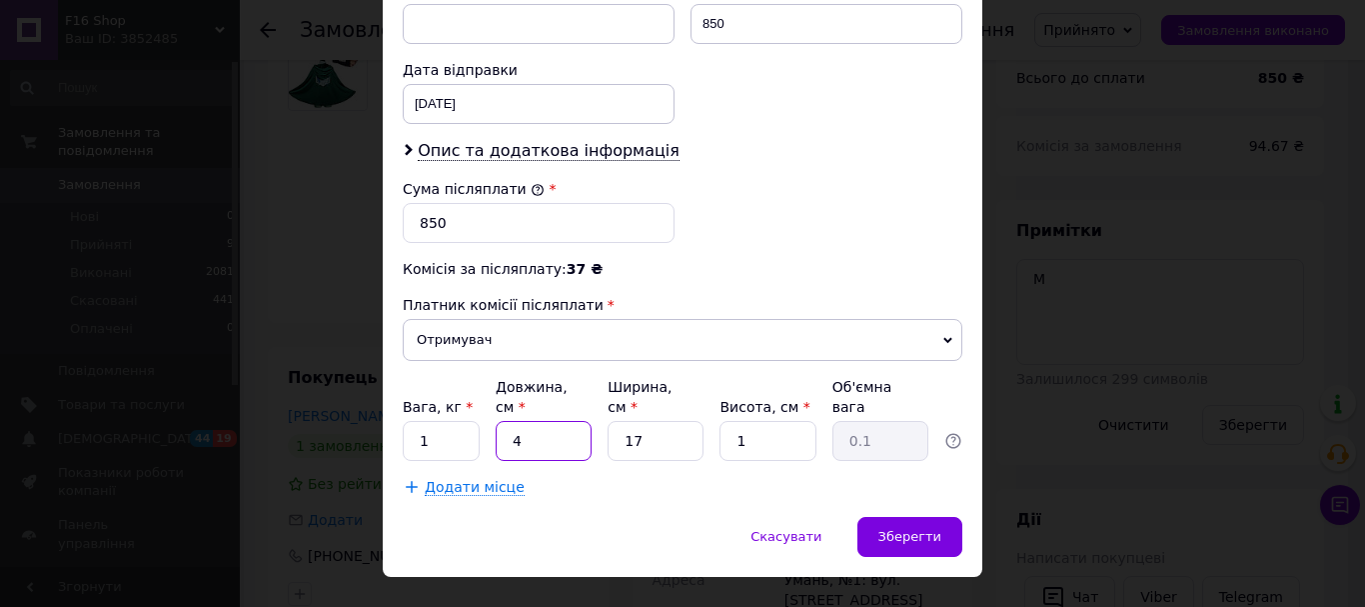
type input "44"
type input "0.19"
type input "44"
drag, startPoint x: 616, startPoint y: 400, endPoint x: 649, endPoint y: 400, distance: 33.0
click at [649, 421] on input "17" at bounding box center [656, 441] width 96 height 40
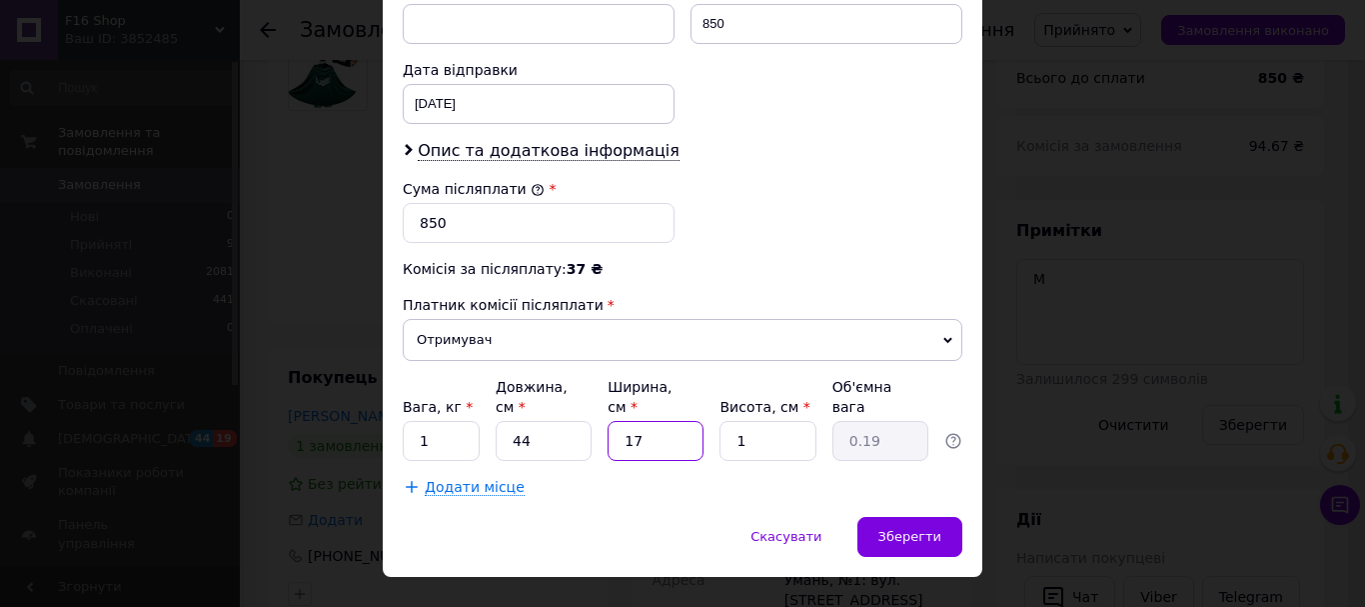
type input "3"
type input "0.1"
type input "34"
type input "0.37"
type input "34"
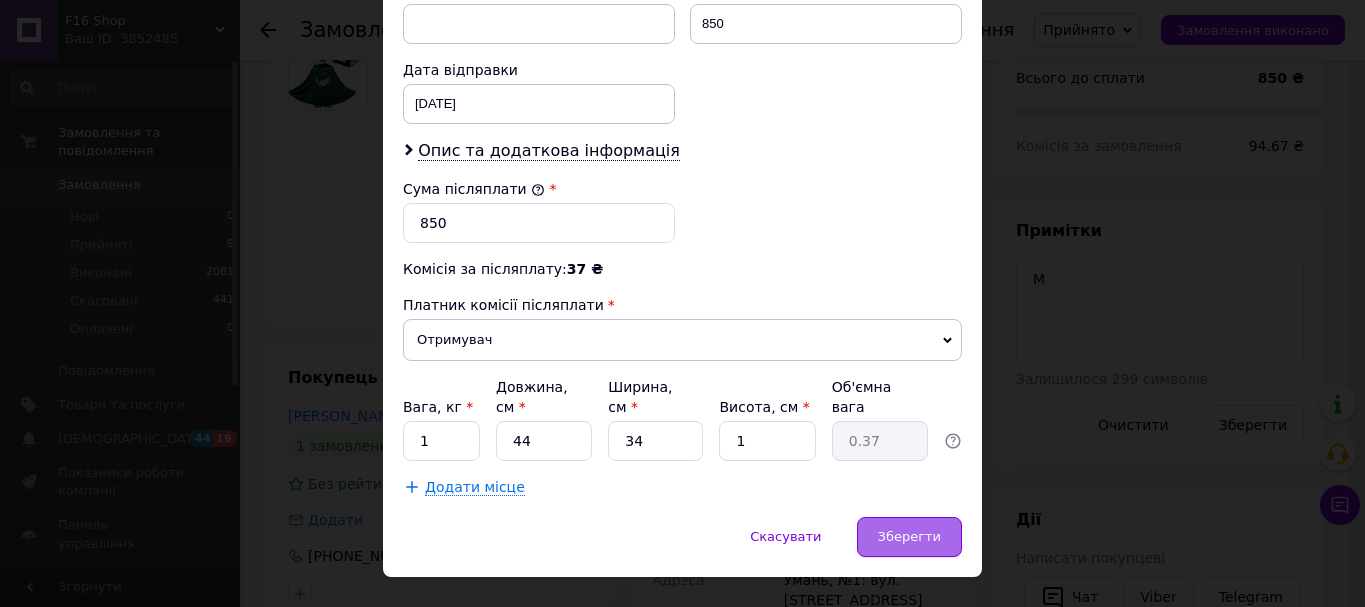
click at [890, 529] on span "Зберегти" at bounding box center [909, 536] width 63 height 15
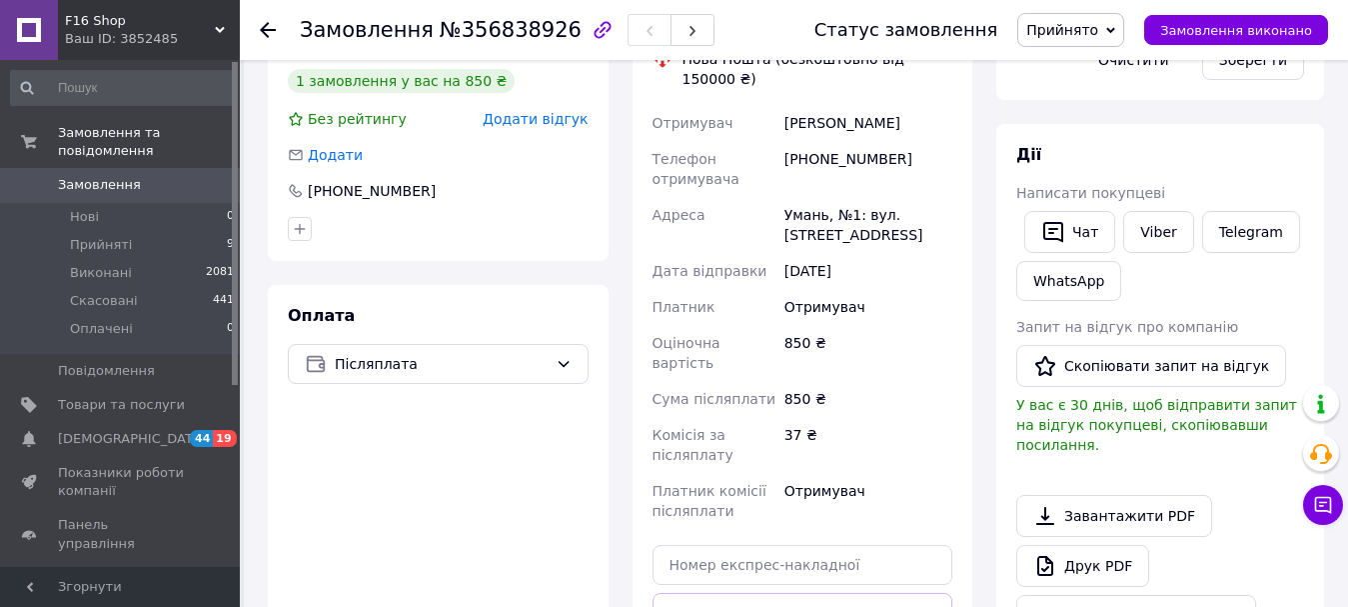
scroll to position [600, 0]
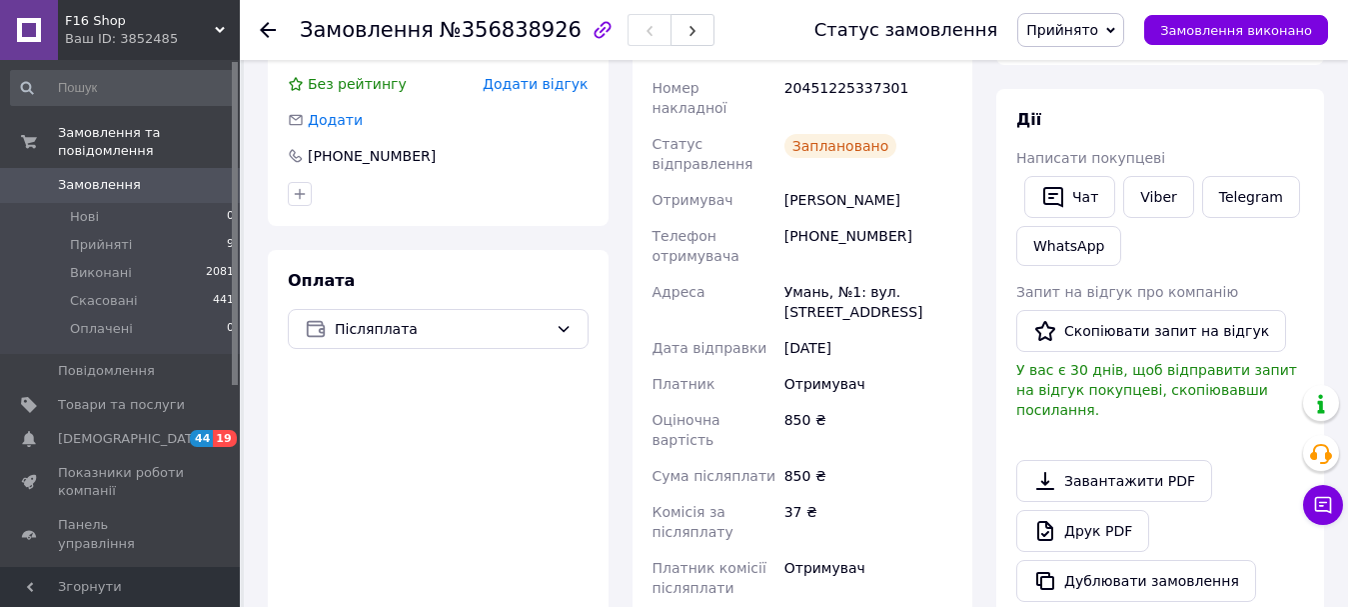
click at [267, 30] on use at bounding box center [268, 30] width 16 height 16
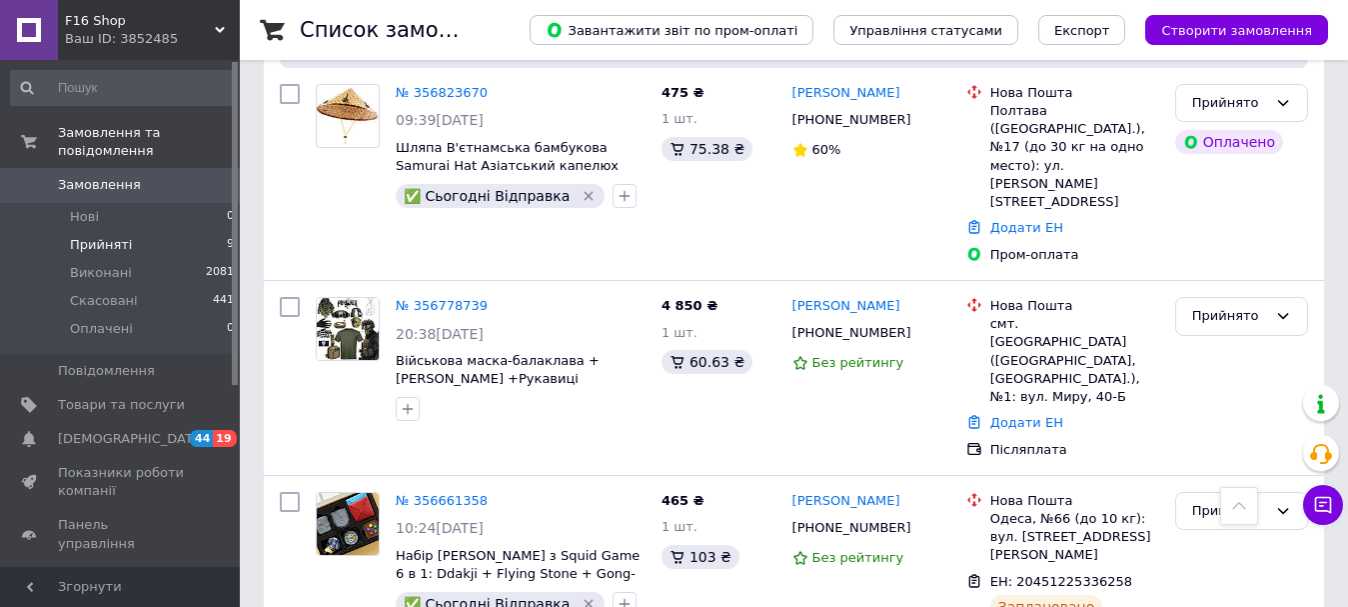
scroll to position [500, 0]
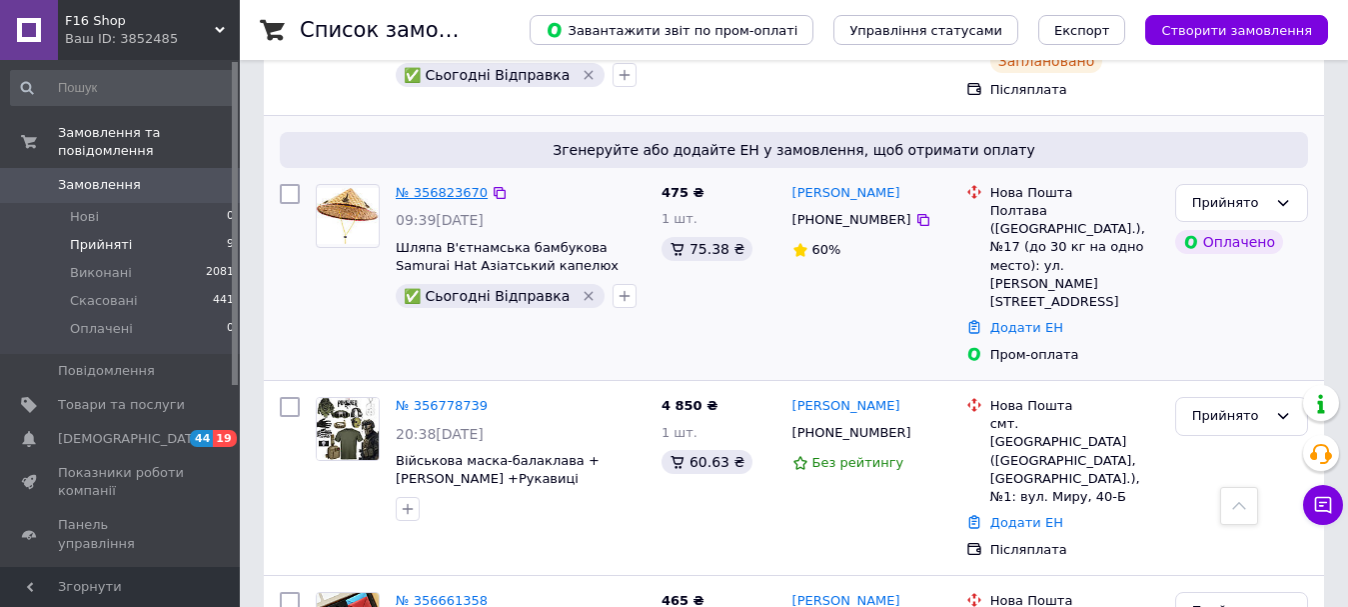
click at [463, 190] on link "№ 356823670" at bounding box center [442, 192] width 92 height 15
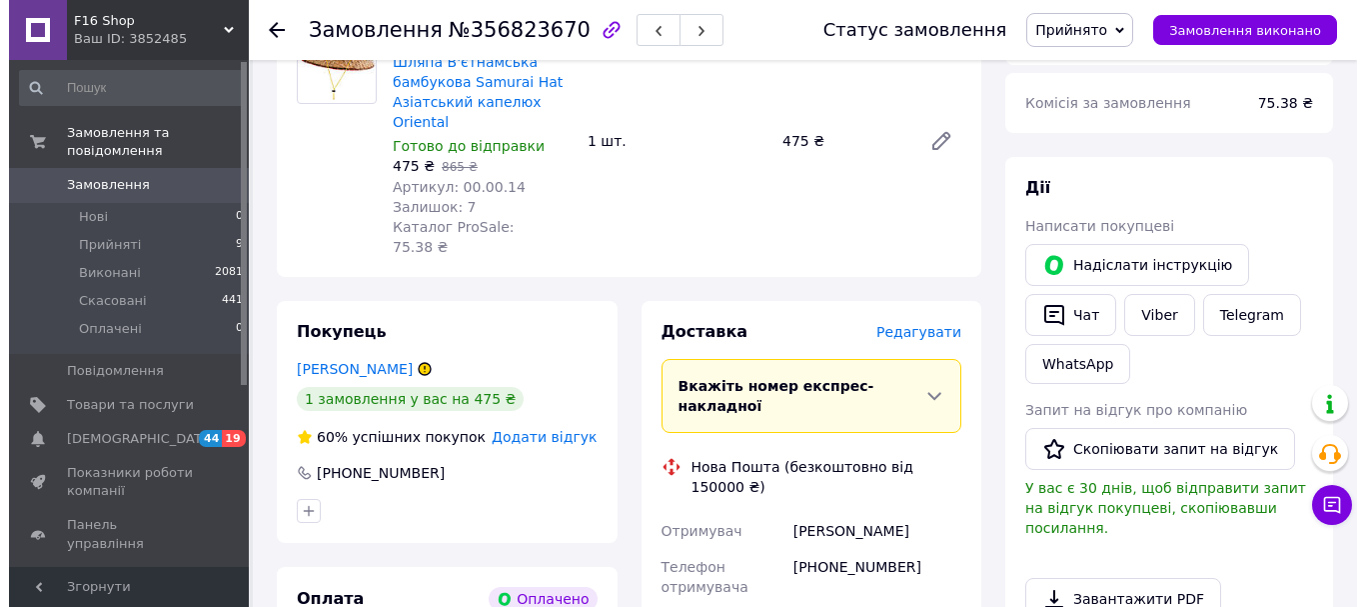
scroll to position [841, 0]
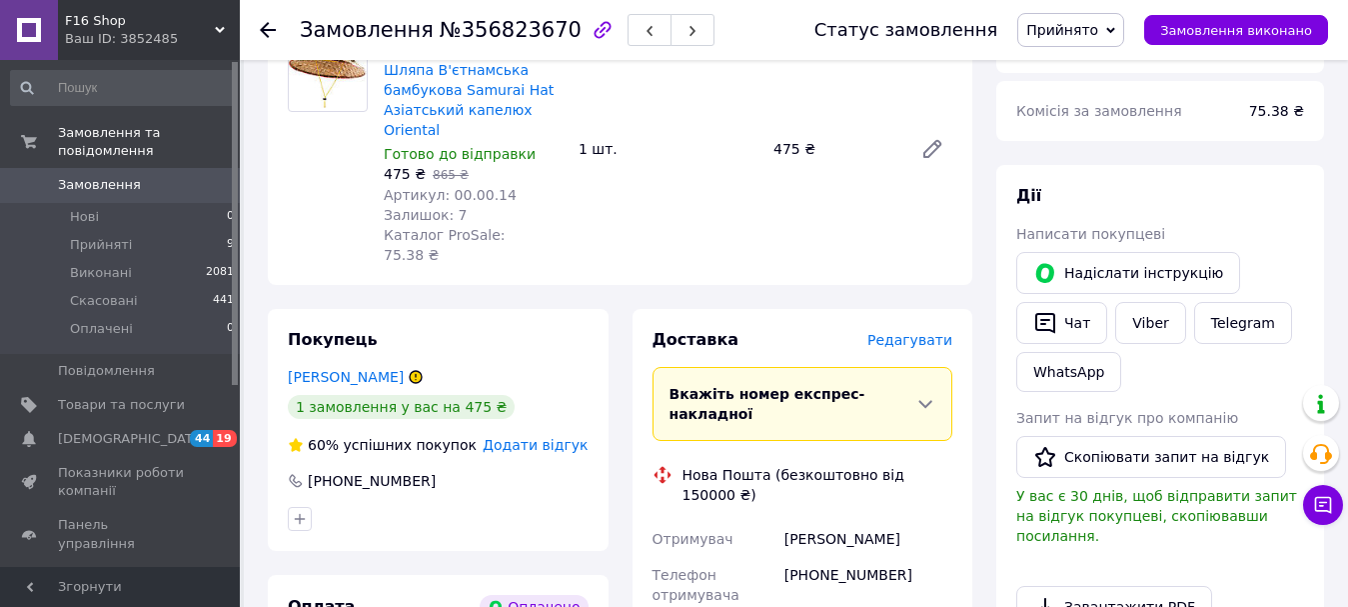
click at [901, 332] on span "Редагувати" at bounding box center [909, 340] width 85 height 16
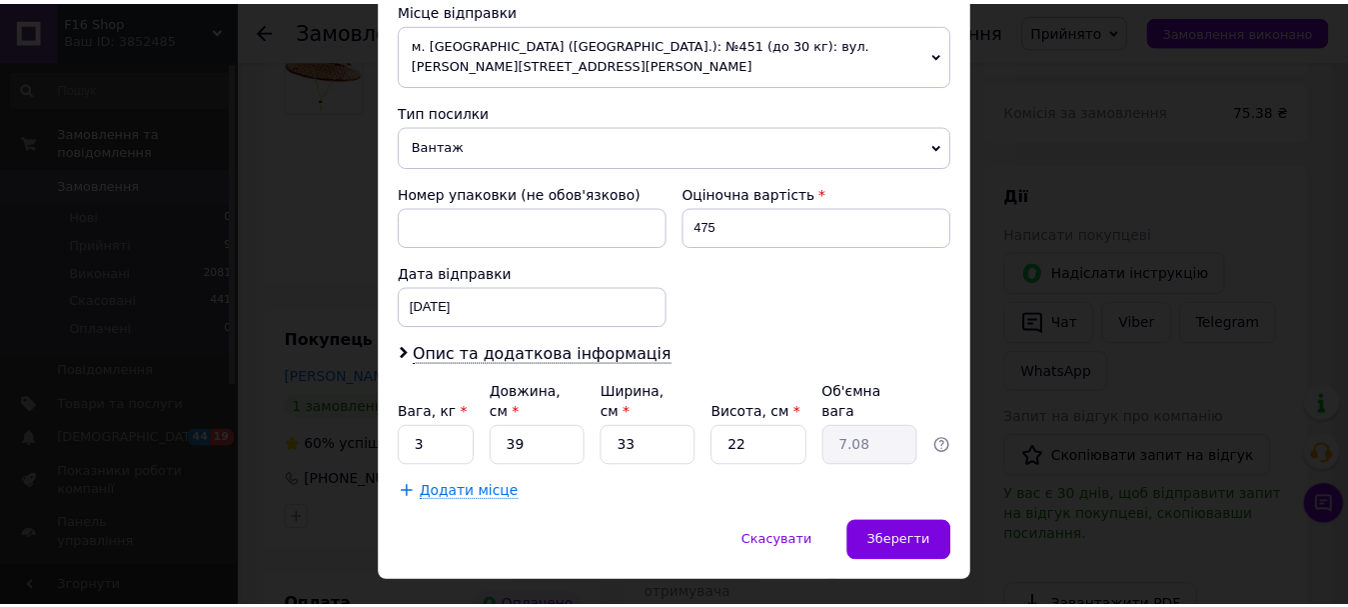
scroll to position [721, 0]
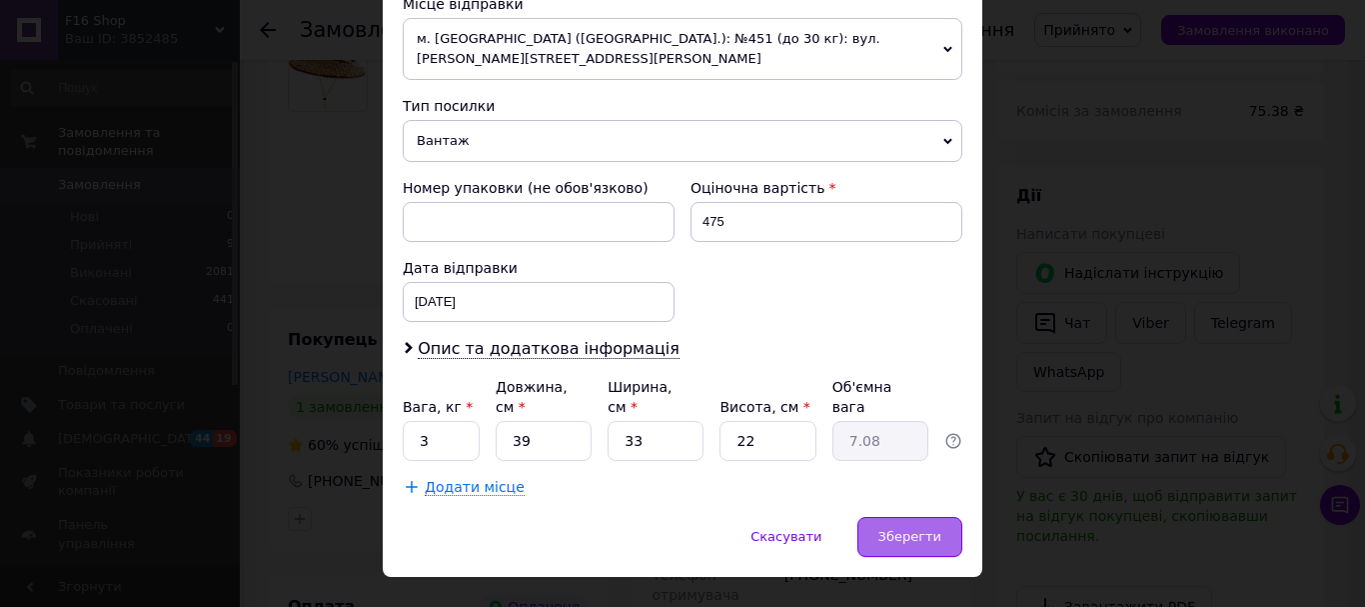
click at [889, 529] on span "Зберегти" at bounding box center [909, 536] width 63 height 15
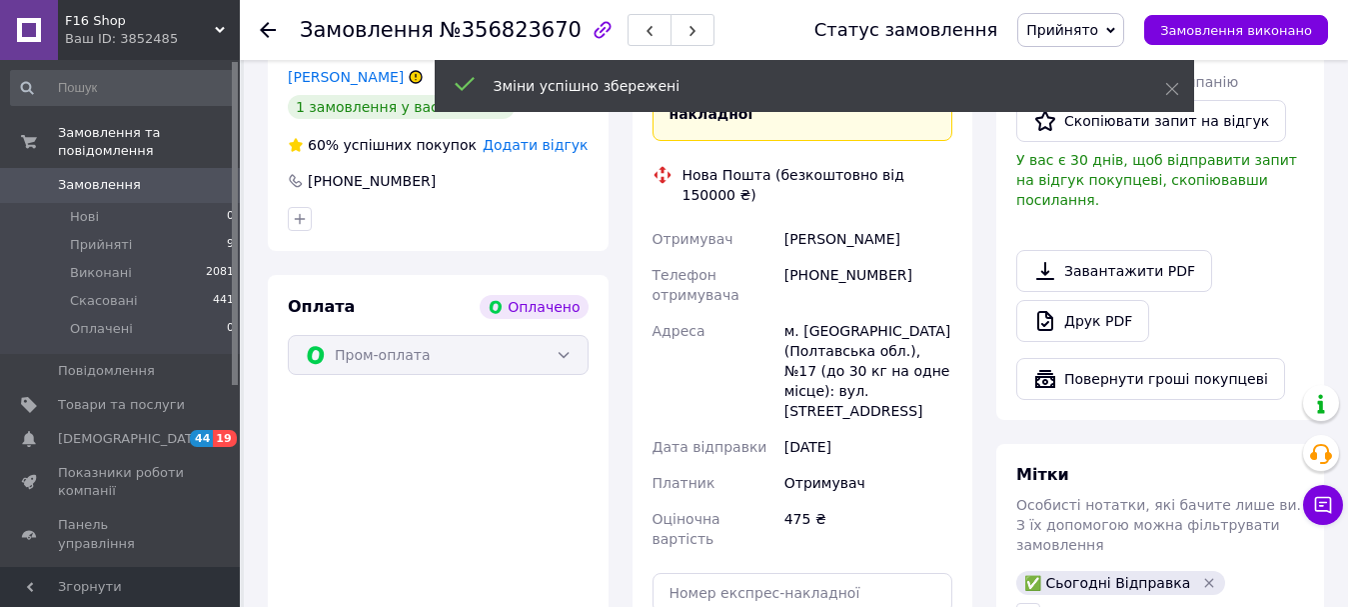
scroll to position [1241, 0]
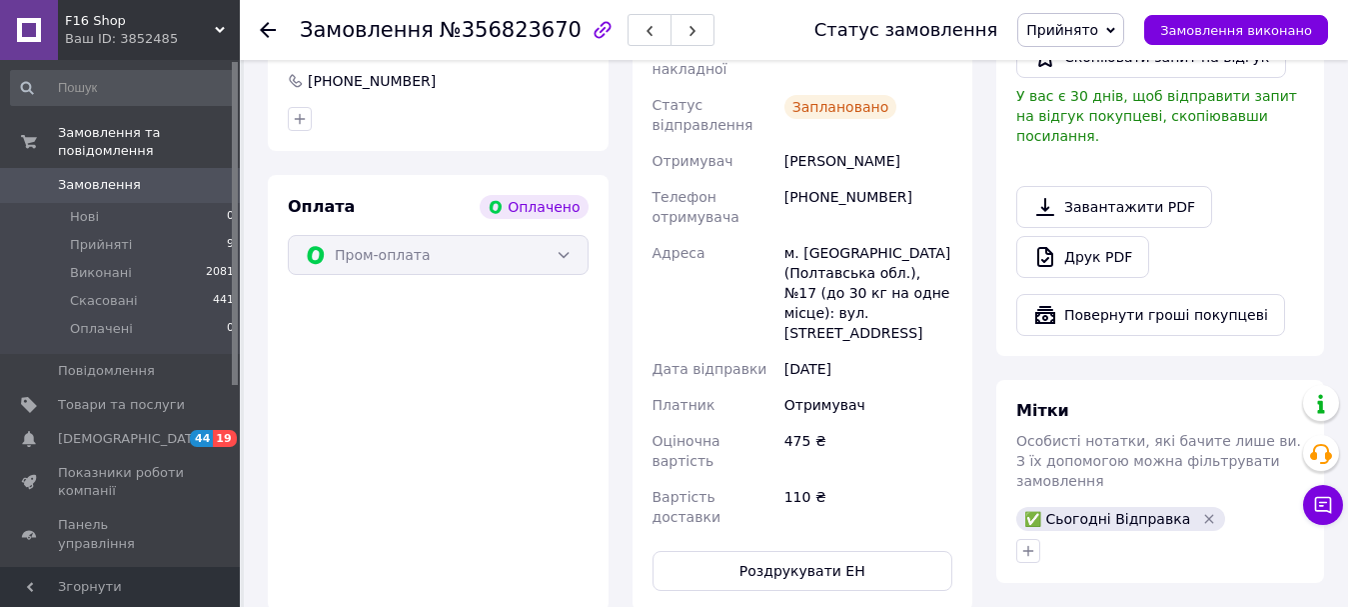
click at [265, 25] on use at bounding box center [268, 30] width 16 height 16
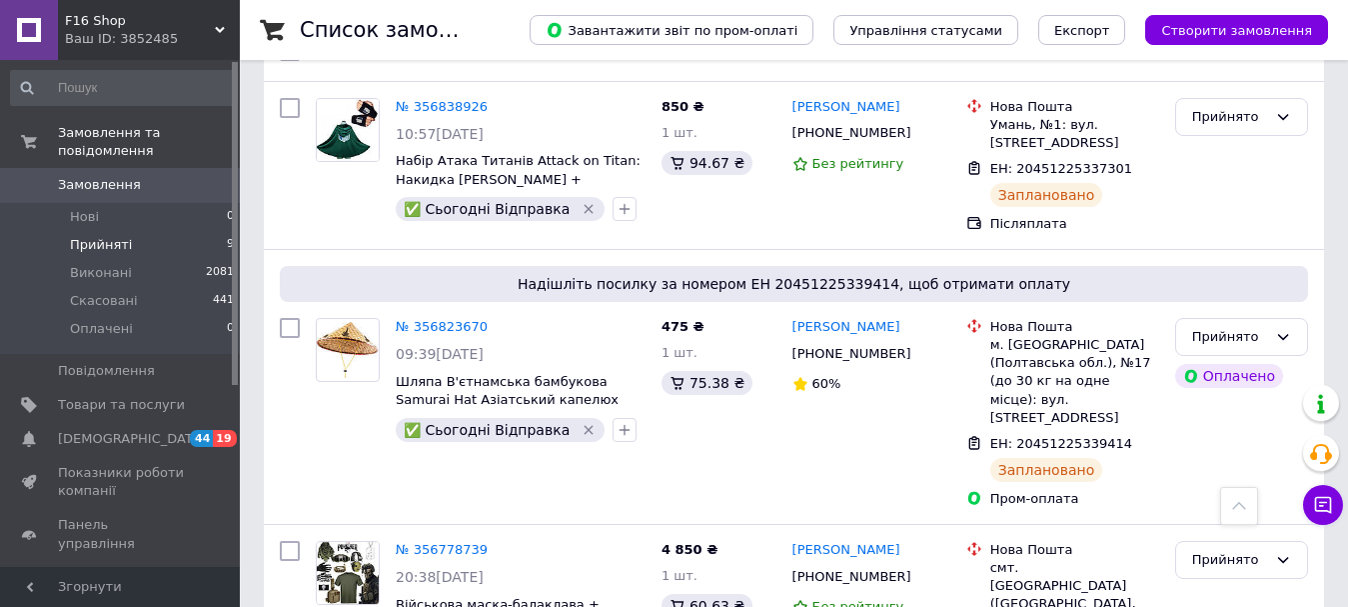
scroll to position [256, 0]
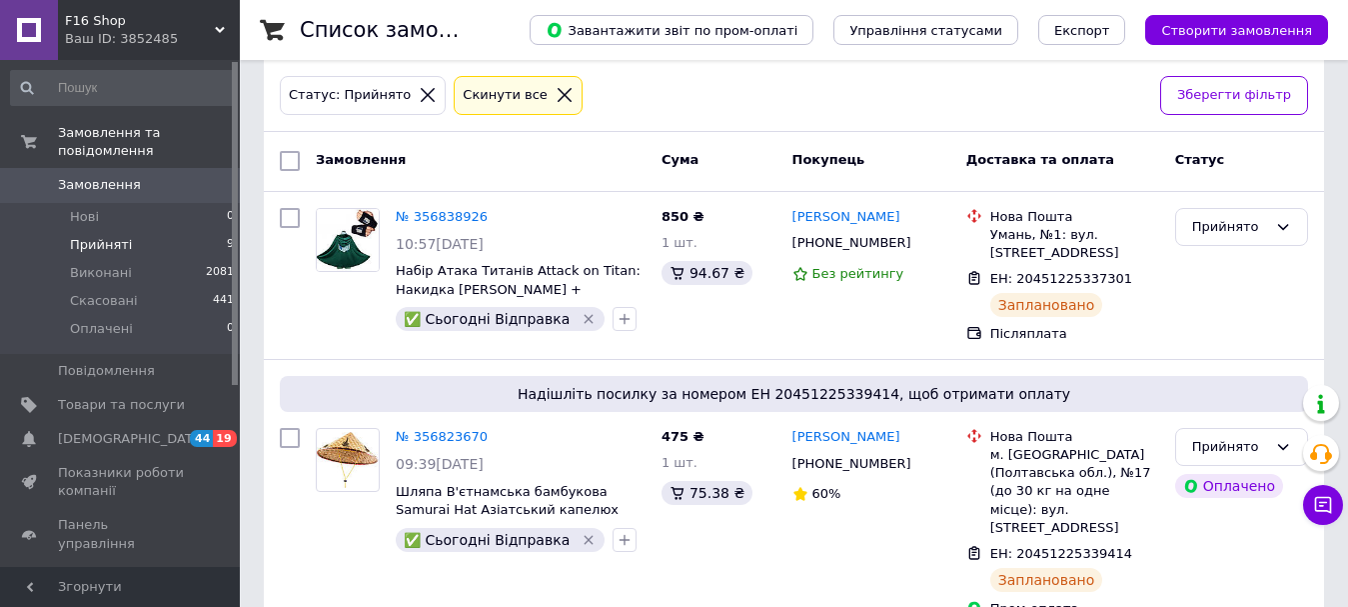
click at [108, 15] on span "F16 Shop" at bounding box center [140, 21] width 150 height 18
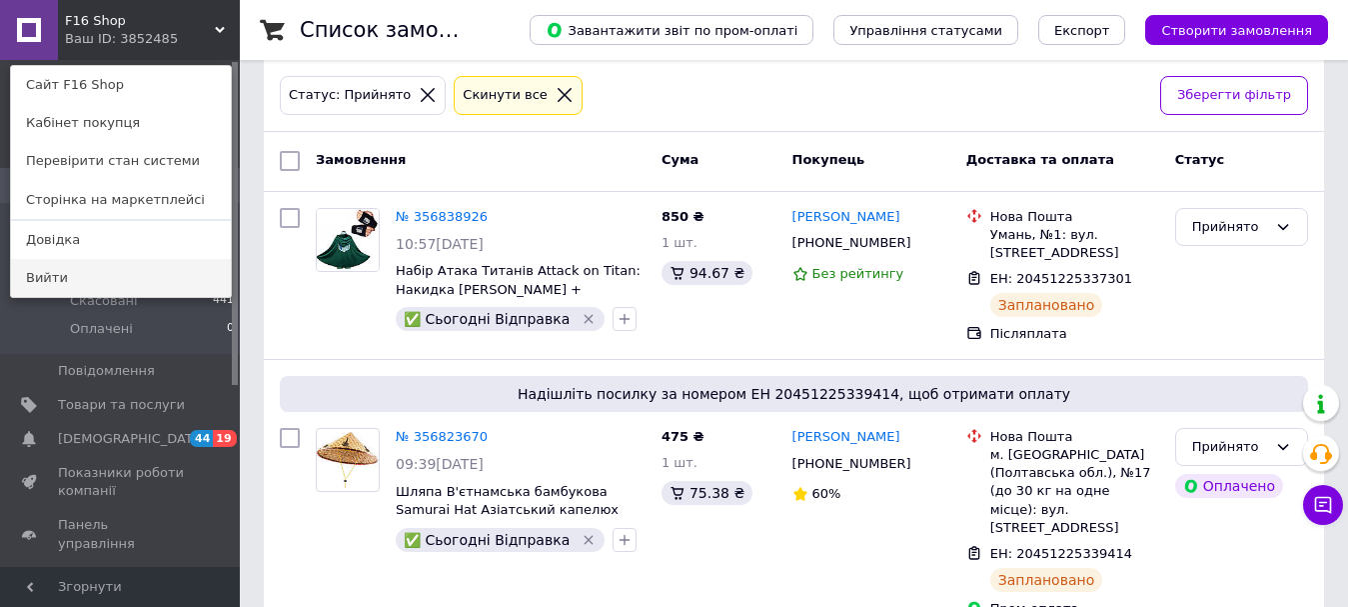
click at [55, 284] on link "Вийти" at bounding box center [121, 278] width 220 height 38
